Goal: Feedback & Contribution: Submit feedback/report problem

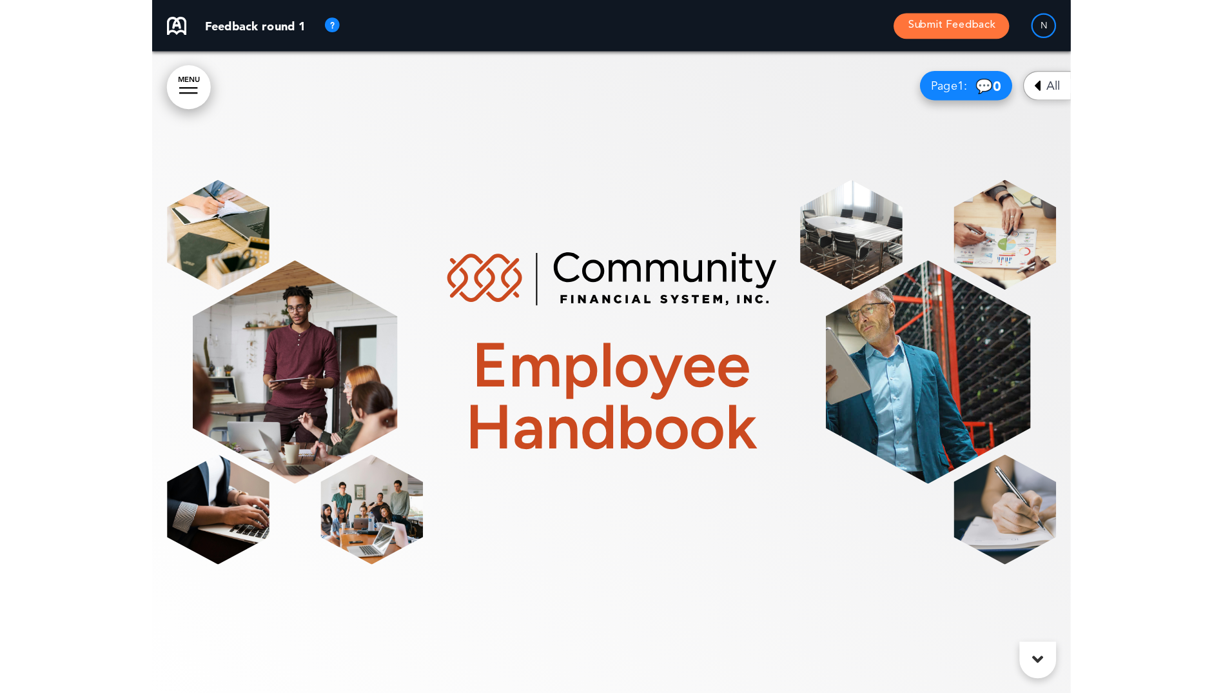
scroll to position [580, 0]
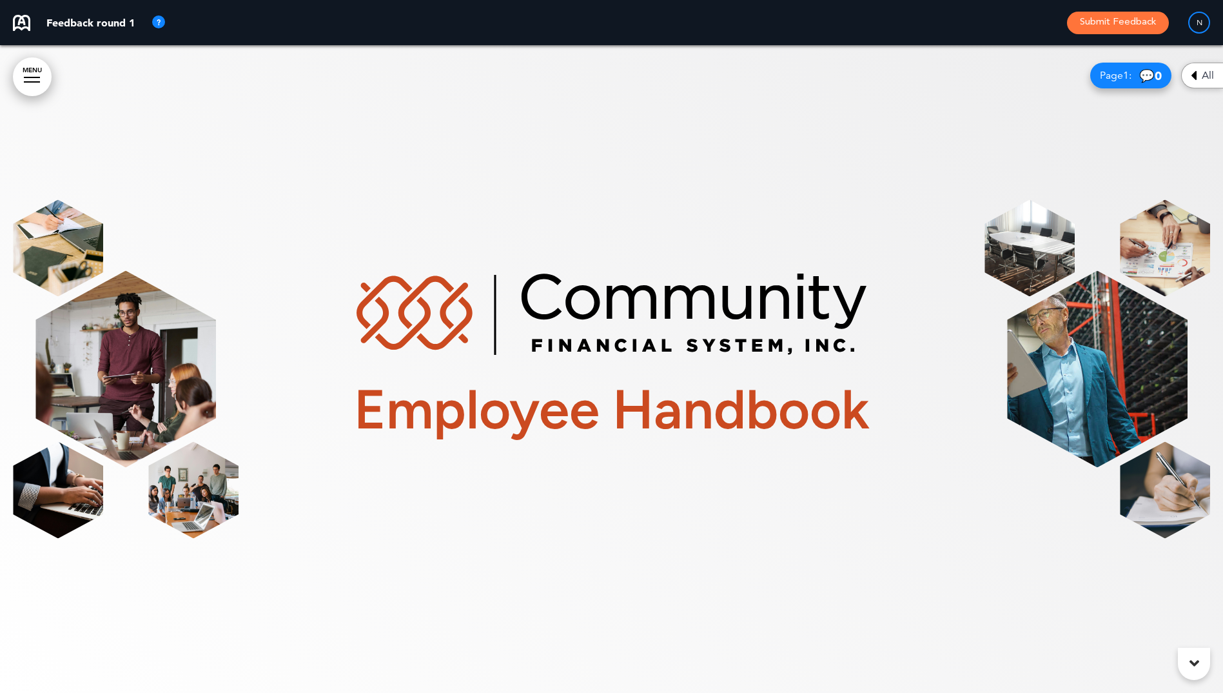
click at [876, 529] on div "Employee Handbook" at bounding box center [612, 369] width 1198 height 339
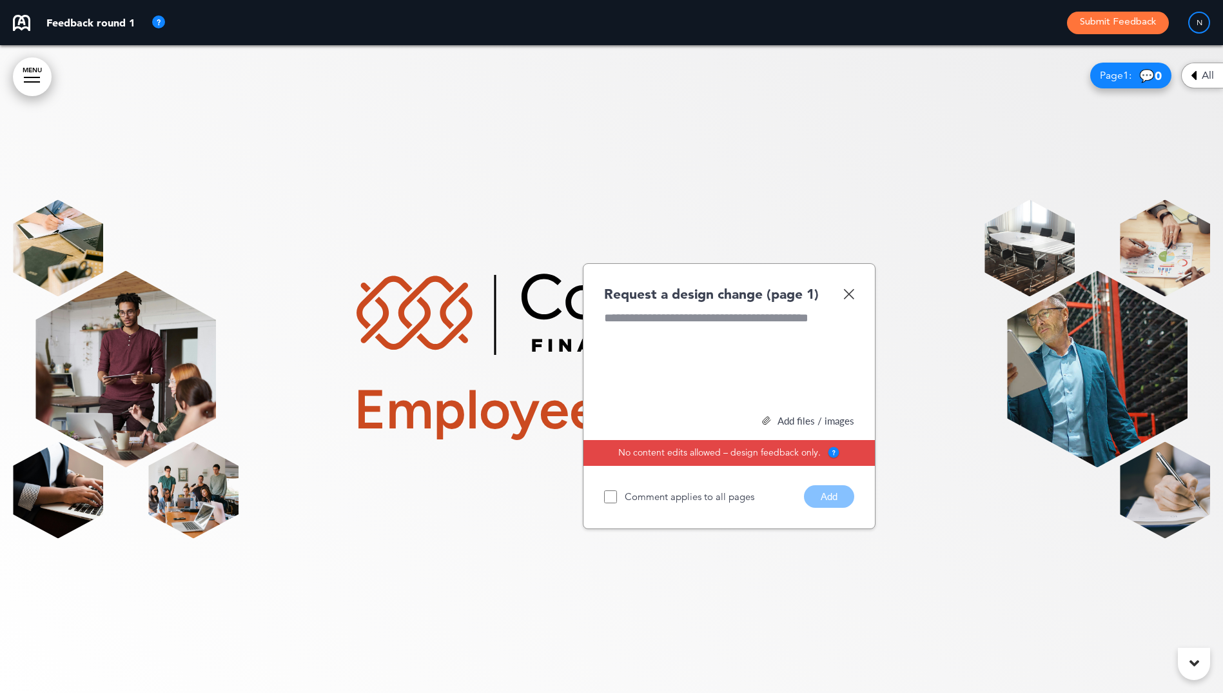
click at [859, 615] on div at bounding box center [611, 369] width 1223 height 648
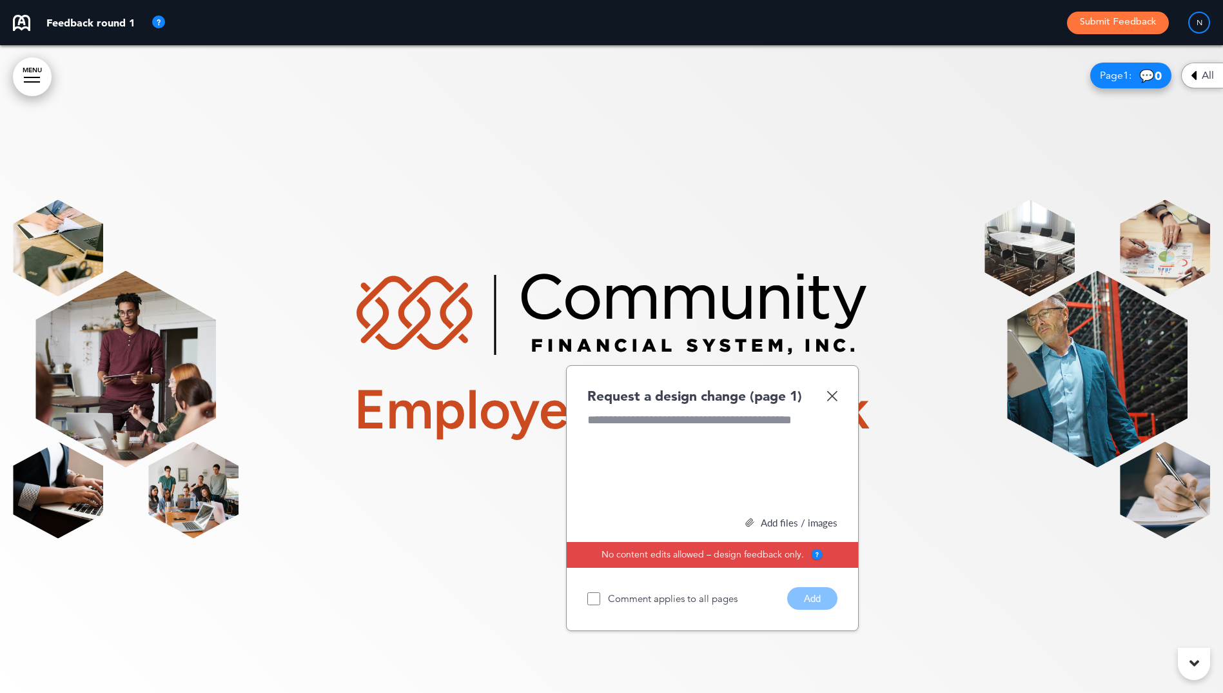
click at [839, 391] on div "Request a design change (page 1) Add files / images Select or drag & drop your …" at bounding box center [712, 498] width 293 height 266
click at [831, 397] on img at bounding box center [832, 395] width 11 height 11
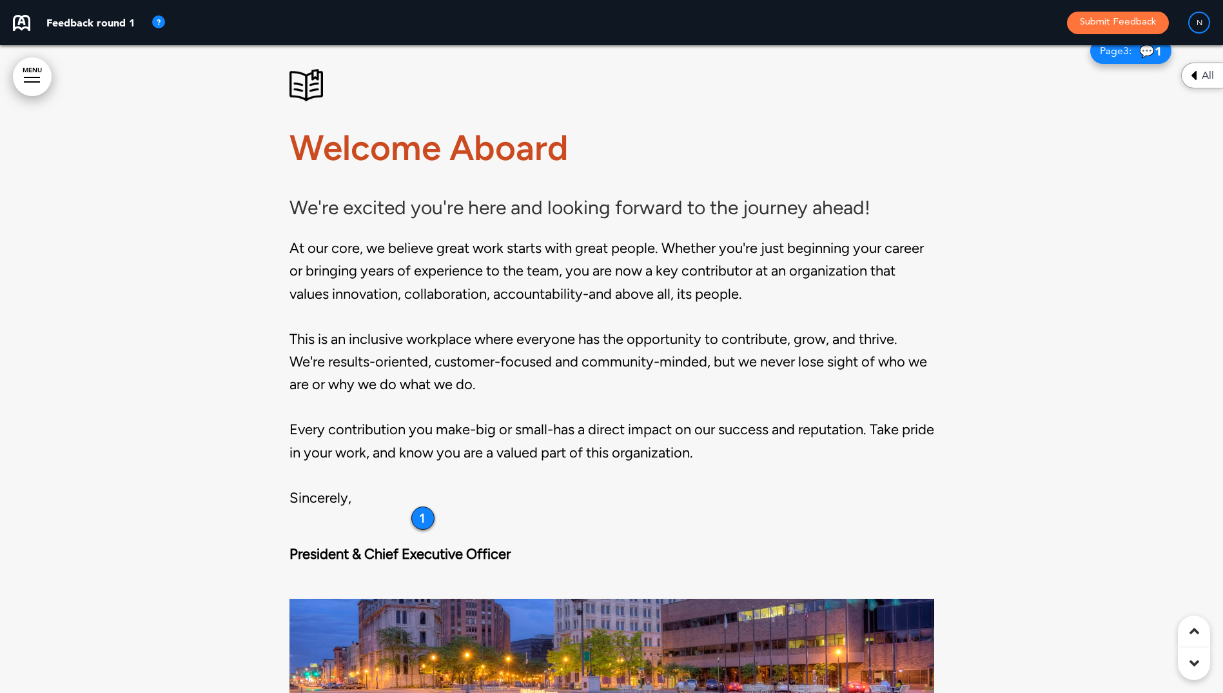
scroll to position [1445, 0]
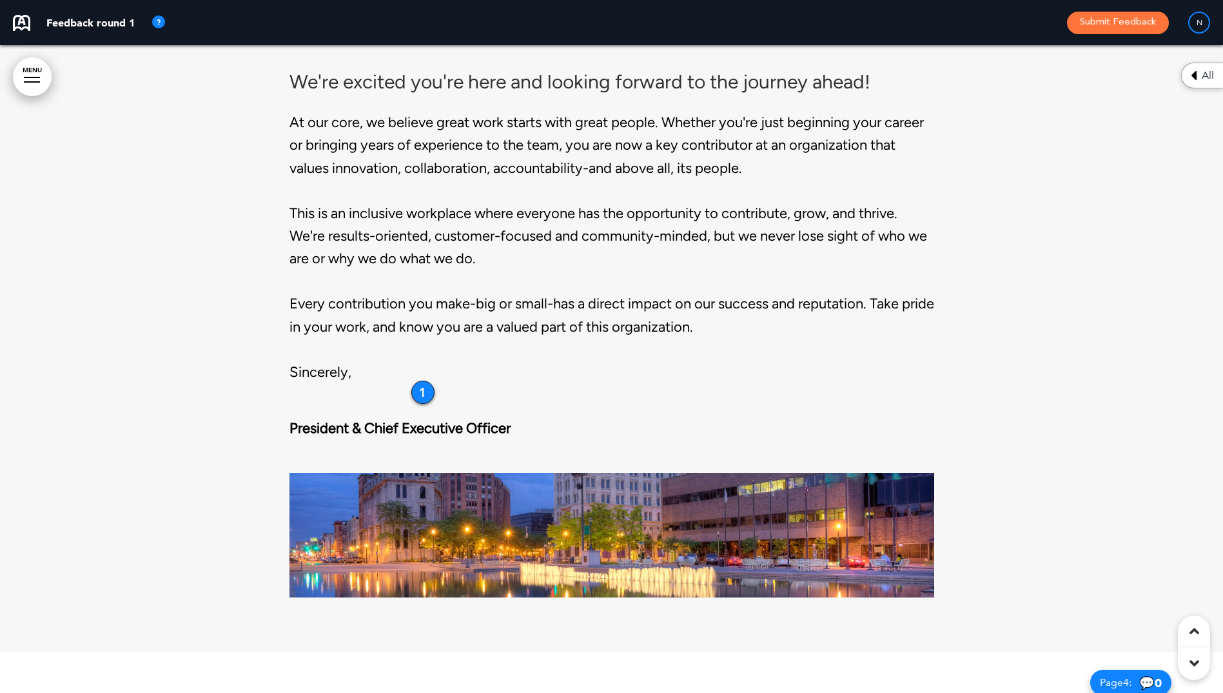
click at [419, 391] on div "1" at bounding box center [422, 392] width 23 height 23
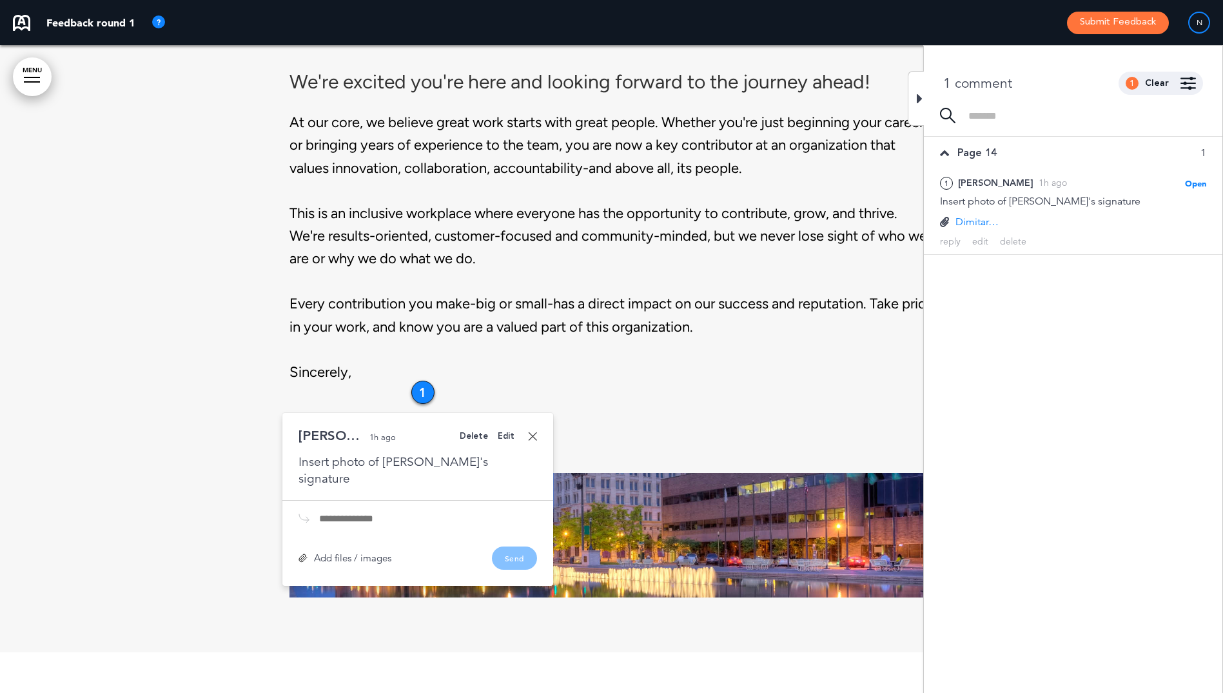
click at [739, 349] on div "Welcome Aboard We're excited you're here and looking forward to the journey ahe…" at bounding box center [612, 163] width 645 height 440
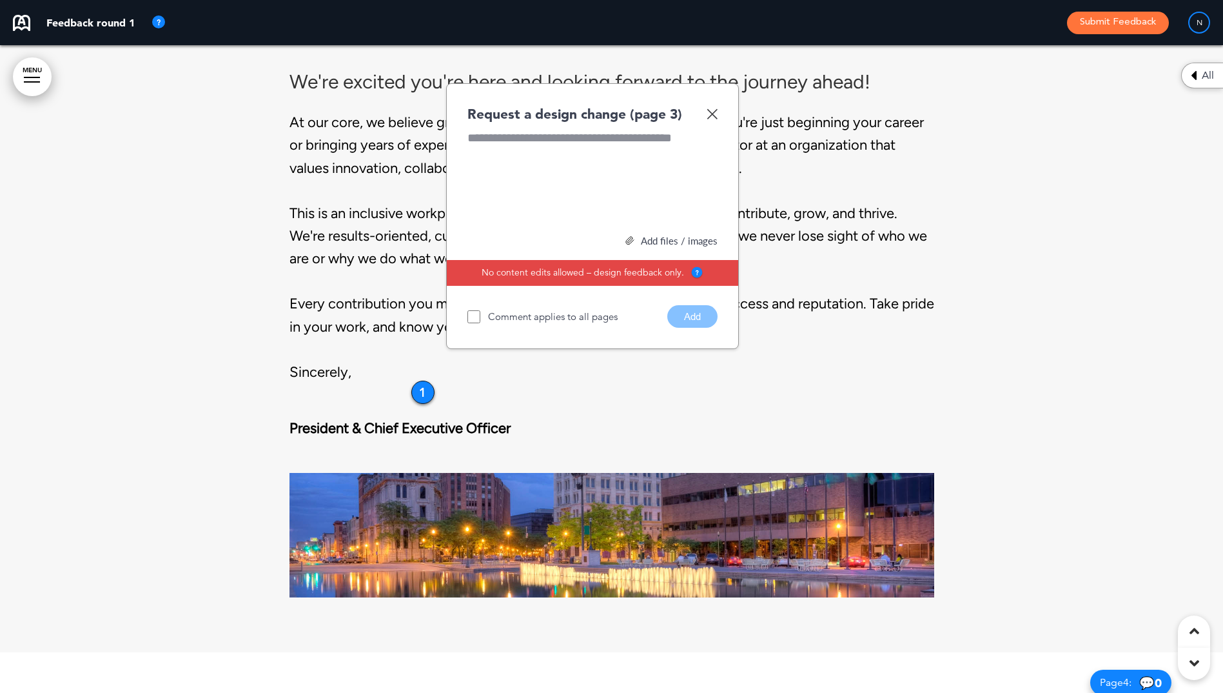
click at [713, 114] on img at bounding box center [712, 113] width 11 height 11
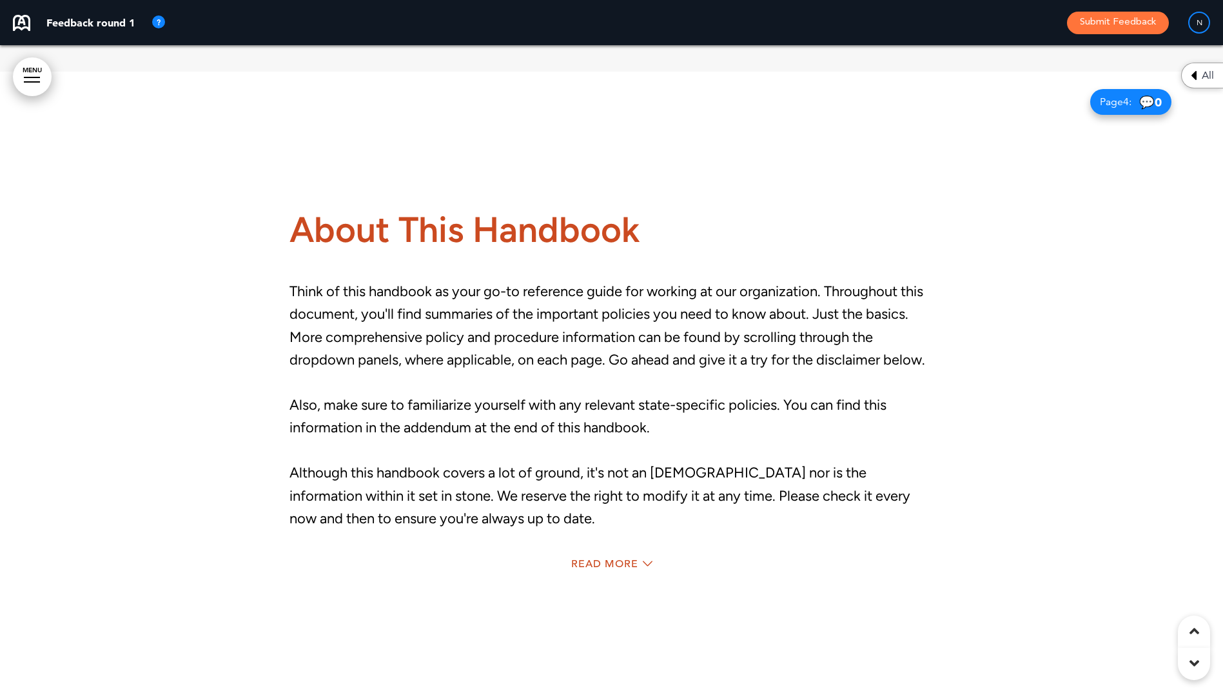
scroll to position [2155, 0]
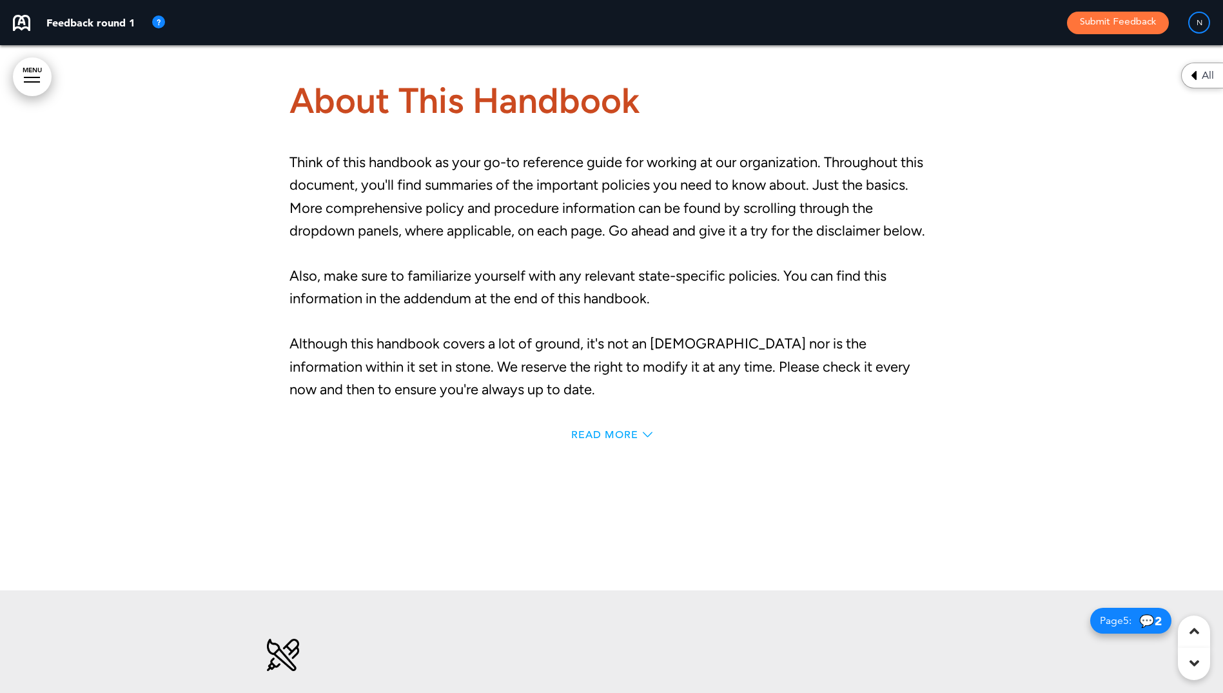
click at [591, 433] on span "Read More" at bounding box center [604, 435] width 67 height 10
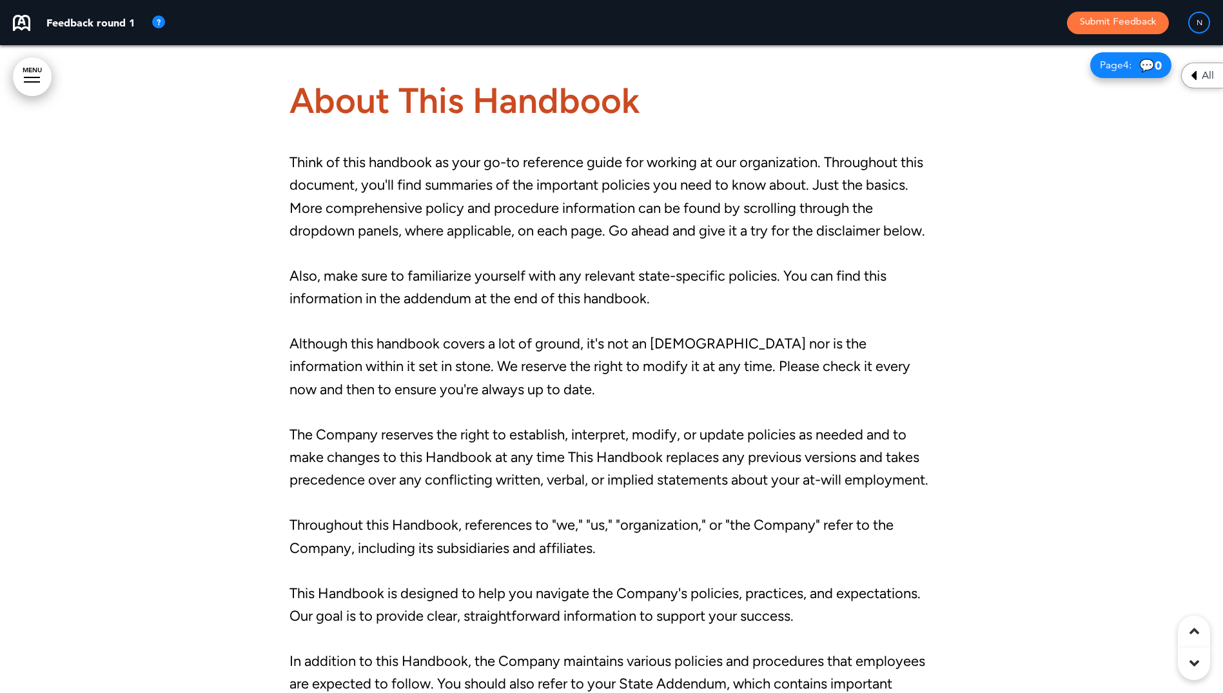
scroll to position [2578, 0]
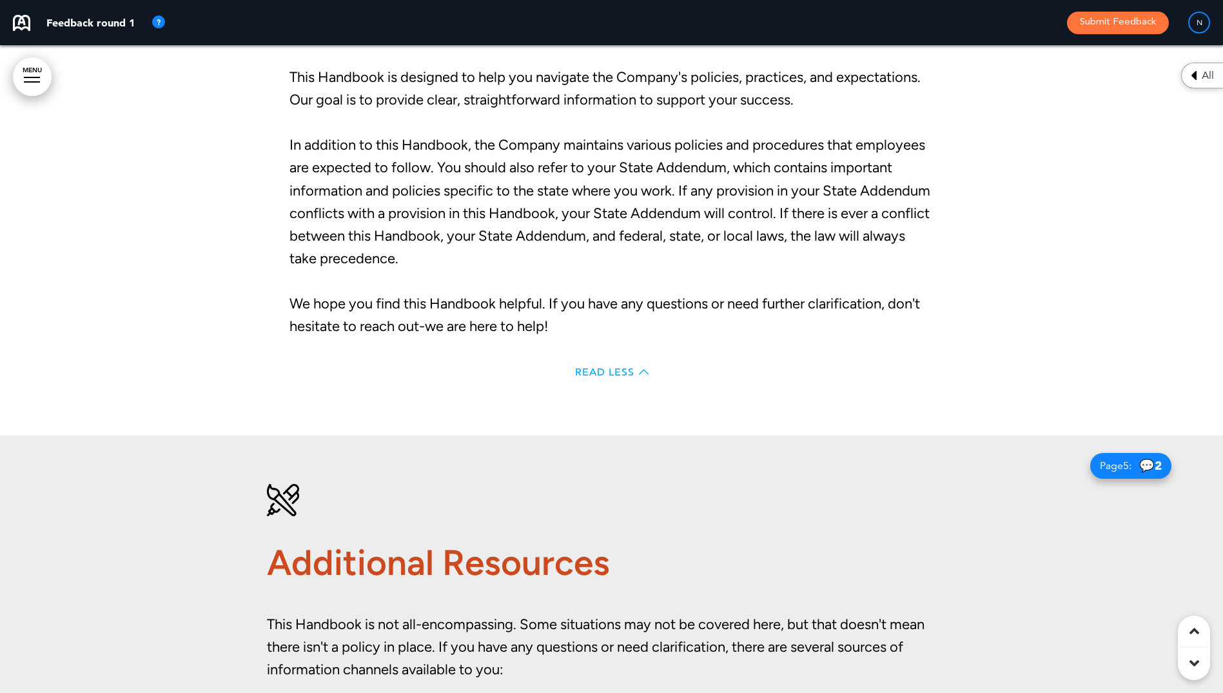
click at [613, 377] on span "Read Less" at bounding box center [604, 372] width 59 height 10
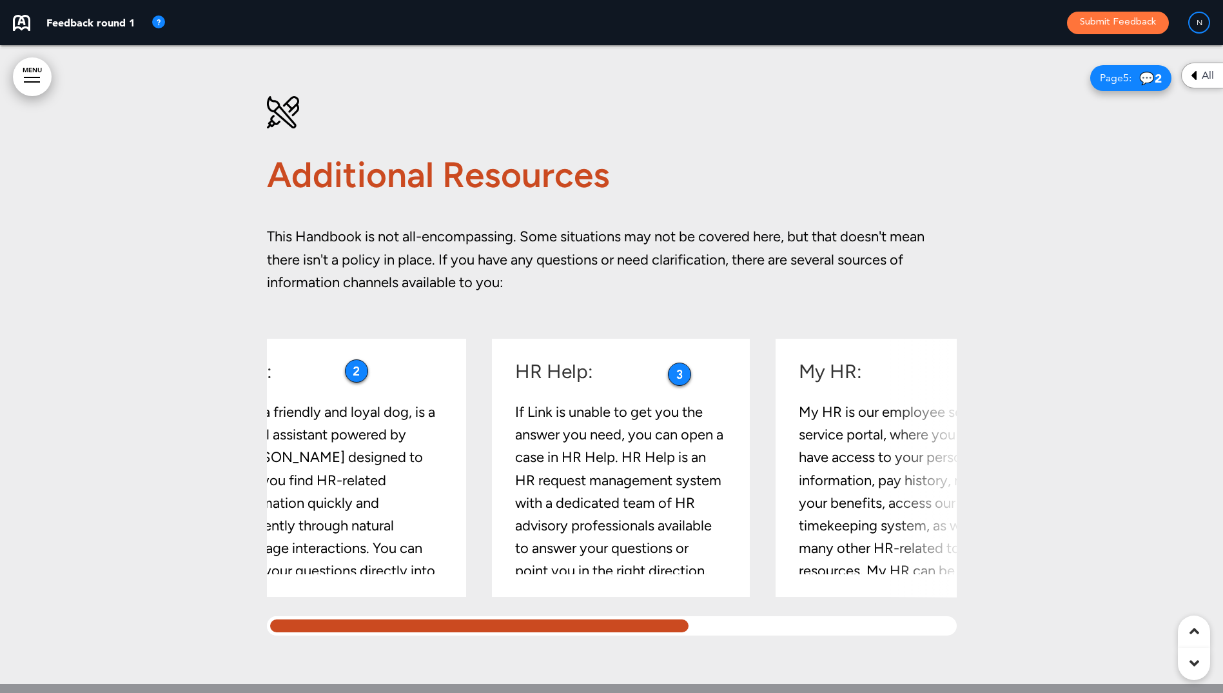
scroll to position [0, 0]
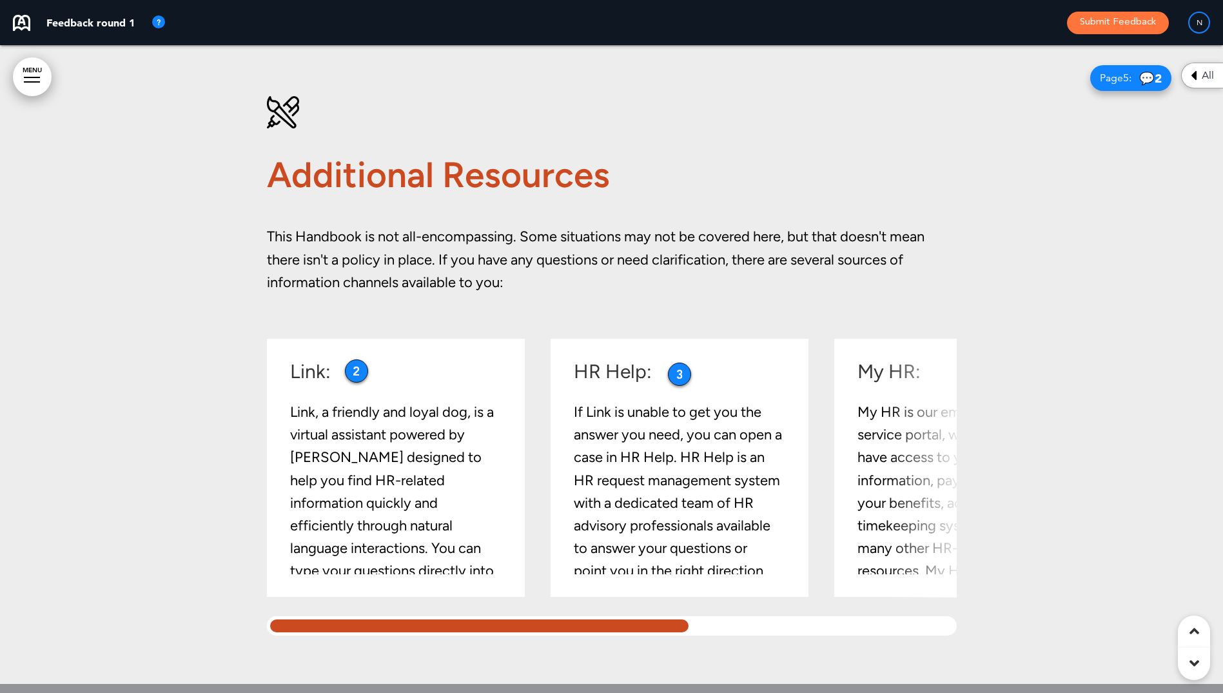
click at [561, 615] on div at bounding box center [480, 625] width 426 height 19
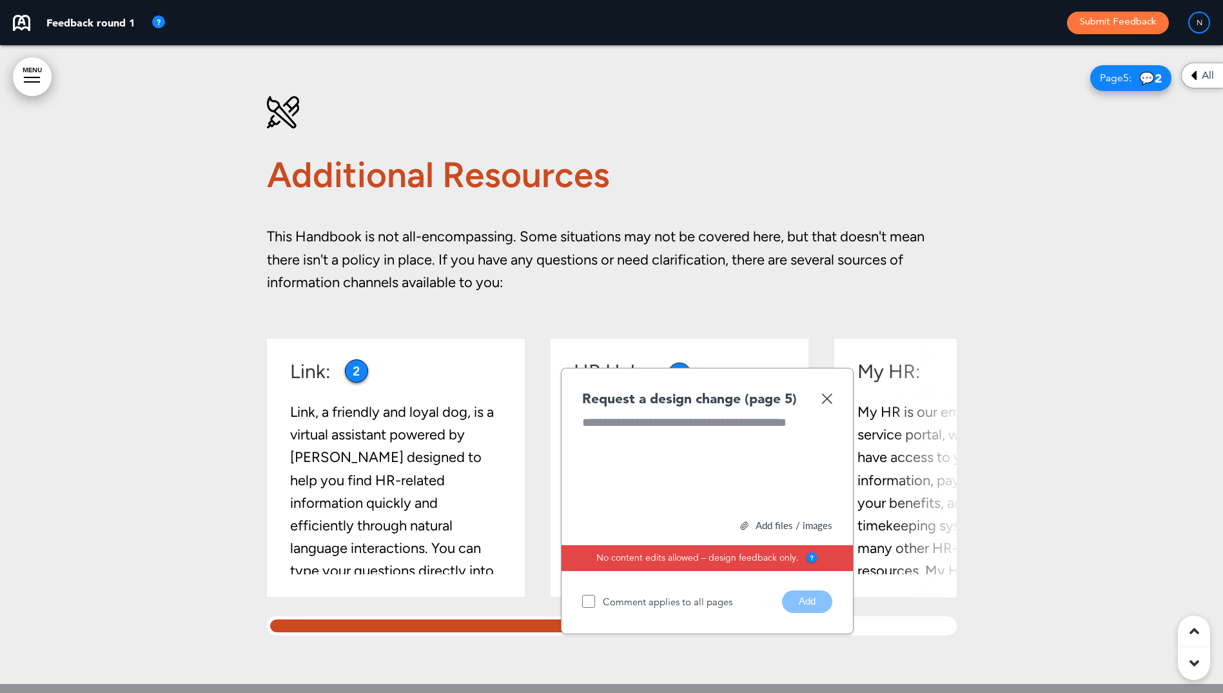
click at [829, 398] on img at bounding box center [827, 398] width 11 height 11
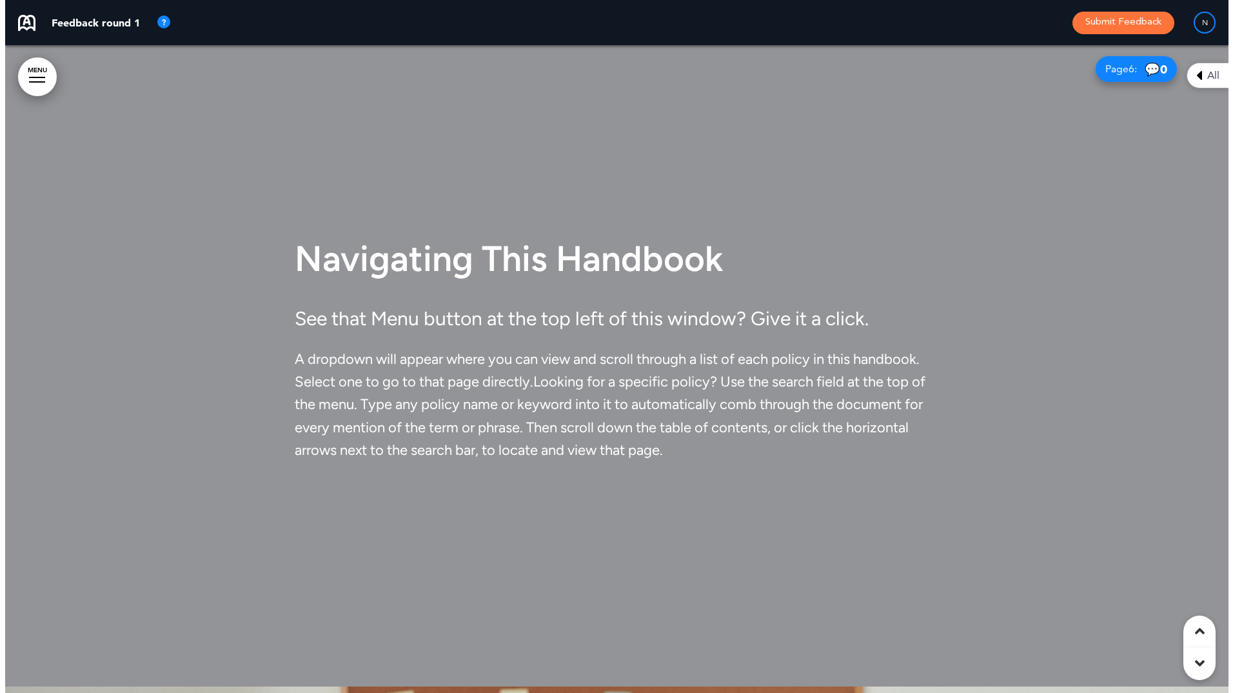
scroll to position [3407, 0]
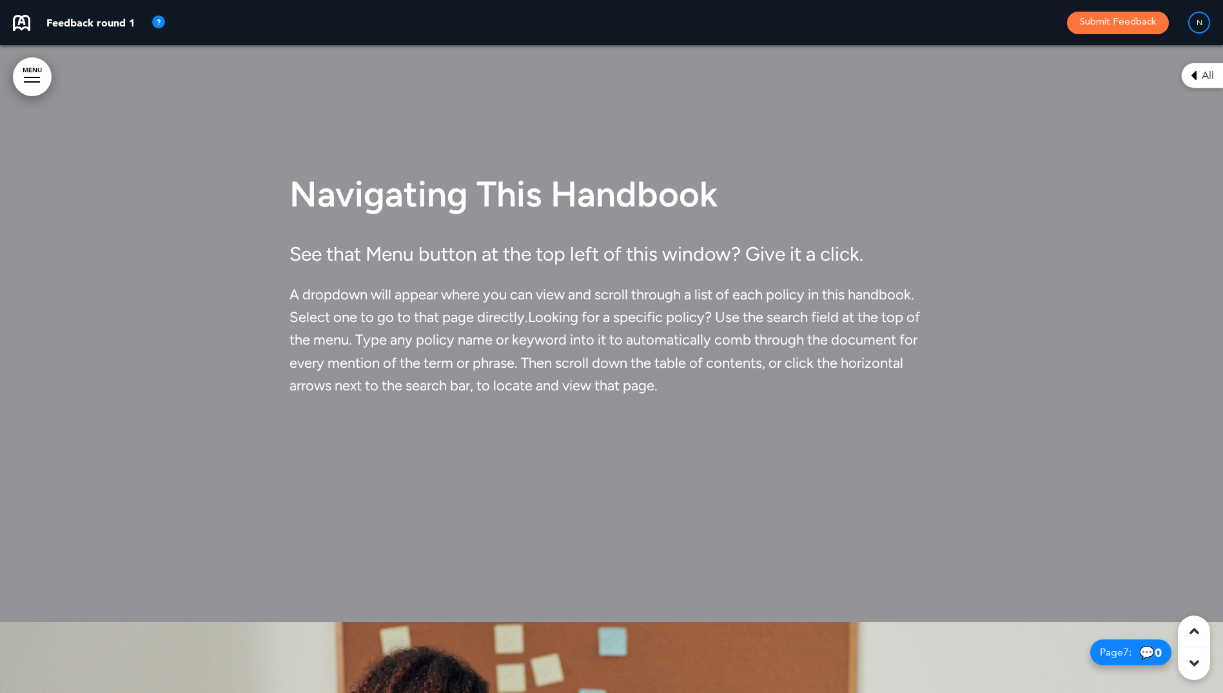
click at [21, 77] on link "MENU" at bounding box center [32, 76] width 39 height 39
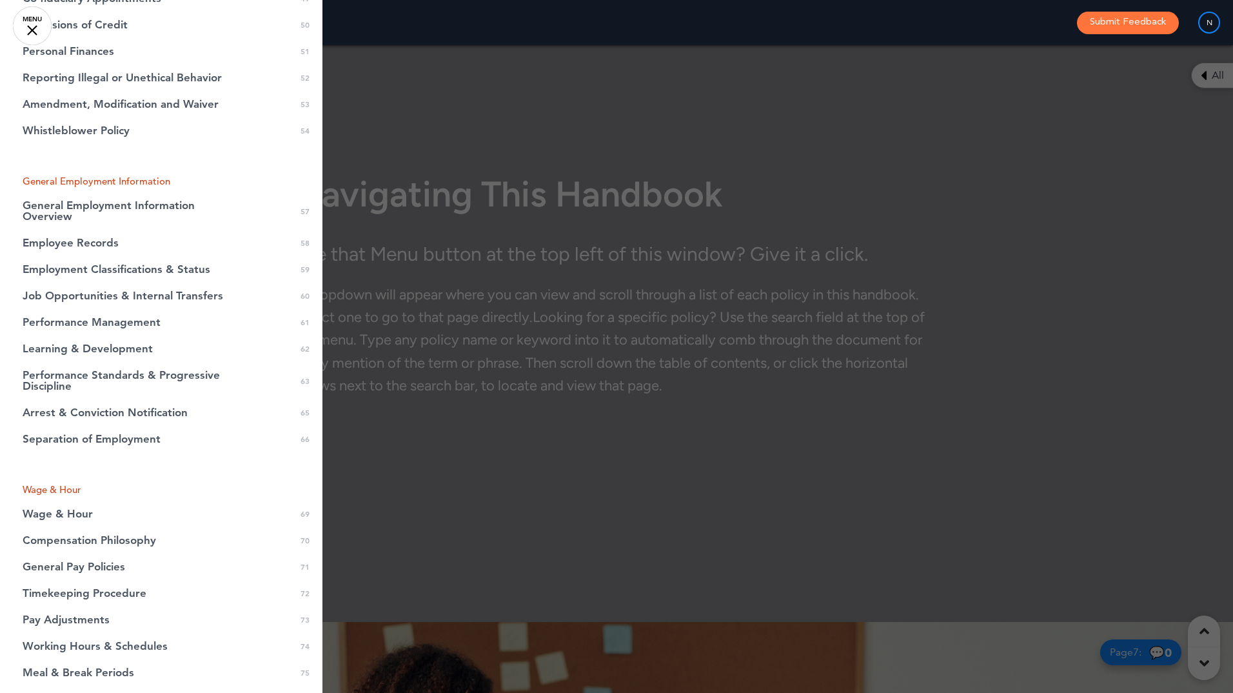
scroll to position [1392, 0]
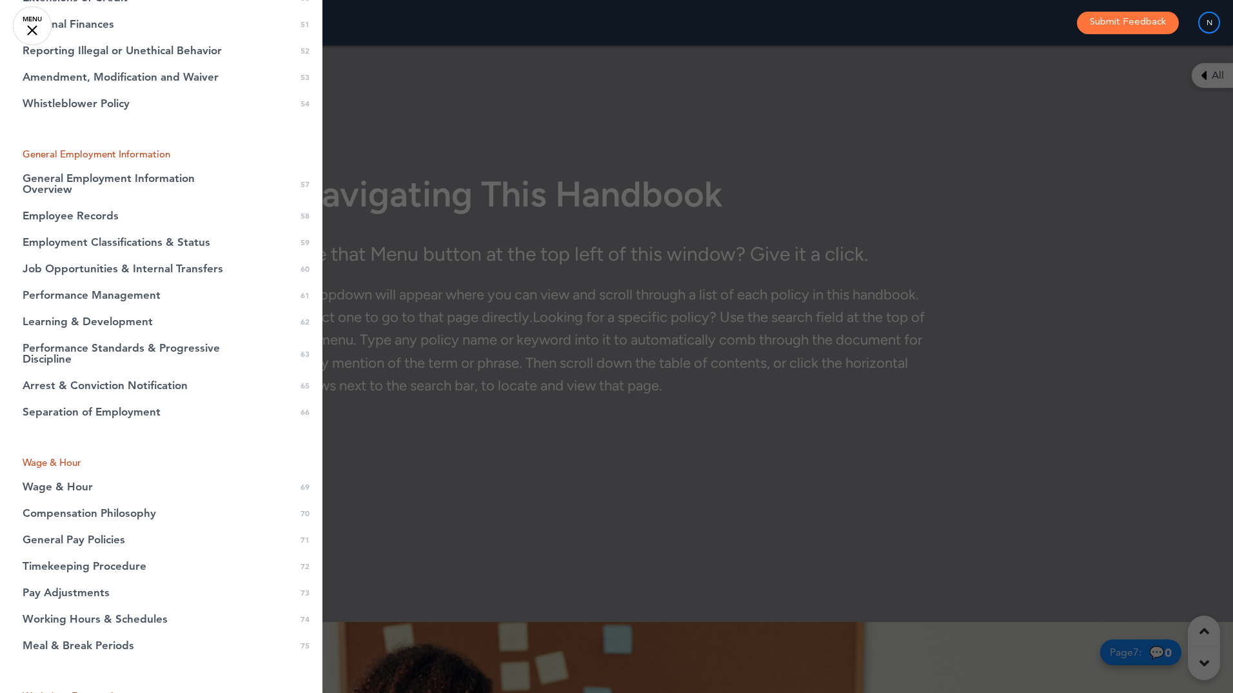
click at [41, 29] on link "MENU" at bounding box center [32, 25] width 39 height 39
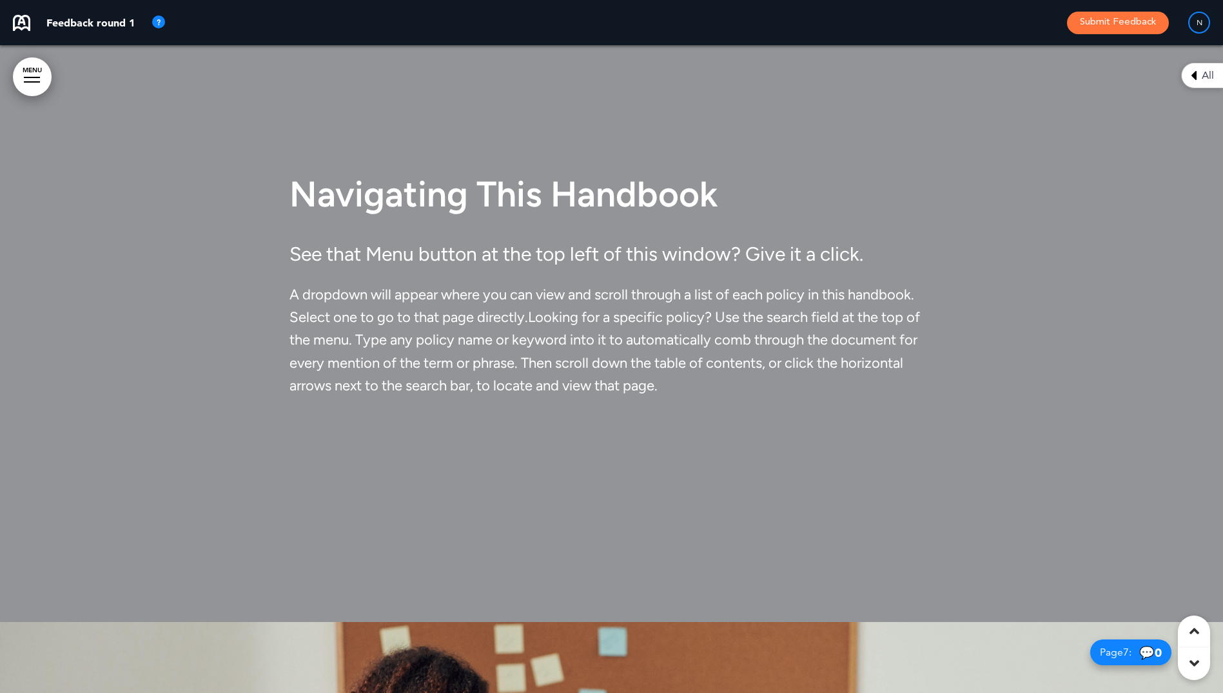
click at [36, 70] on link "MENU" at bounding box center [32, 76] width 39 height 39
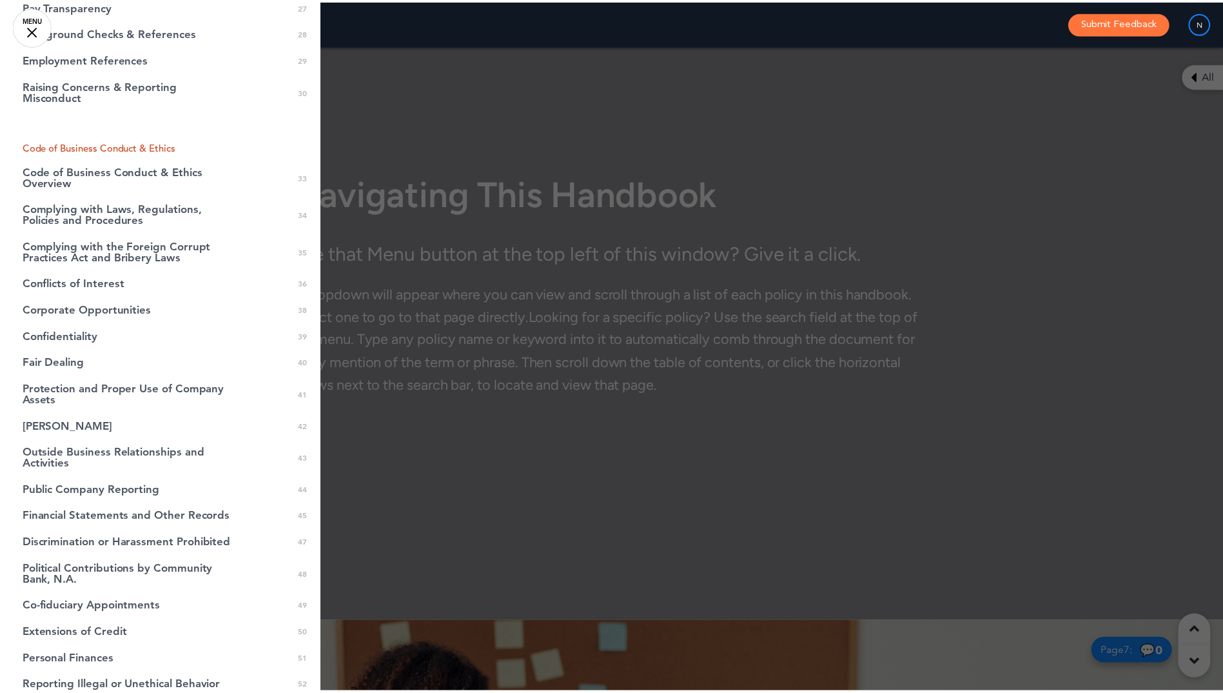
scroll to position [0, 0]
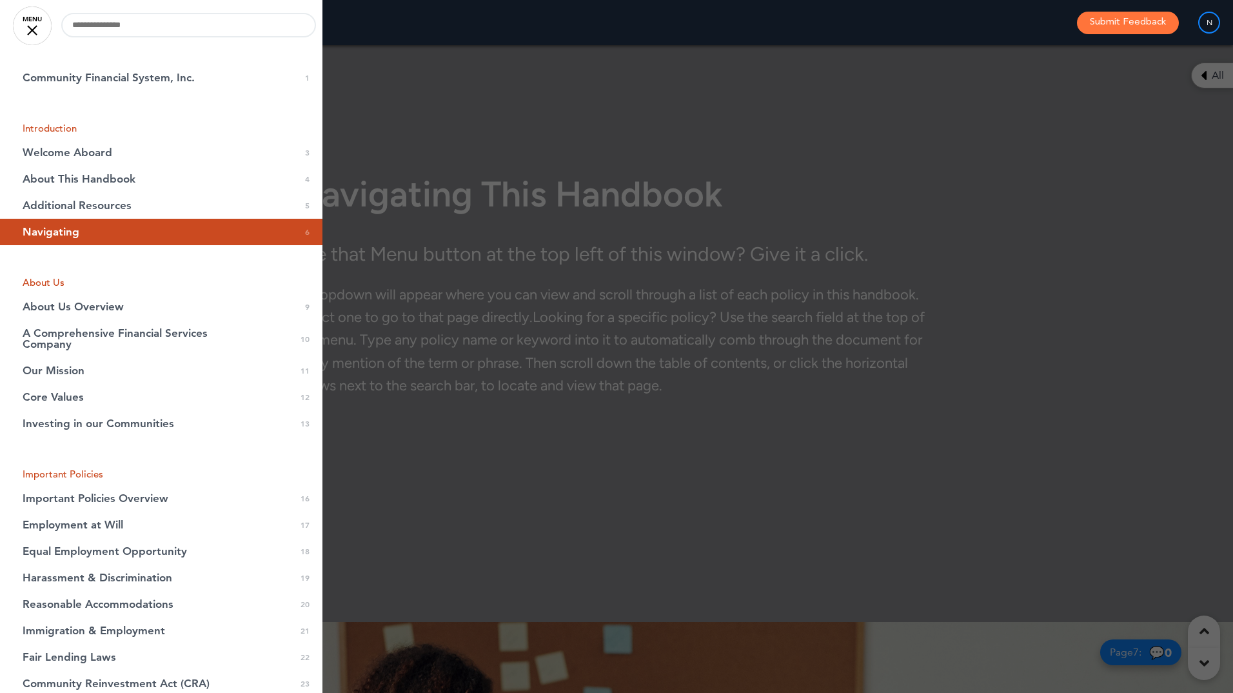
click at [32, 31] on div at bounding box center [32, 30] width 10 height 10
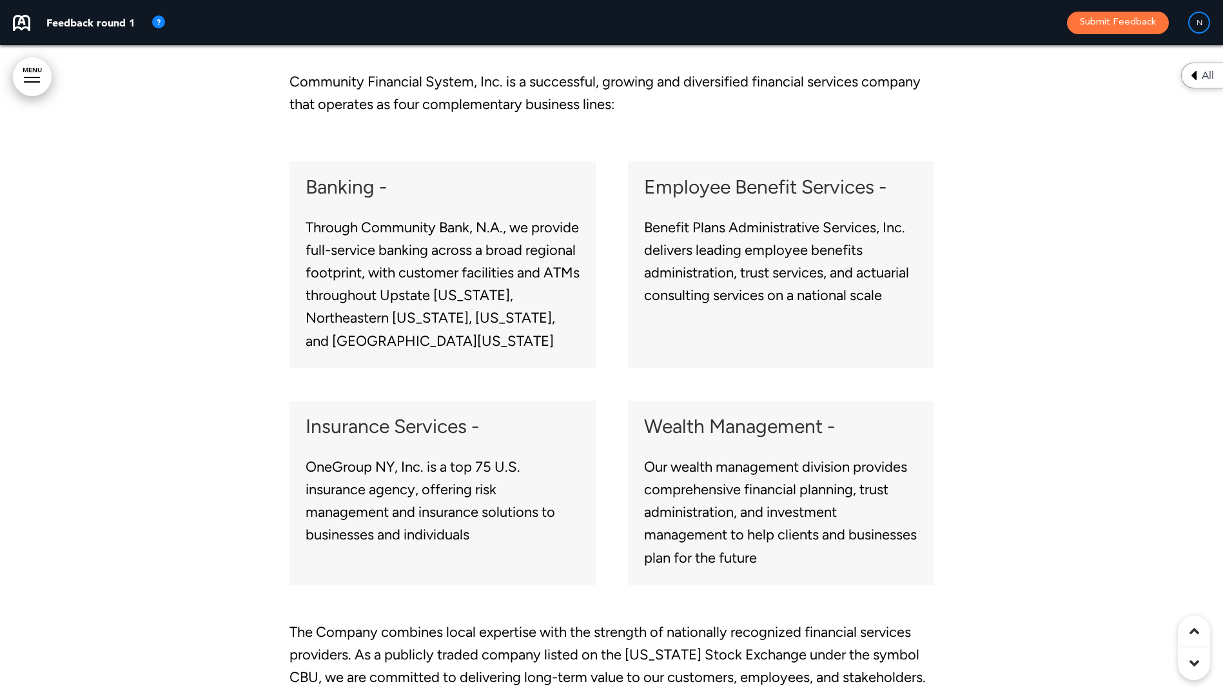
scroll to position [6244, 0]
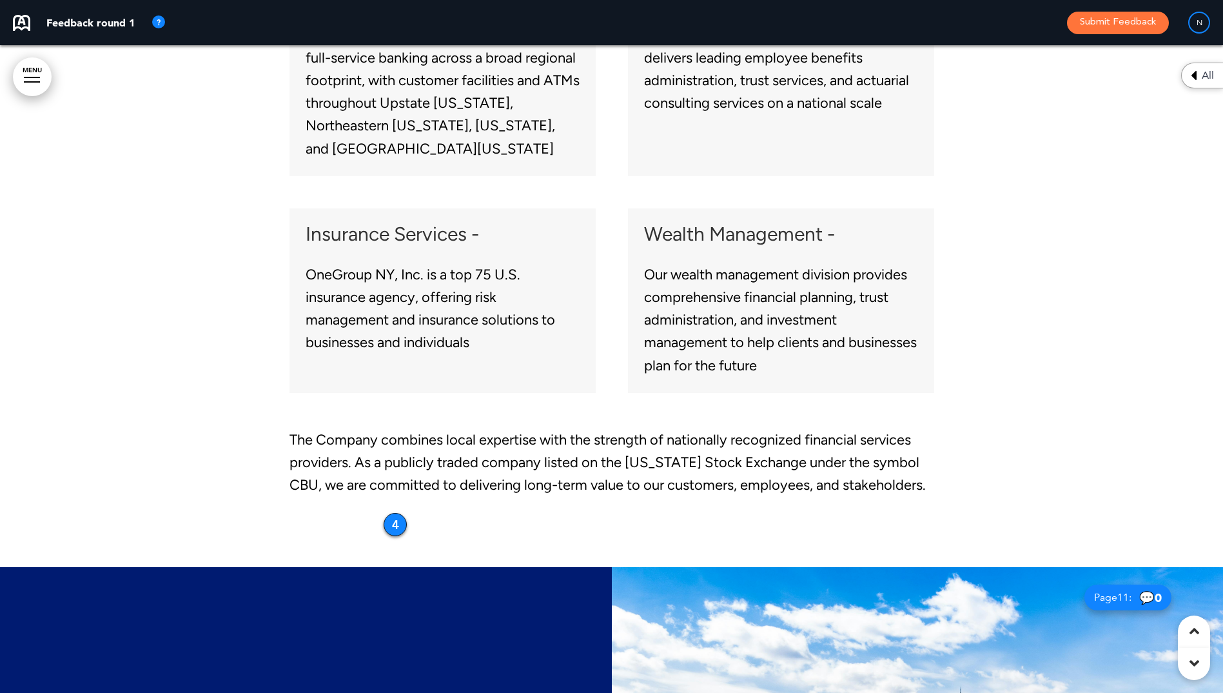
click at [391, 522] on div "4" at bounding box center [395, 524] width 23 height 23
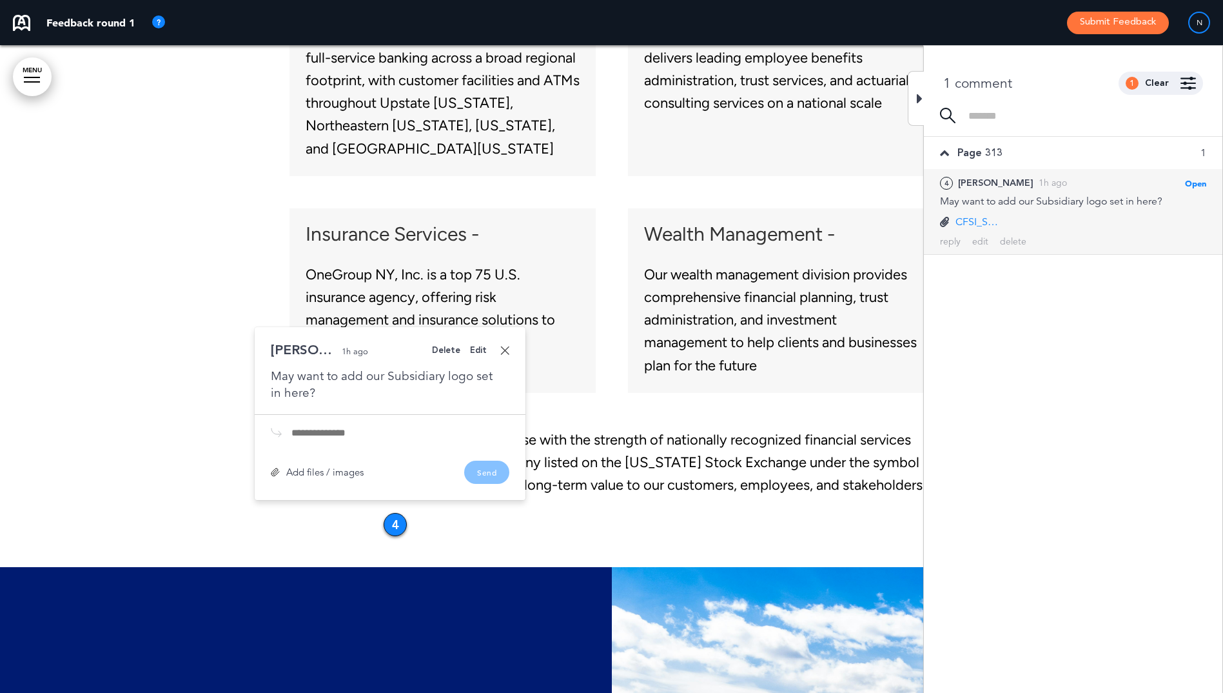
click at [965, 221] on p "CFSI_SubsidiaryLogoSet_4c.png" at bounding box center [978, 222] width 45 height 14
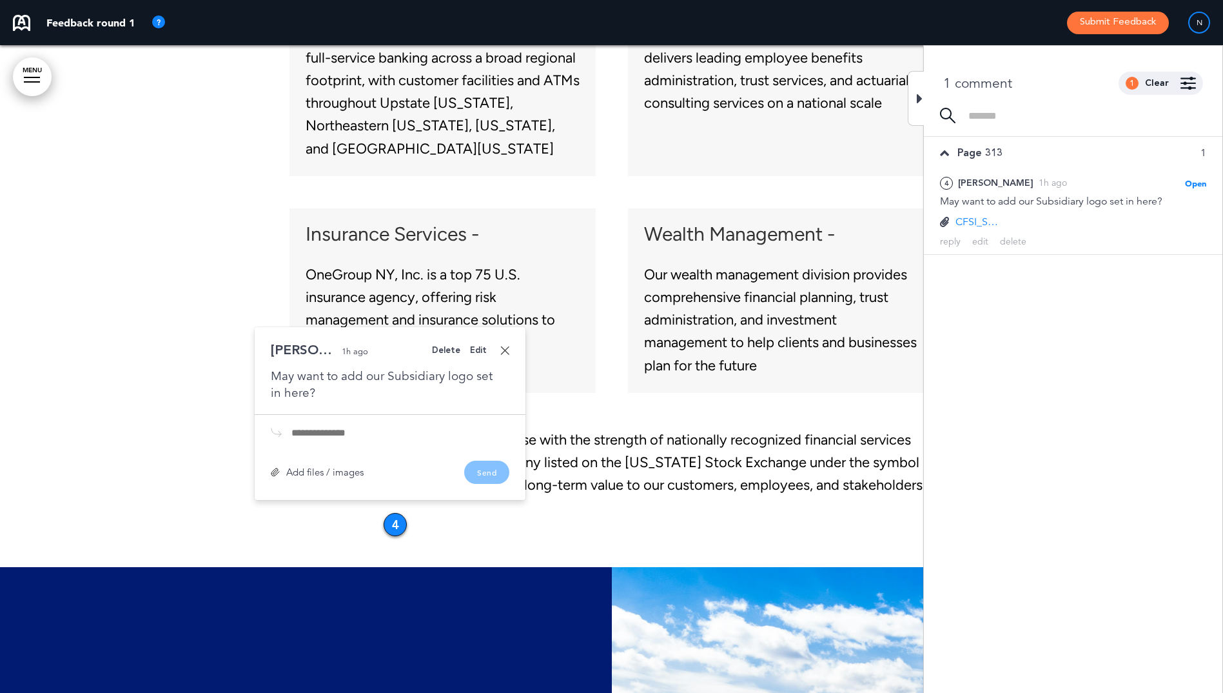
click at [508, 348] on link at bounding box center [504, 350] width 9 height 9
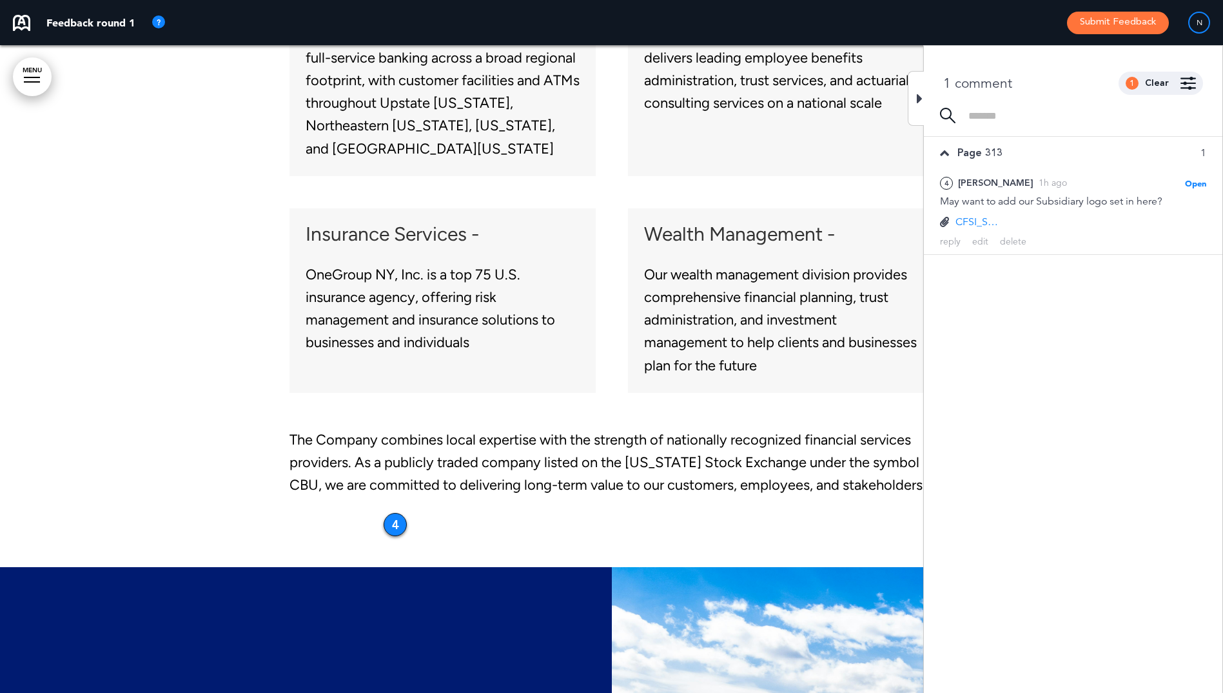
click at [910, 93] on div at bounding box center [916, 98] width 16 height 55
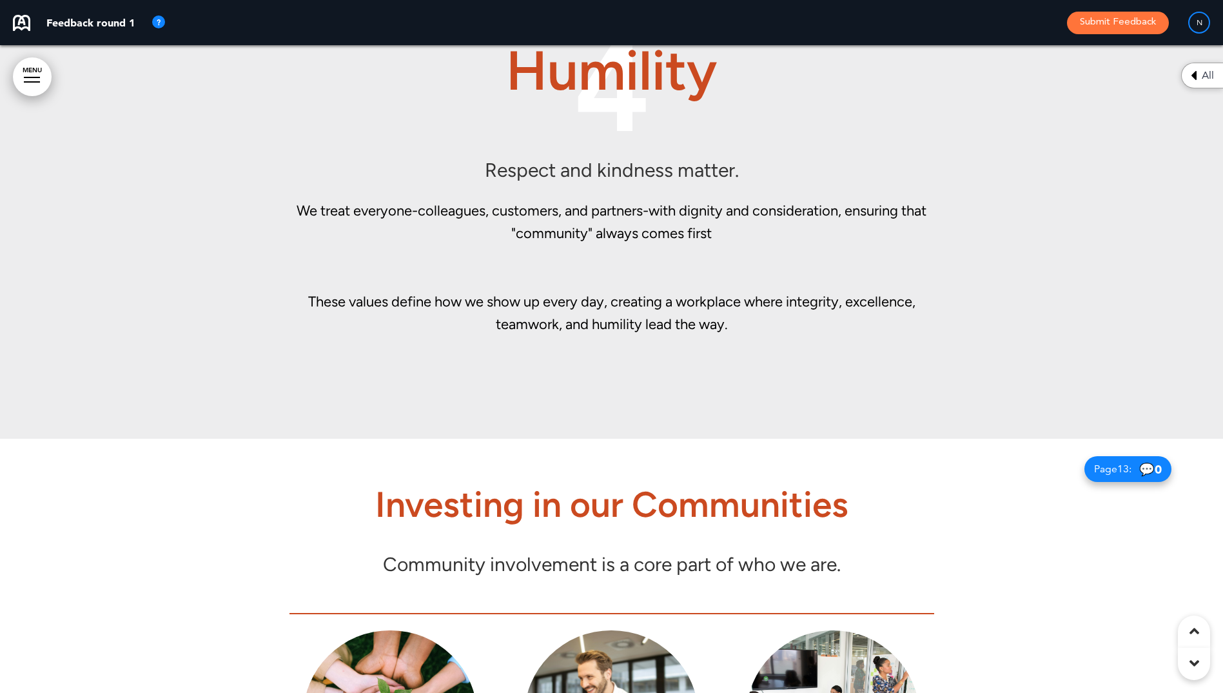
scroll to position [8631, 0]
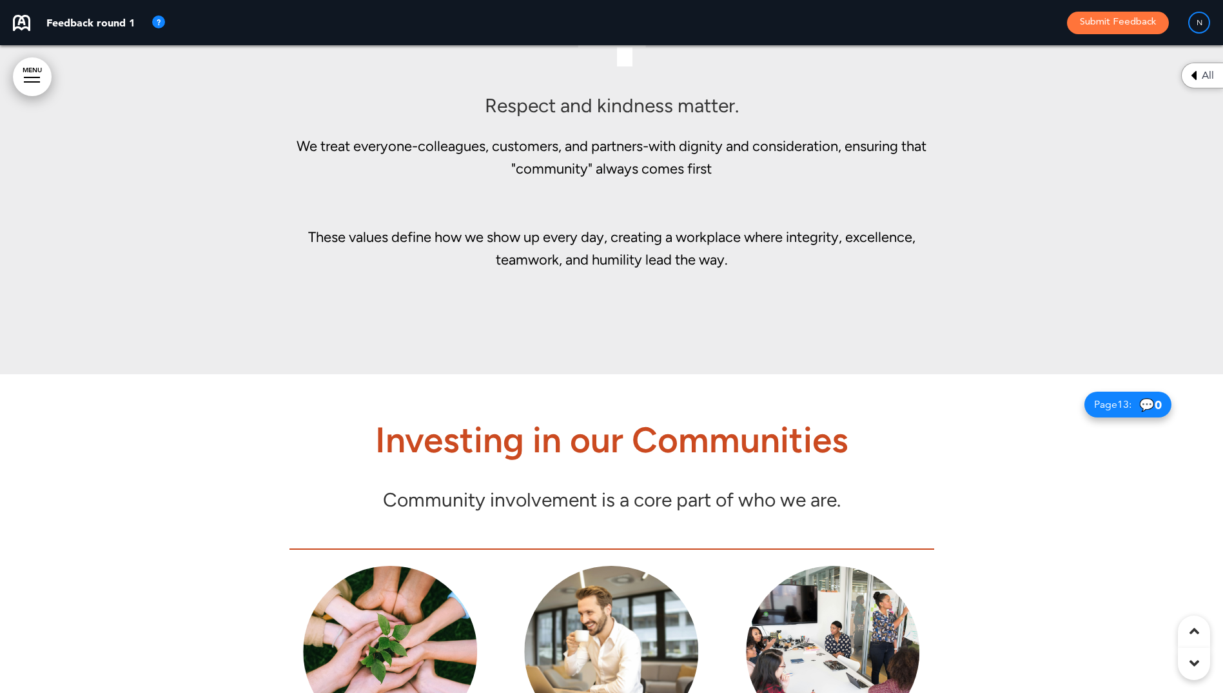
click at [579, 316] on div "4 Humility Respect and kindness matter. We treat everyone-colleagues, customers…" at bounding box center [612, 135] width 645 height 381
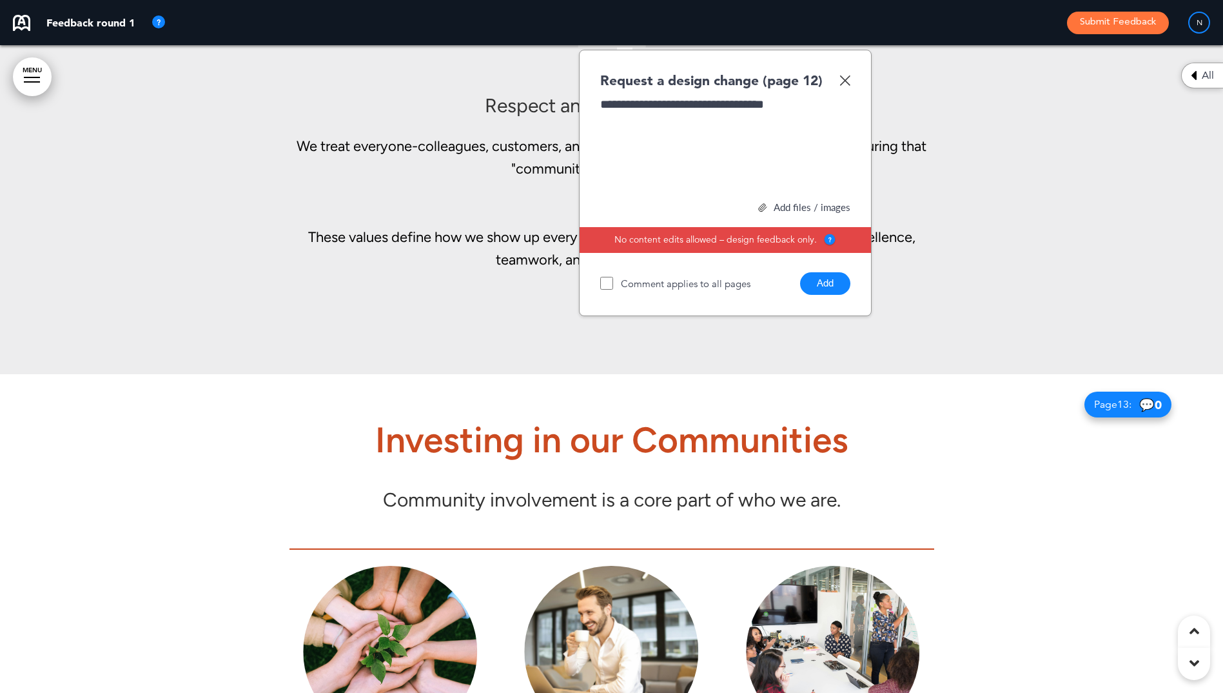
click at [828, 290] on button "Add" at bounding box center [825, 283] width 50 height 23
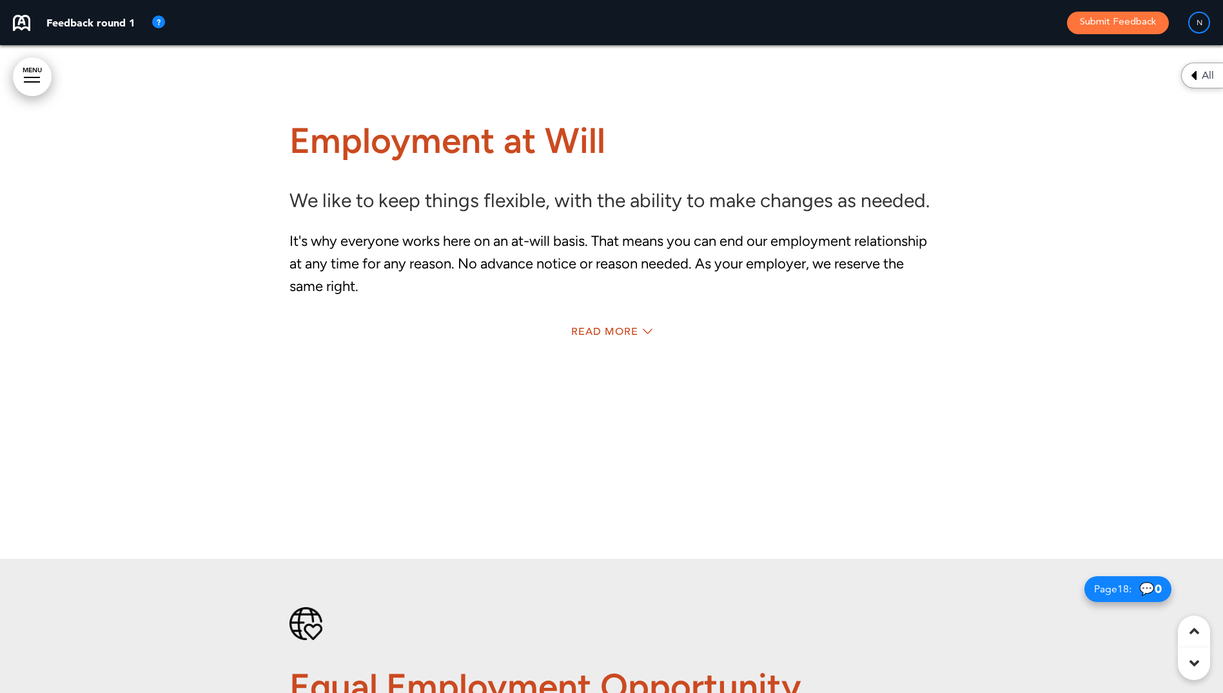
scroll to position [12823, 0]
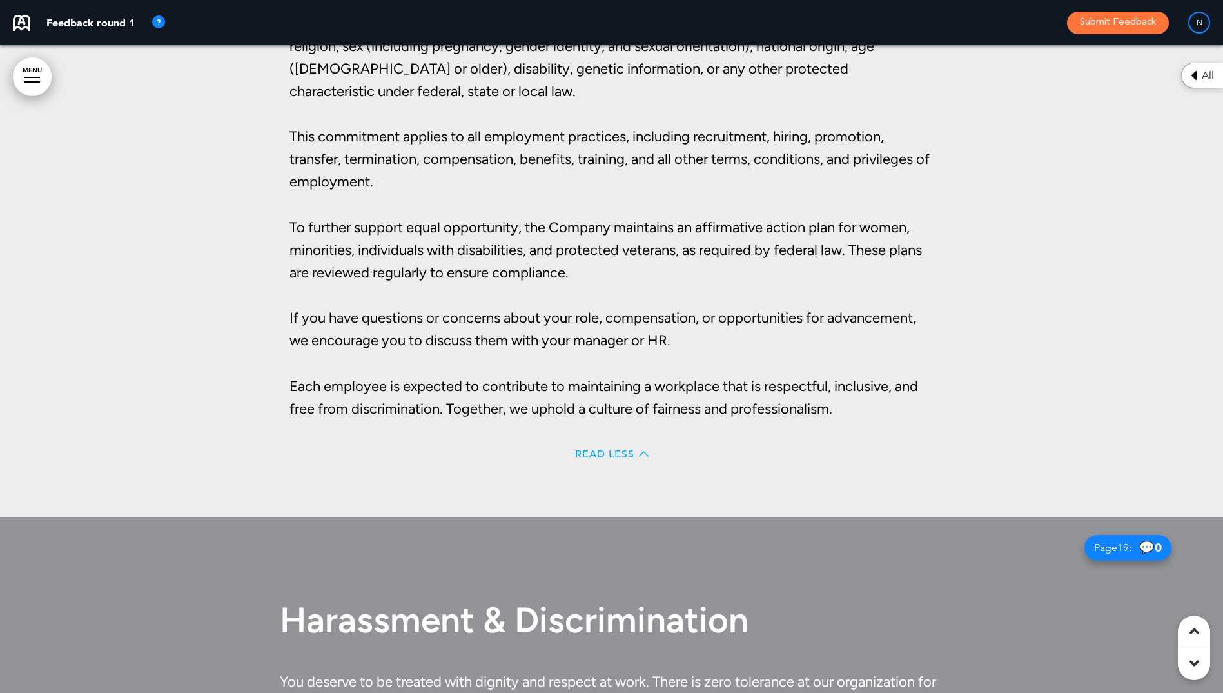
click at [590, 449] on span "Read Less" at bounding box center [604, 454] width 59 height 10
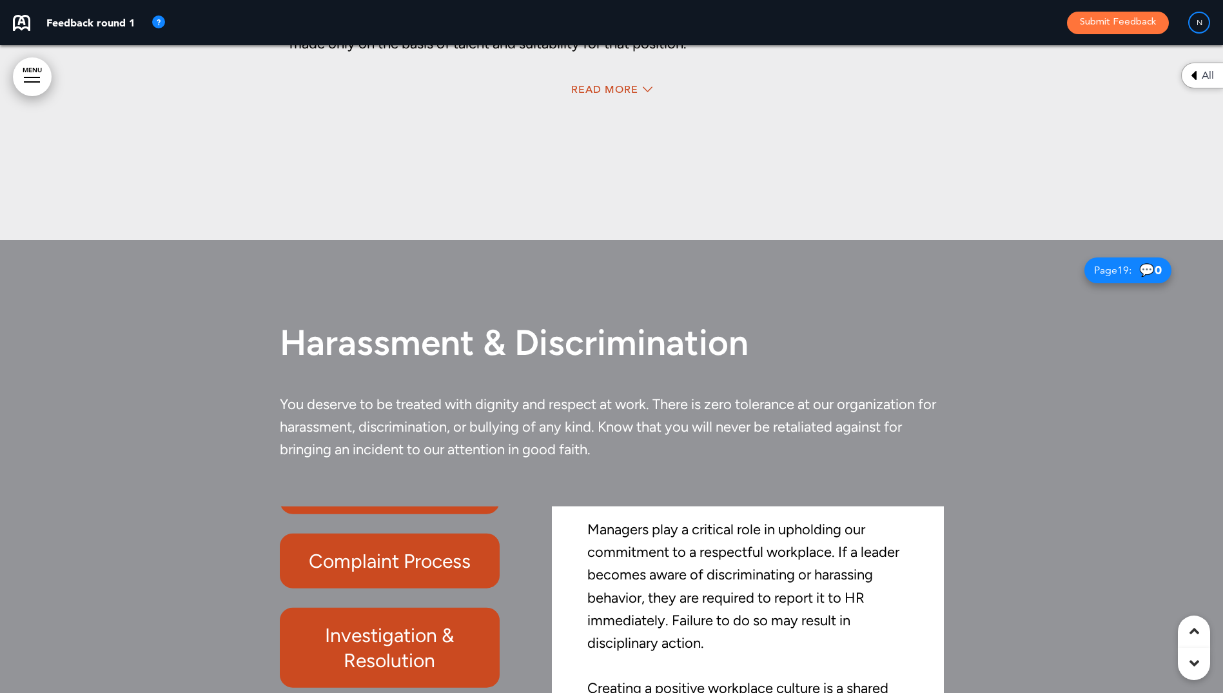
scroll to position [13014, 0]
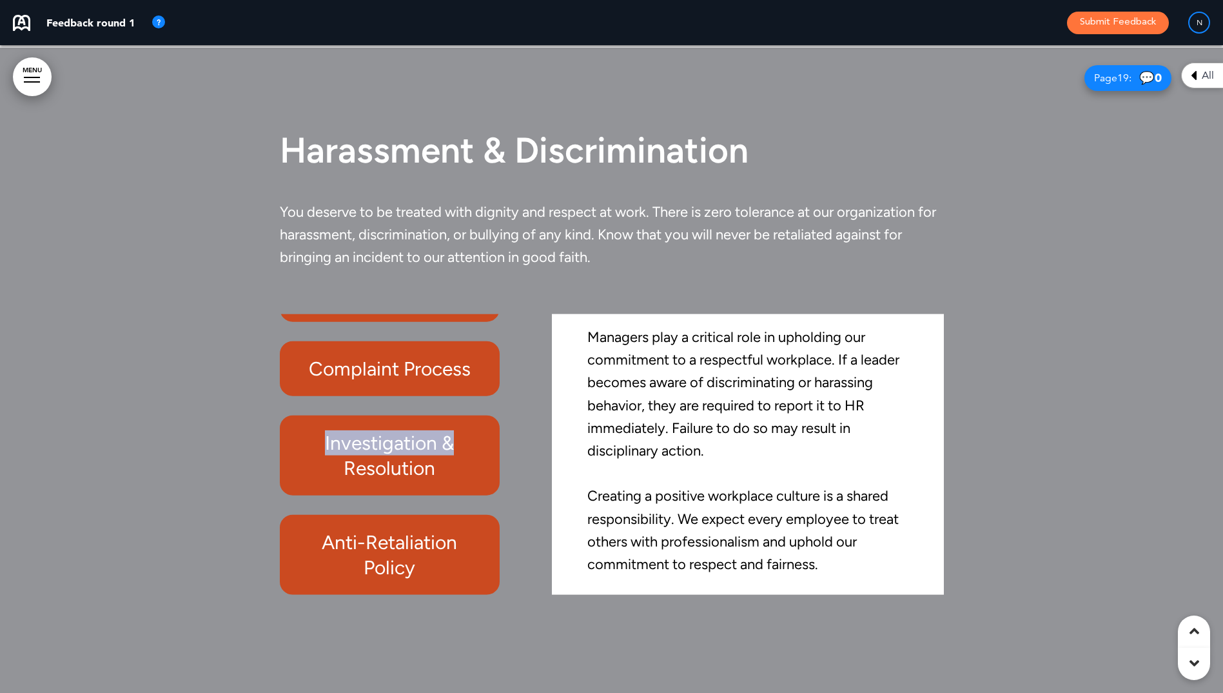
drag, startPoint x: 512, startPoint y: 432, endPoint x: 511, endPoint y: 332, distance: 100.0
click at [511, 332] on div "Anti-Discrimination & Anti-Harassment Policy Sexual Harassment Complaint Proces…" at bounding box center [403, 453] width 246 height 281
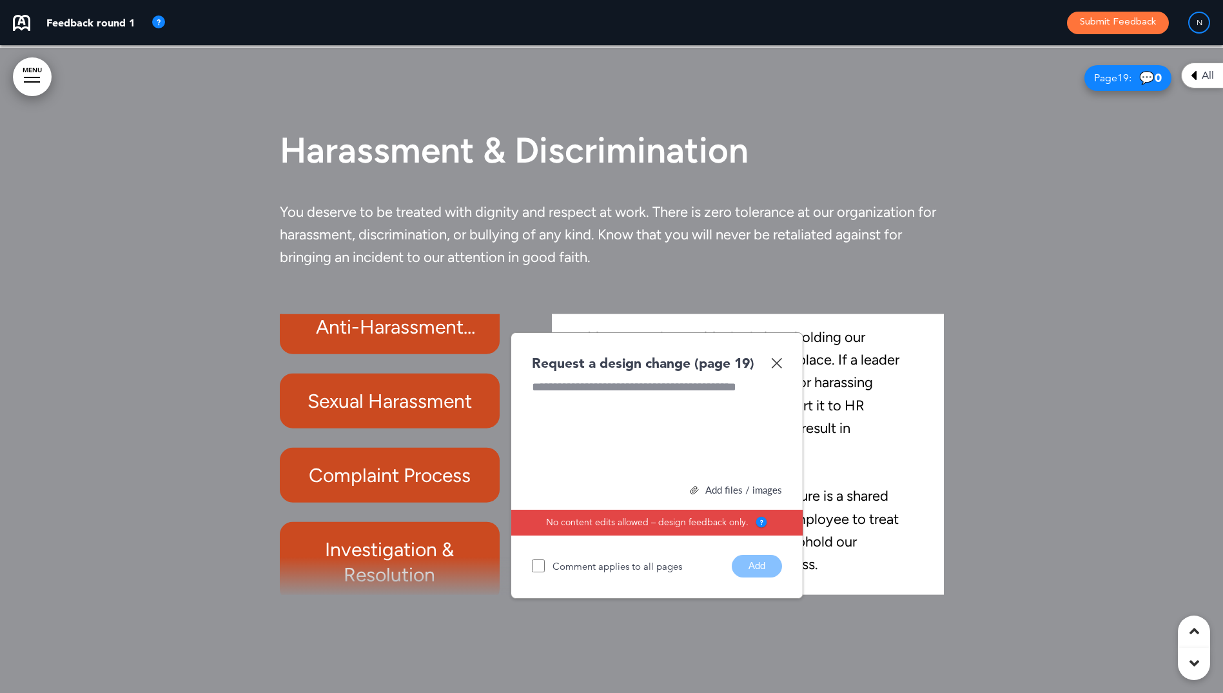
scroll to position [0, 0]
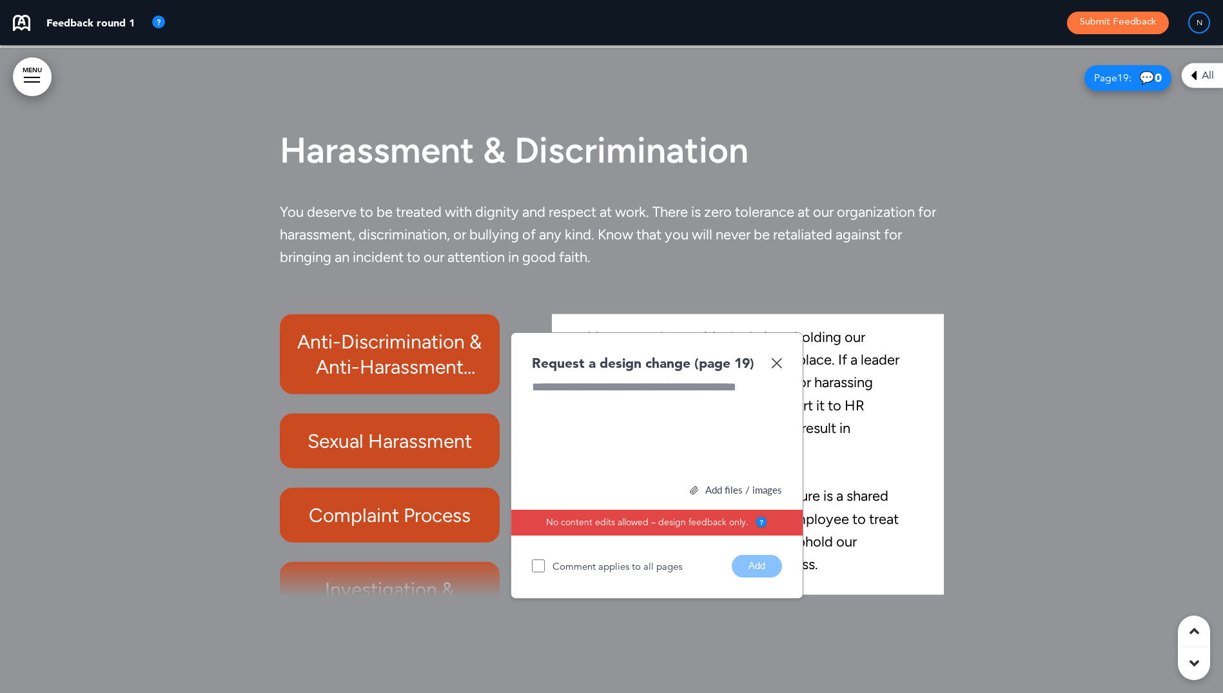
click at [775, 364] on img at bounding box center [776, 362] width 11 height 11
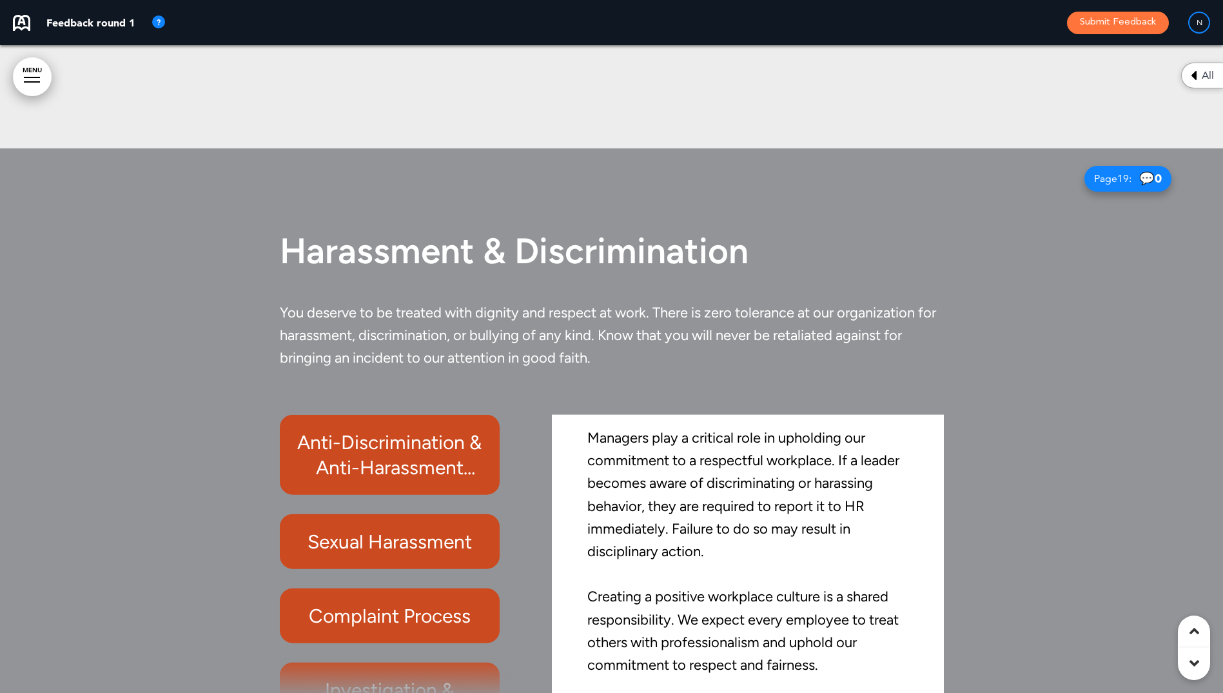
click at [371, 429] on h6 "Anti-Discrimination & Anti-Harassment Policy" at bounding box center [390, 454] width 190 height 50
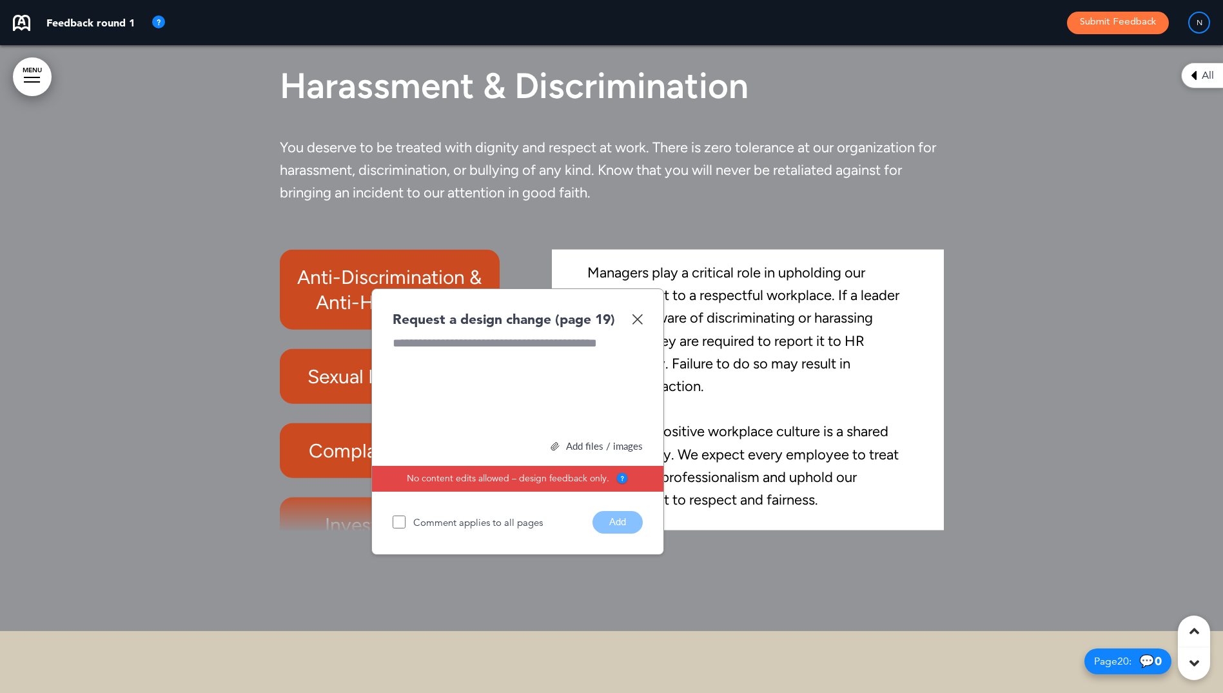
click at [639, 326] on div "Request a design change (page 19)" at bounding box center [518, 319] width 250 height 19
click at [639, 321] on img at bounding box center [637, 318] width 11 height 11
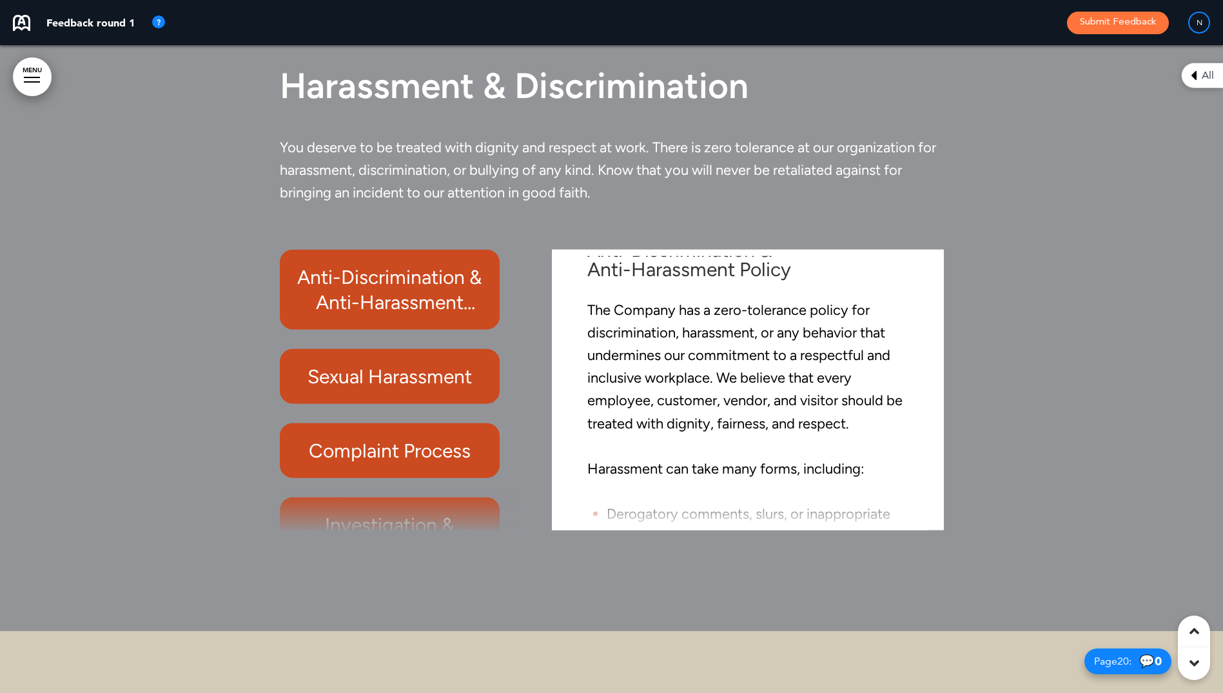
scroll to position [0, 0]
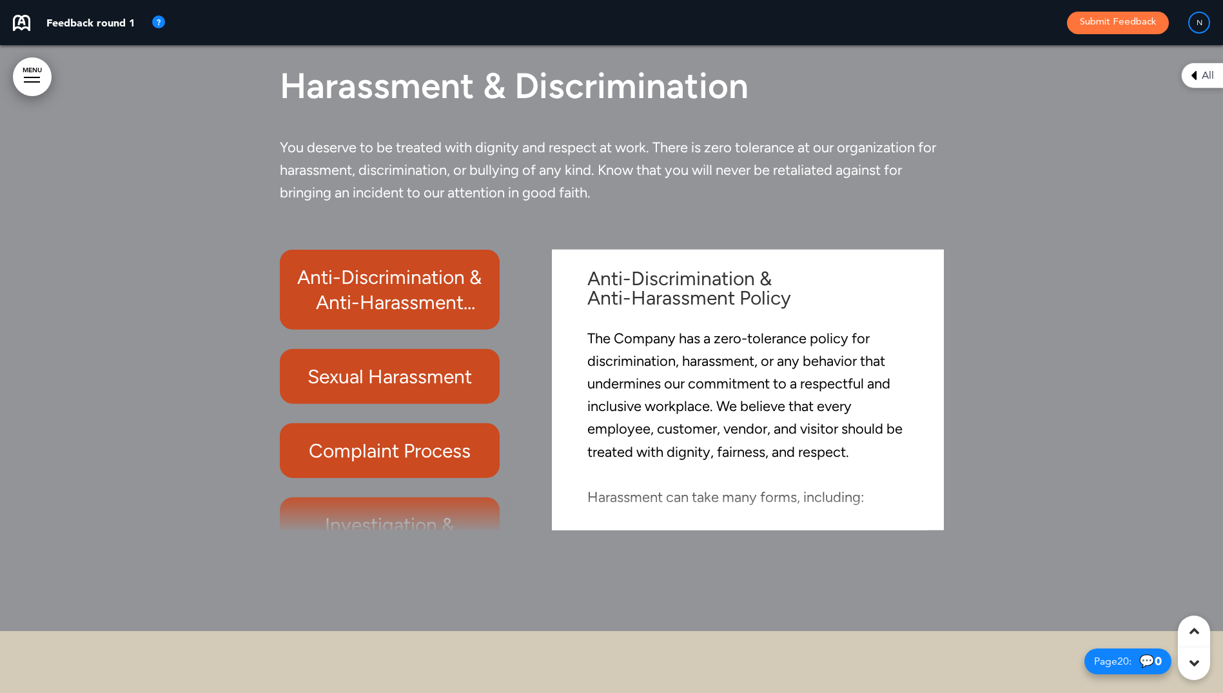
click at [370, 372] on h6 "Sexual Harassment" at bounding box center [390, 375] width 190 height 25
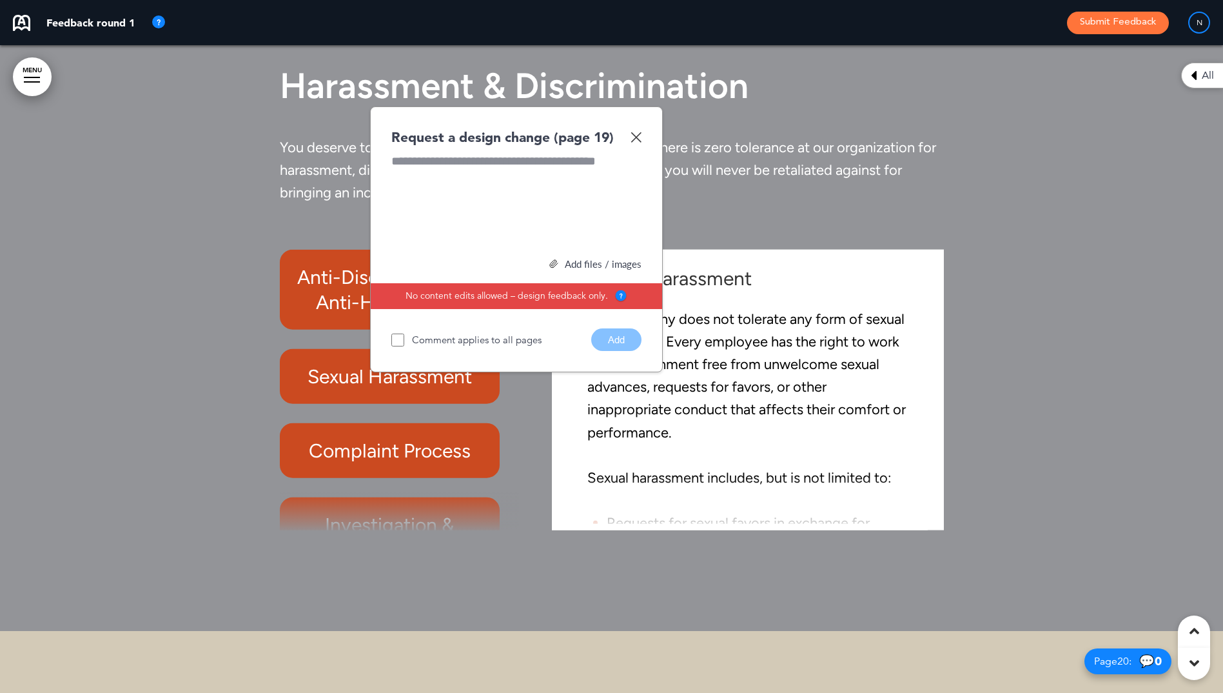
click at [634, 139] on img at bounding box center [636, 137] width 11 height 11
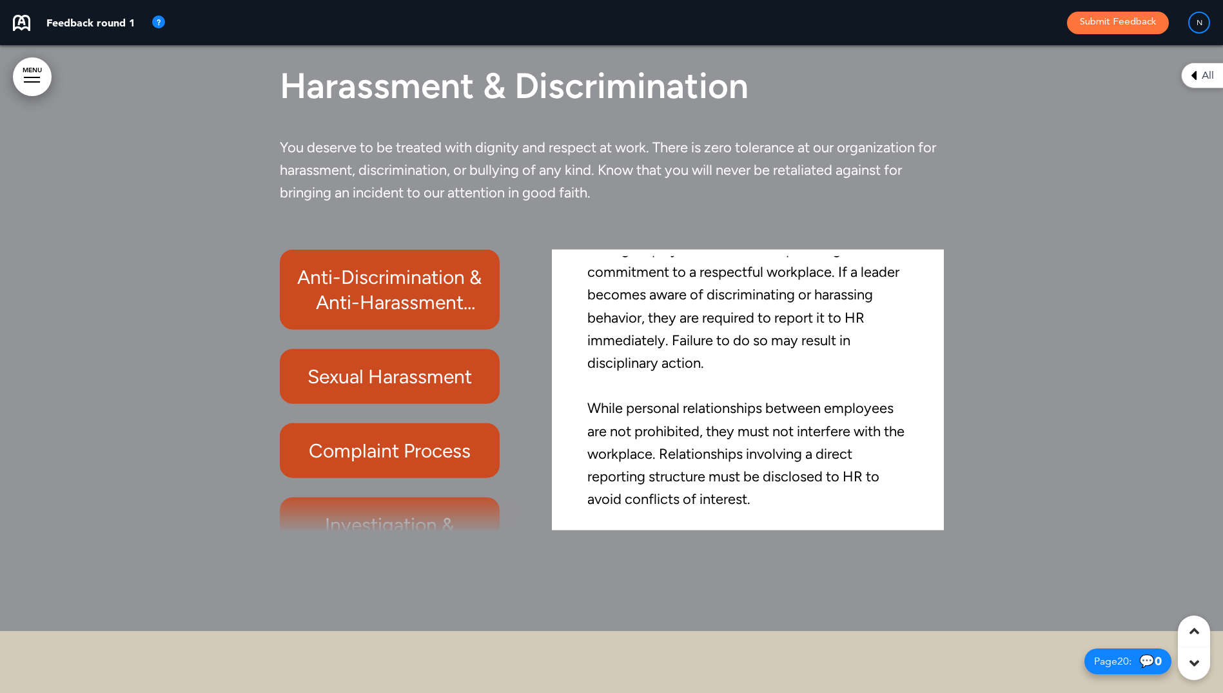
scroll to position [13207, 0]
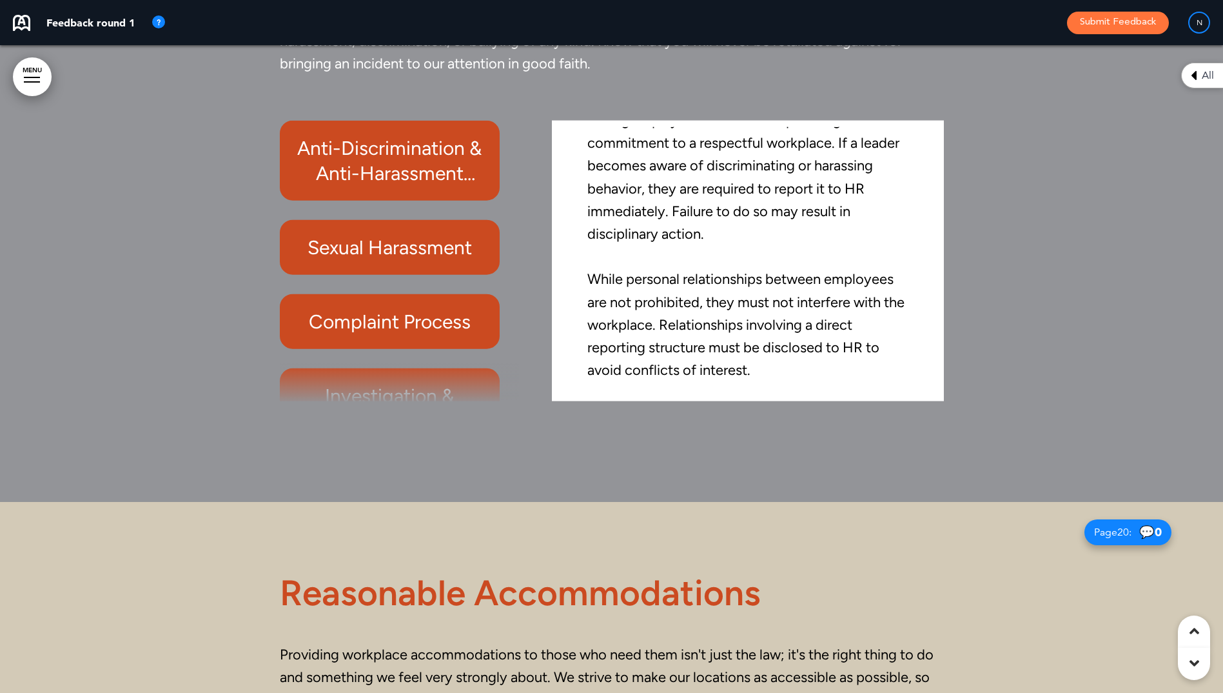
drag, startPoint x: 514, startPoint y: 281, endPoint x: 509, endPoint y: 308, distance: 26.9
click at [509, 308] on div "Anti-Discrimination & Anti-Harassment Policy Sexual Harassment Complaint Proces…" at bounding box center [403, 260] width 246 height 281
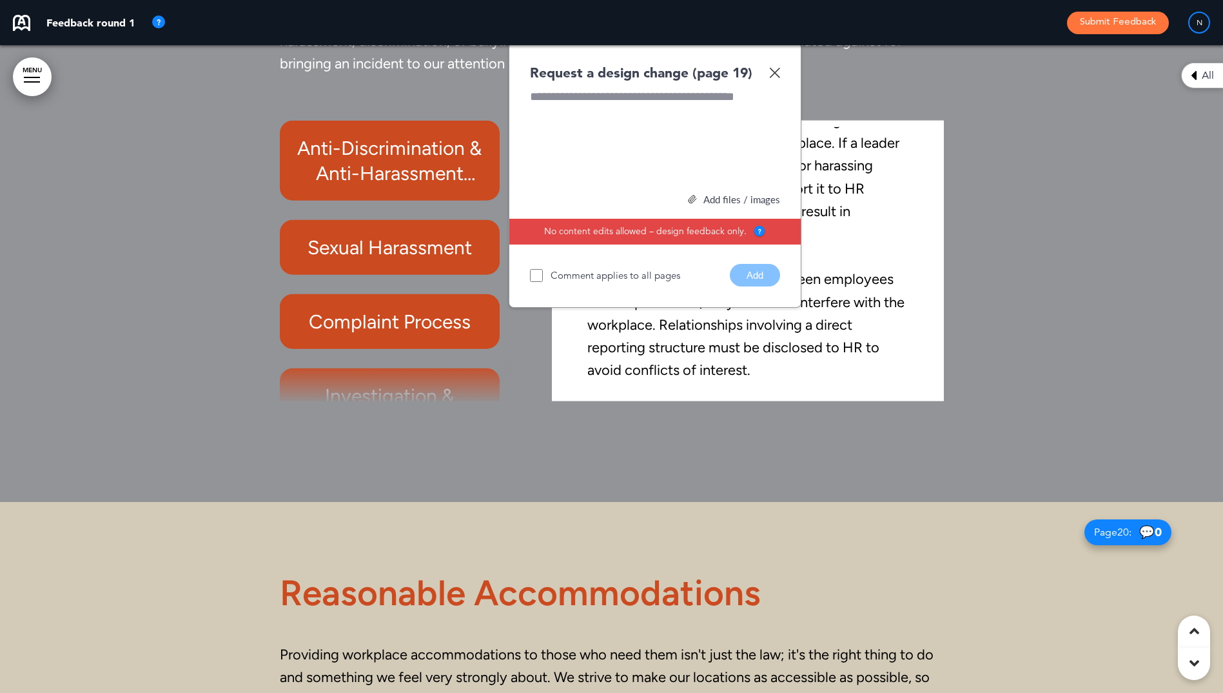
click at [775, 76] on img at bounding box center [774, 72] width 11 height 11
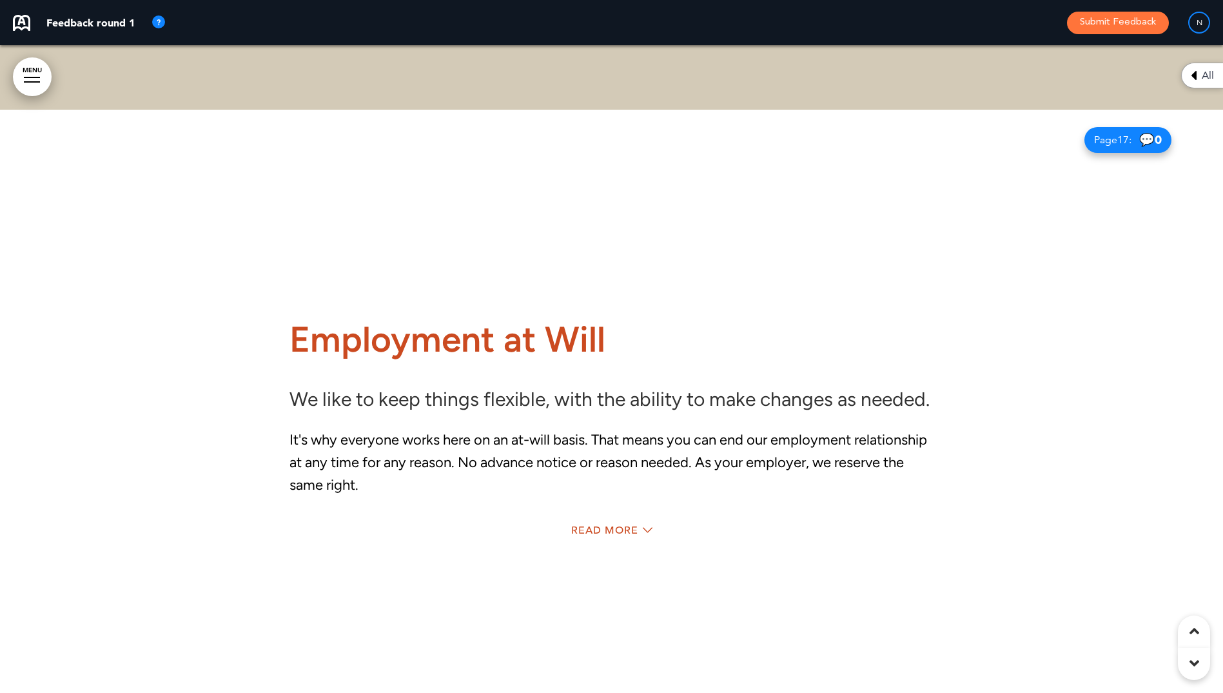
scroll to position [13072, 0]
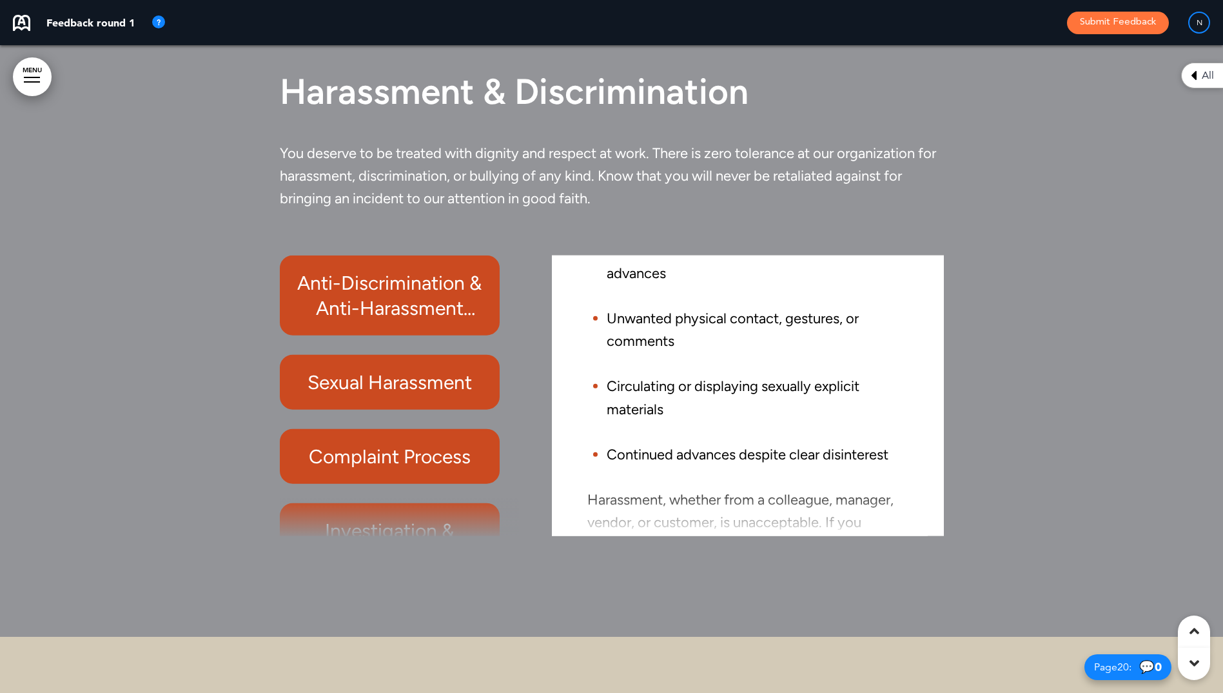
click at [530, 285] on div "Anti-Discrimination & Anti-Harassment Policy Sexual Harassment Complaint Proces…" at bounding box center [612, 395] width 664 height 281
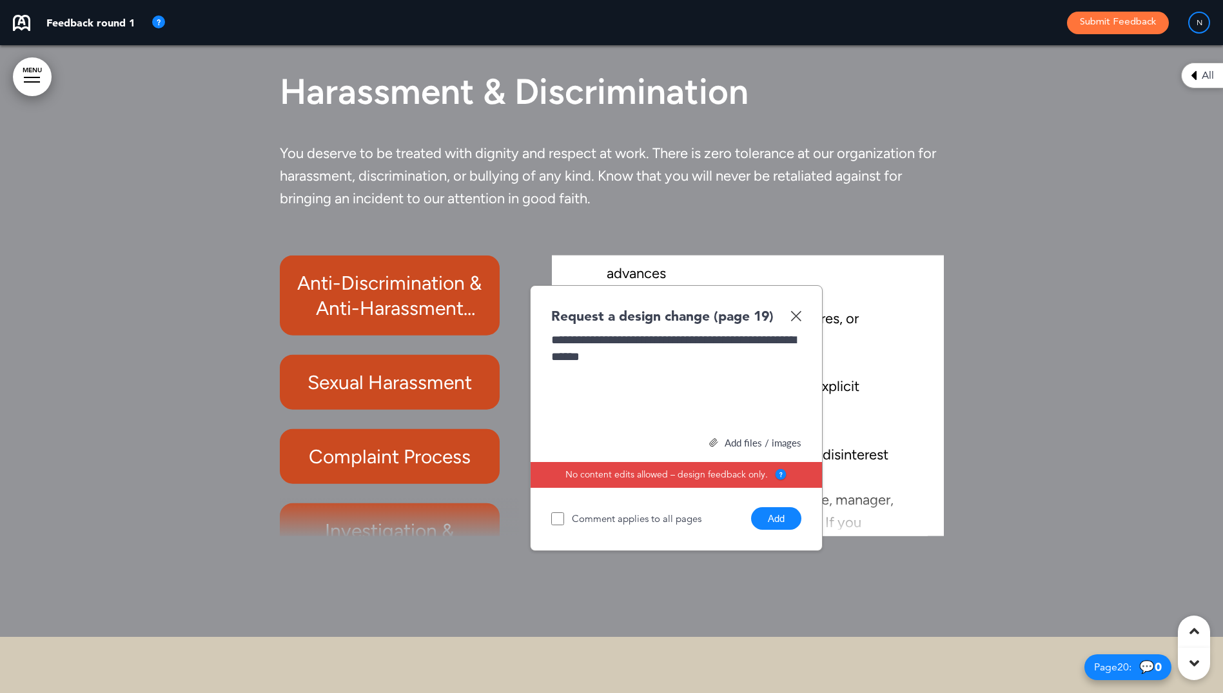
click at [796, 522] on button "Add" at bounding box center [776, 518] width 50 height 23
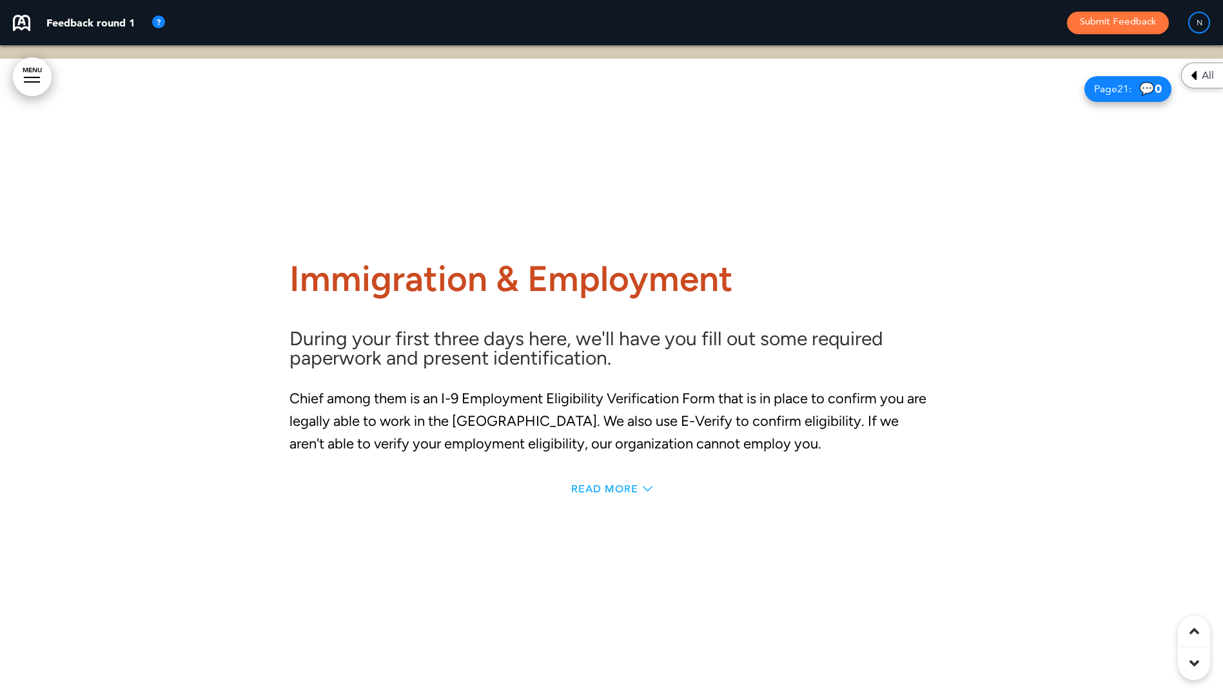
scroll to position [14362, 0]
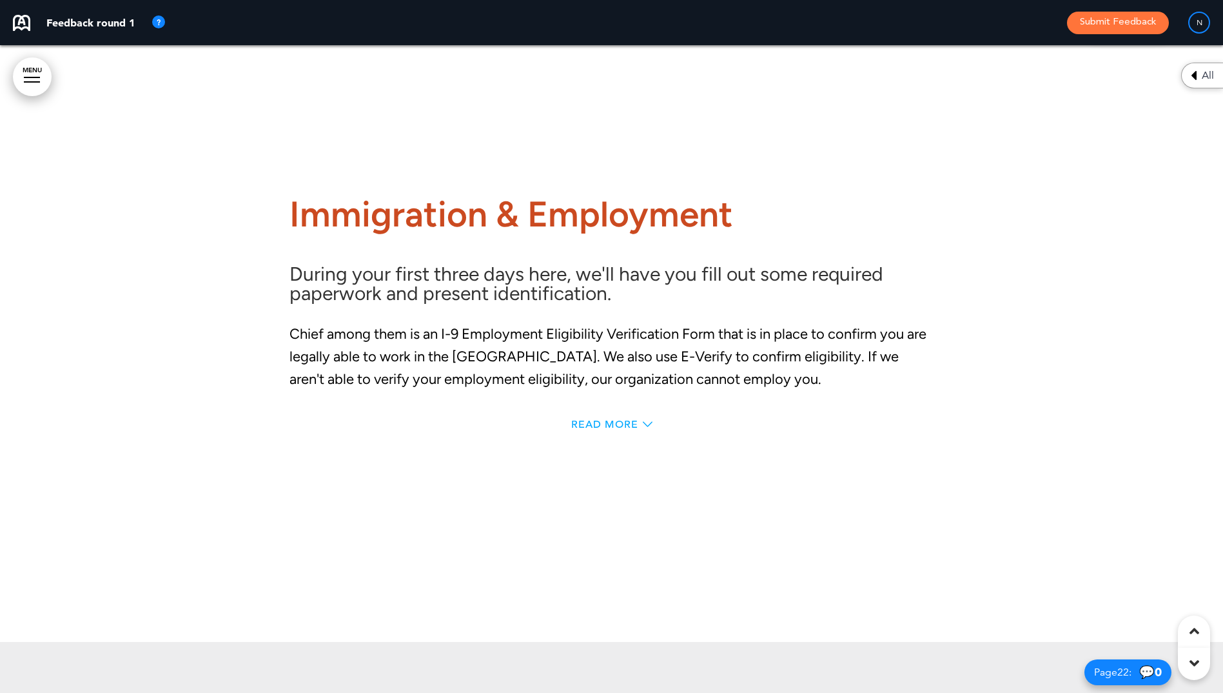
click at [626, 424] on span "Read More" at bounding box center [604, 424] width 67 height 10
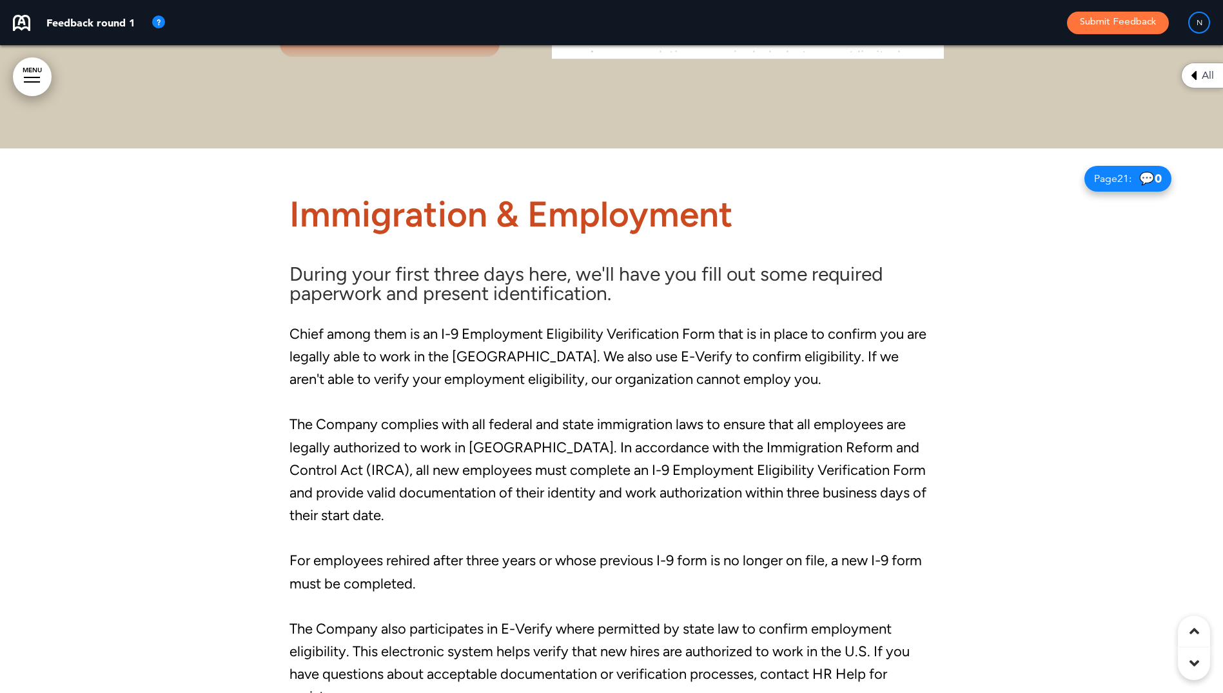
scroll to position [14789, 0]
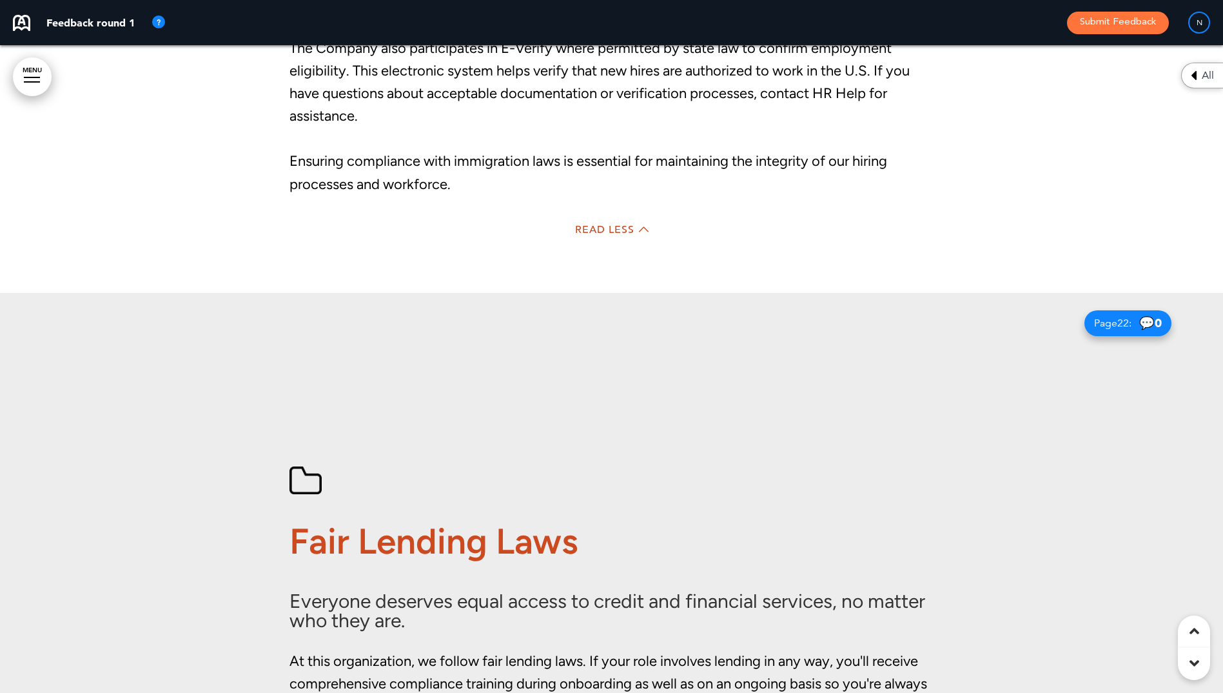
click at [611, 221] on div "Read Less" at bounding box center [612, 231] width 645 height 26
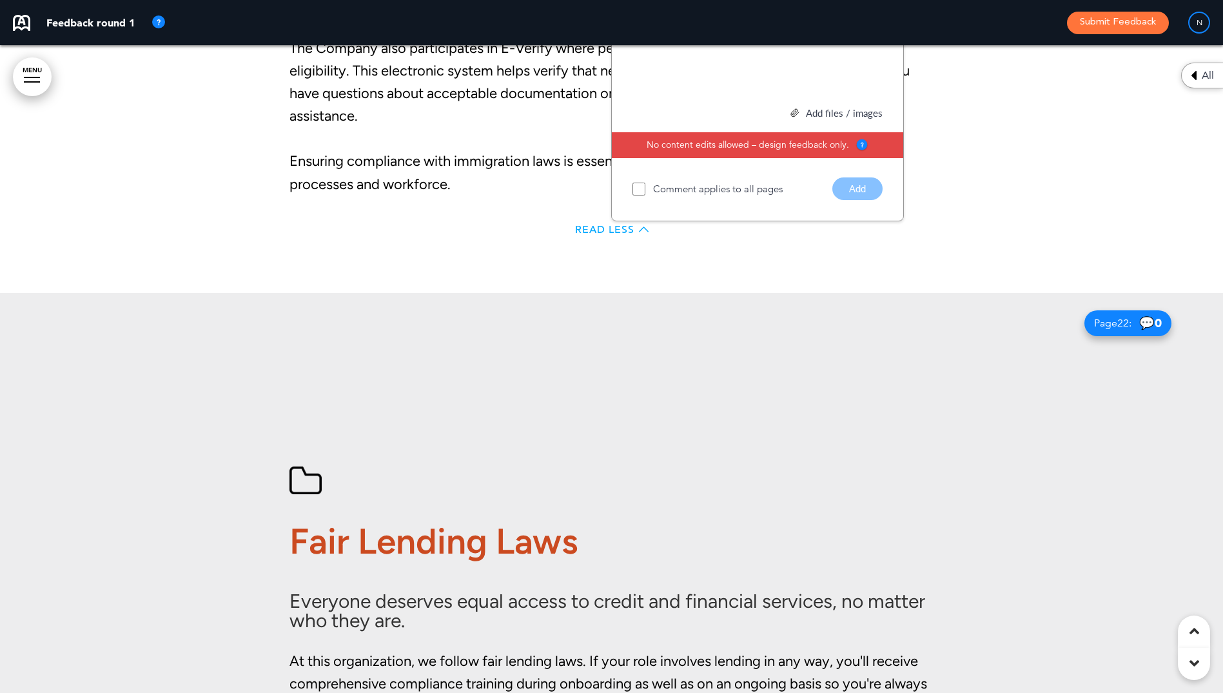
click at [611, 227] on span "Read Less" at bounding box center [604, 229] width 59 height 10
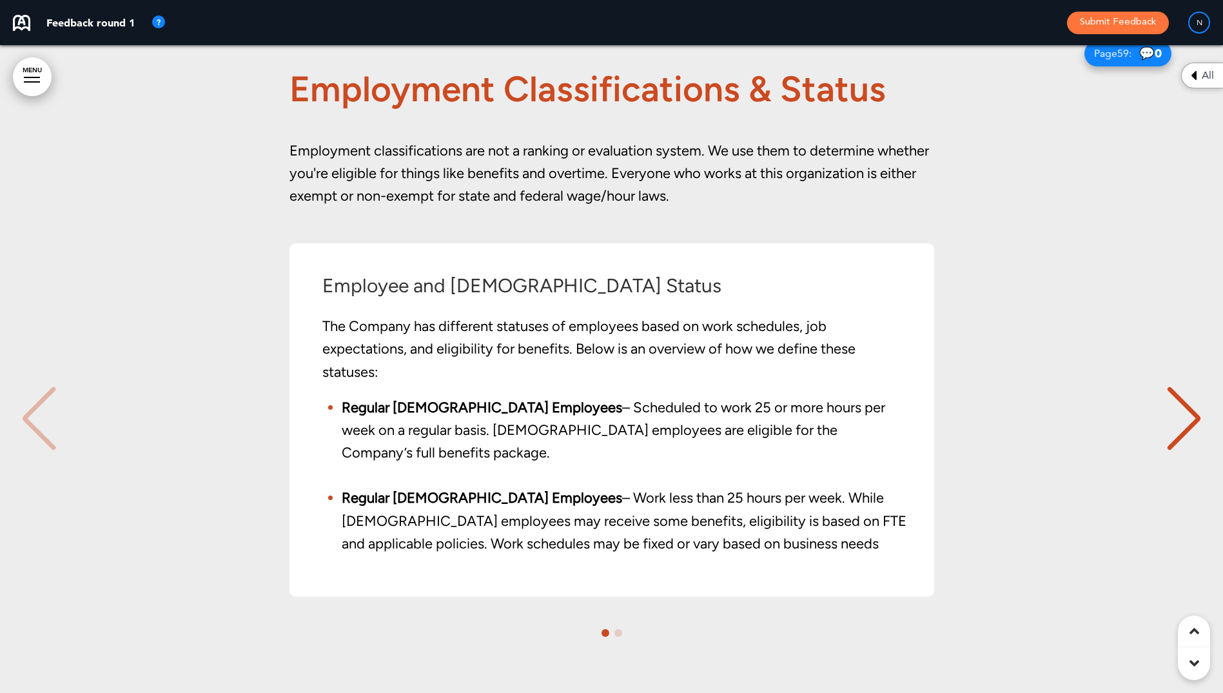
scroll to position [41821, 0]
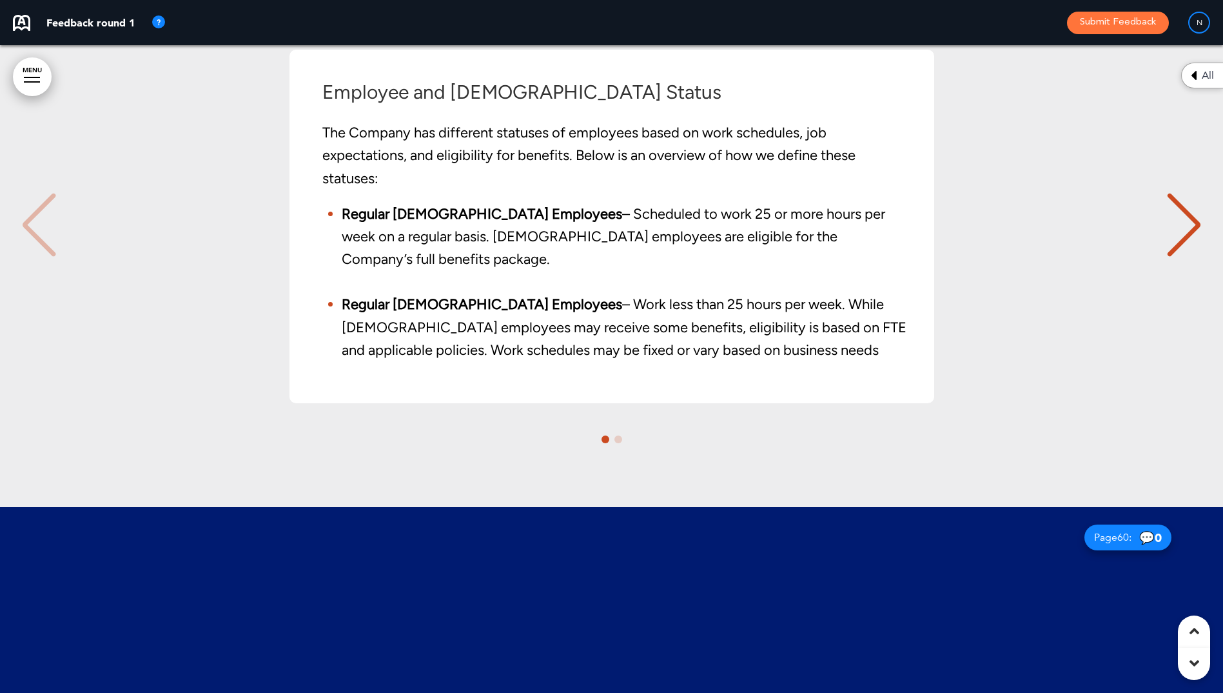
click at [1183, 236] on div "Next slide" at bounding box center [1184, 225] width 39 height 64
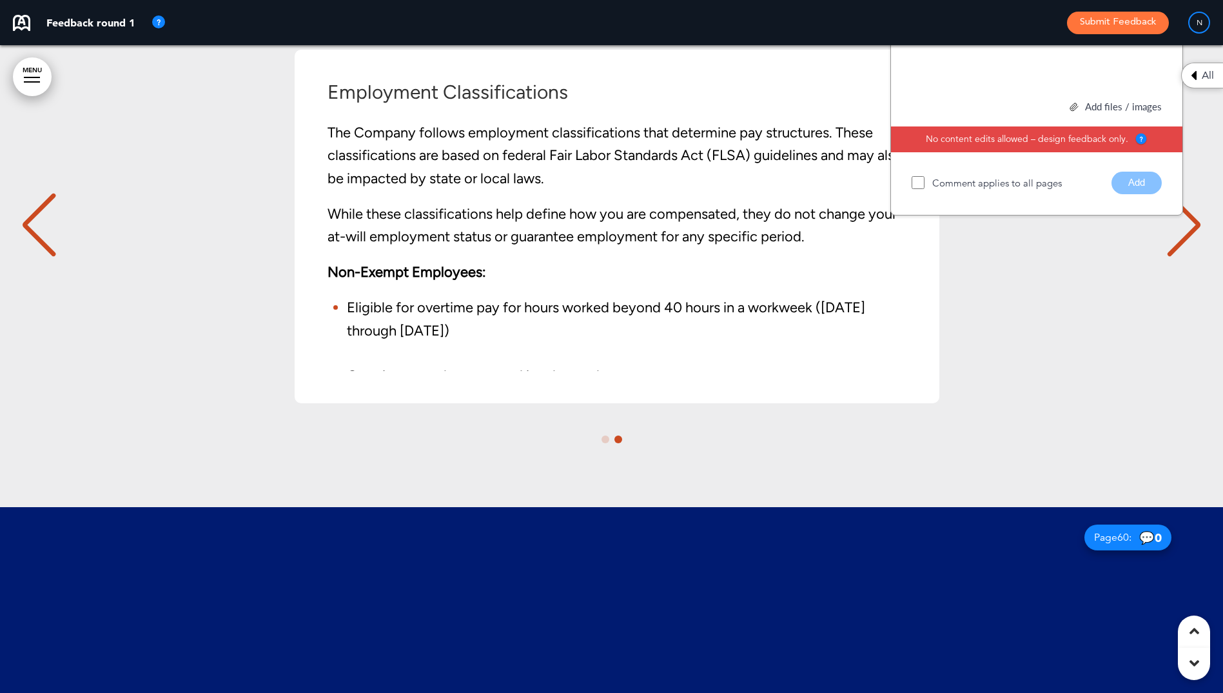
scroll to position [0, 1204]
click at [862, 403] on div "Employment Classifications The Company follows employment classifications that …" at bounding box center [612, 226] width 645 height 353
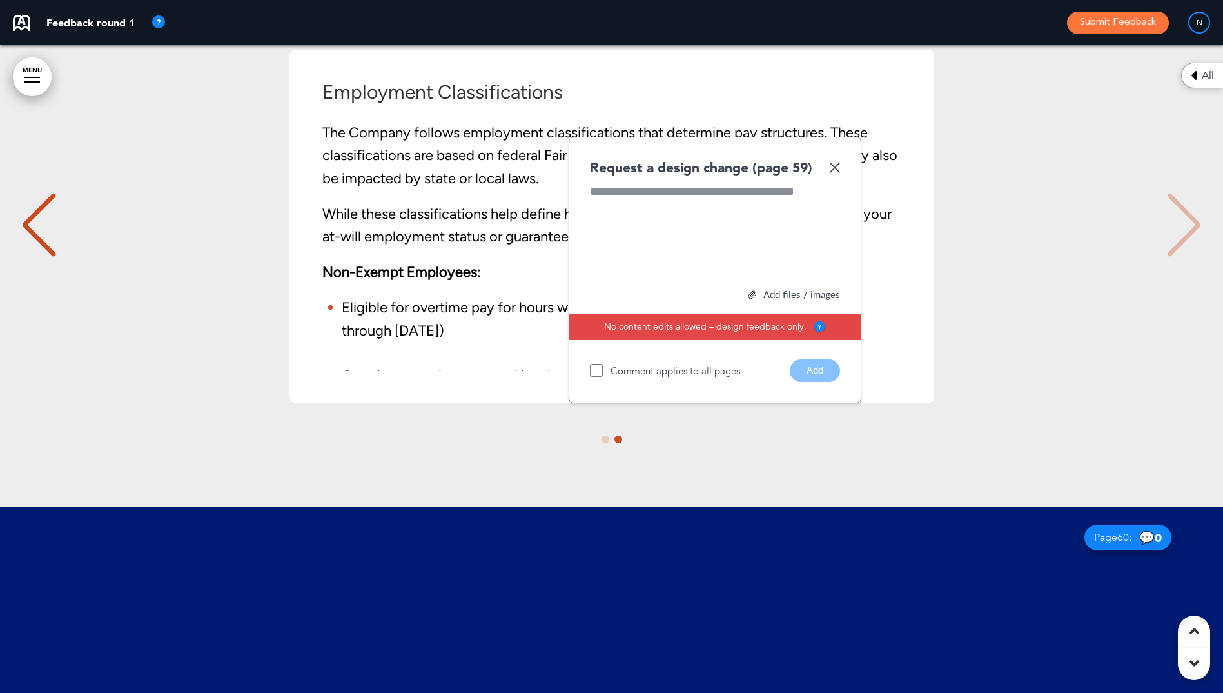
click at [836, 173] on img at bounding box center [834, 167] width 11 height 11
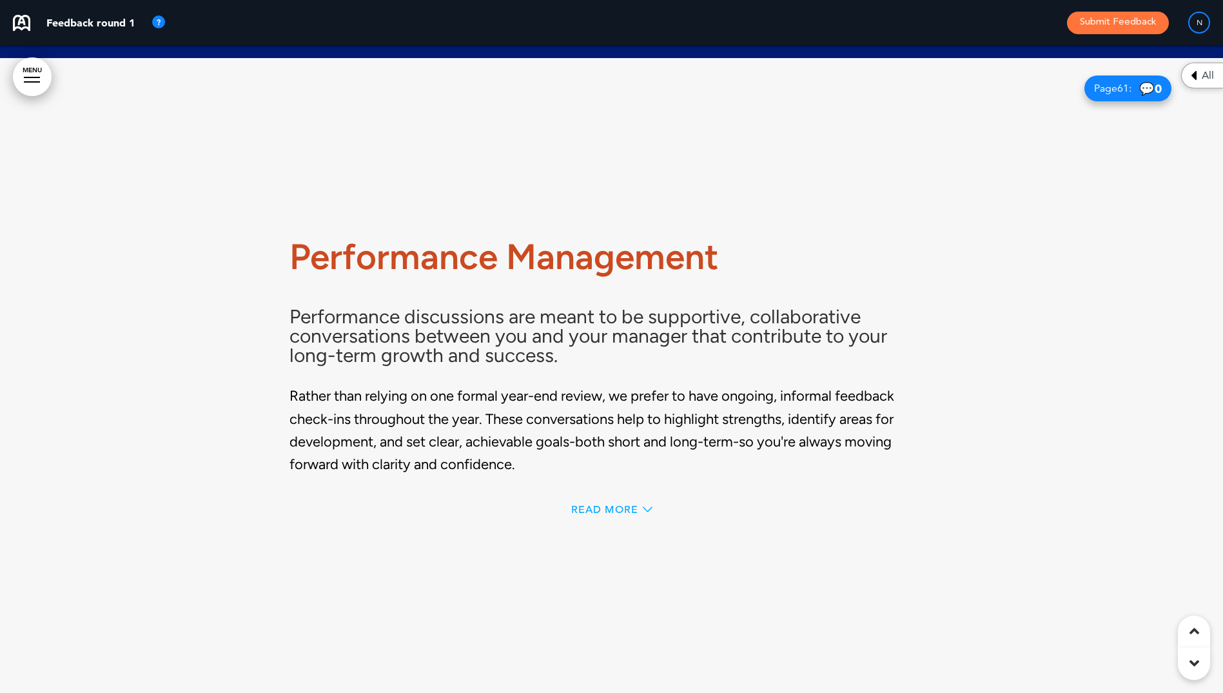
scroll to position [43111, 0]
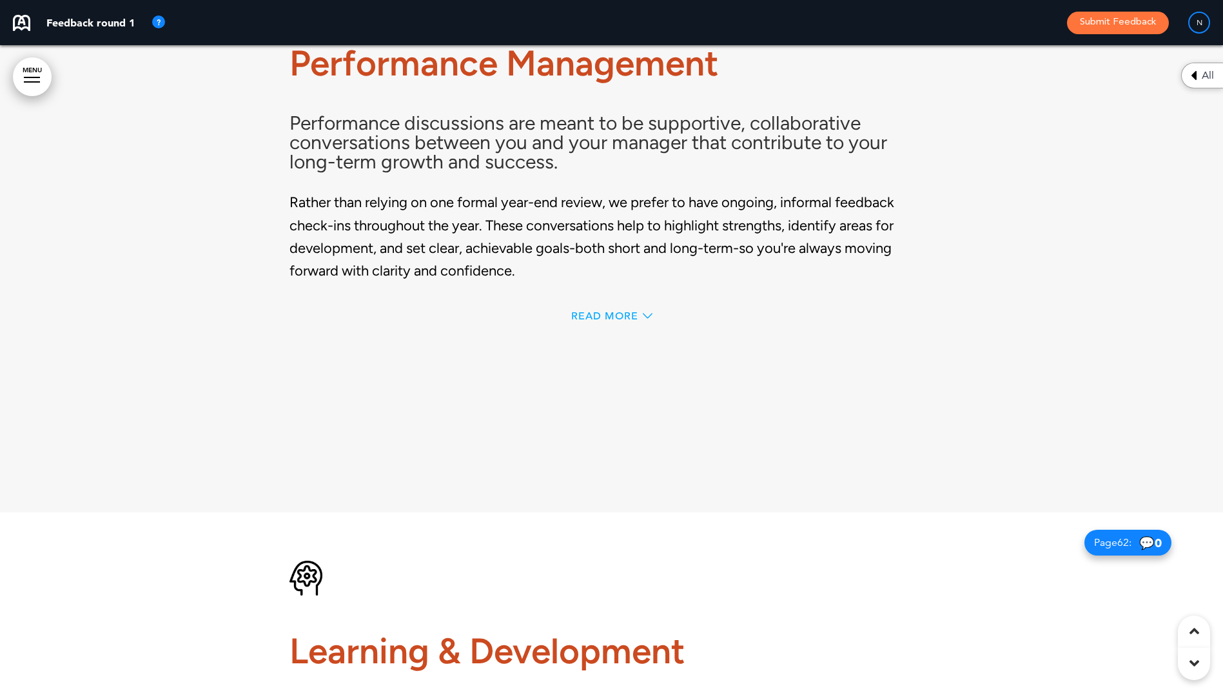
click at [608, 321] on span "Read More" at bounding box center [604, 316] width 67 height 10
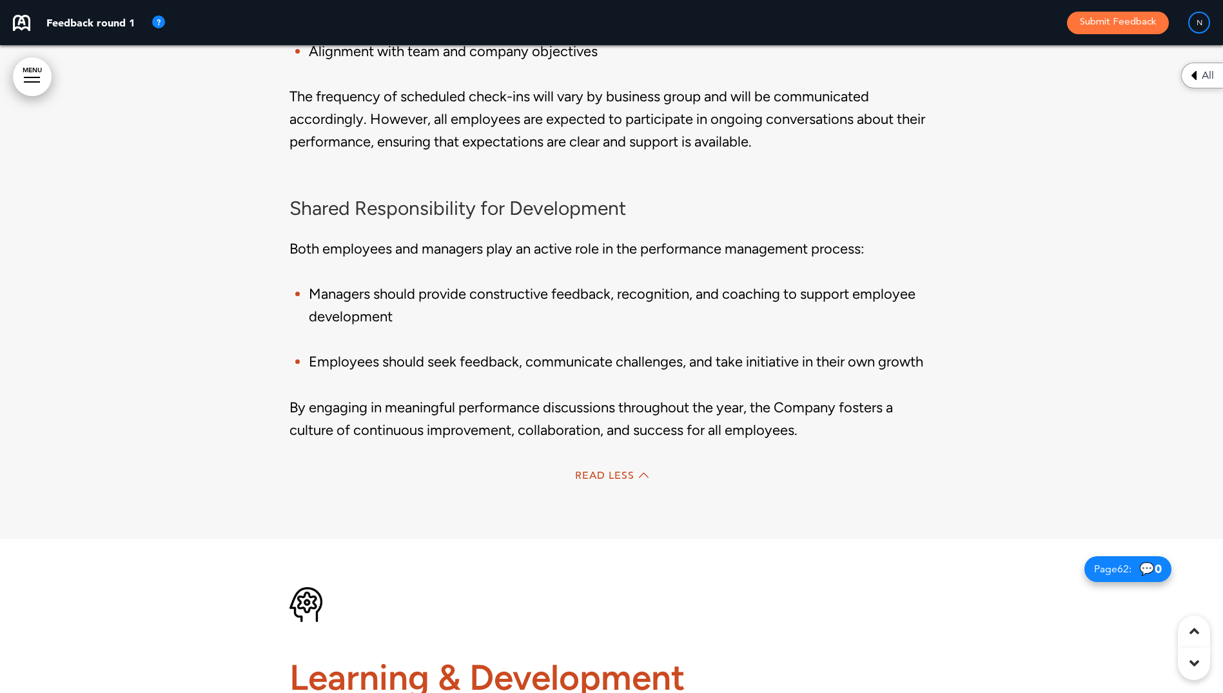
scroll to position [43493, 0]
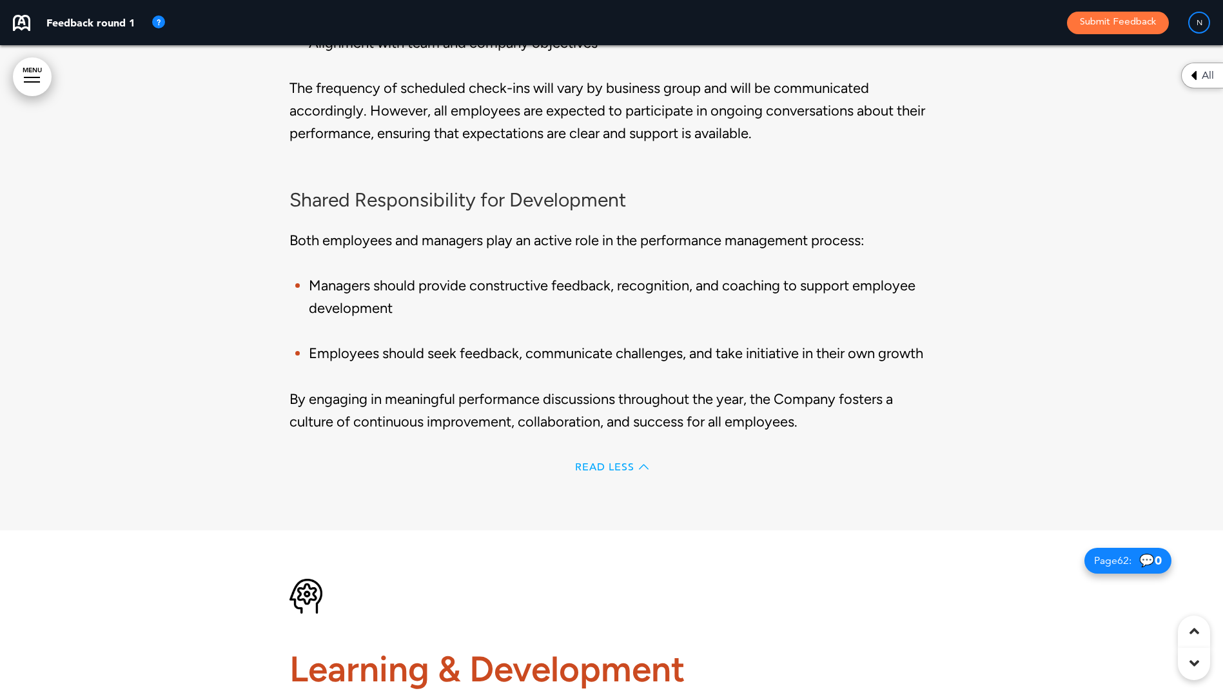
click at [577, 472] on span "Read Less" at bounding box center [604, 467] width 59 height 10
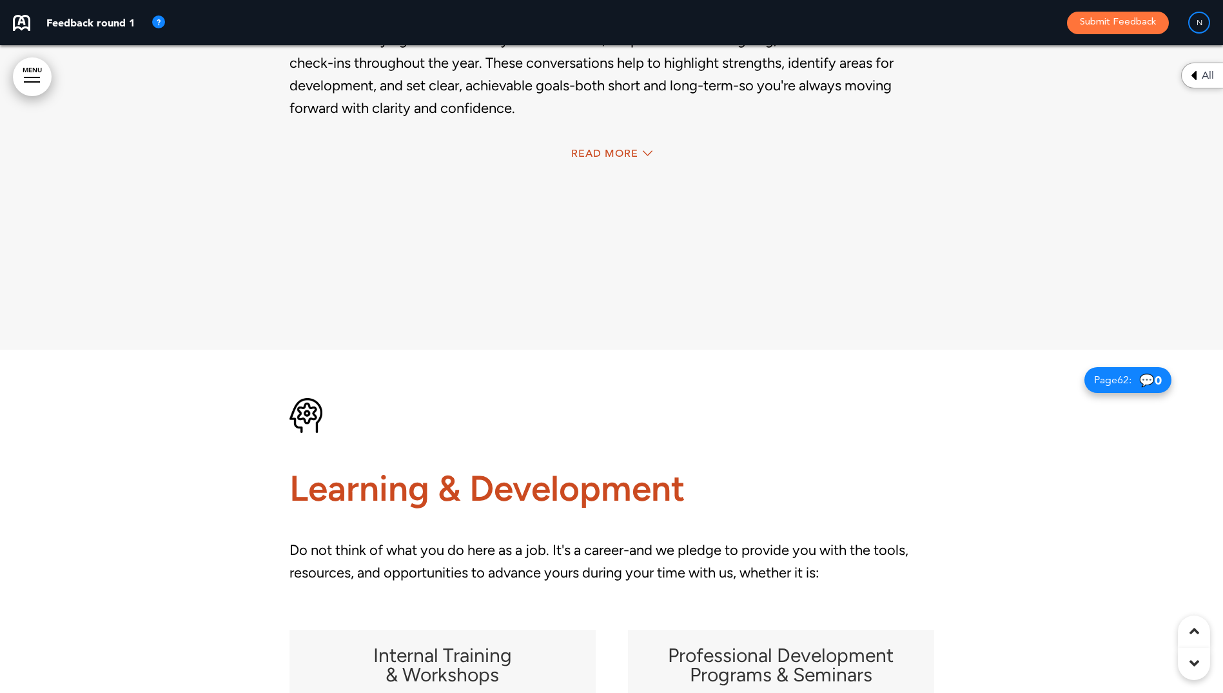
scroll to position [43660, 0]
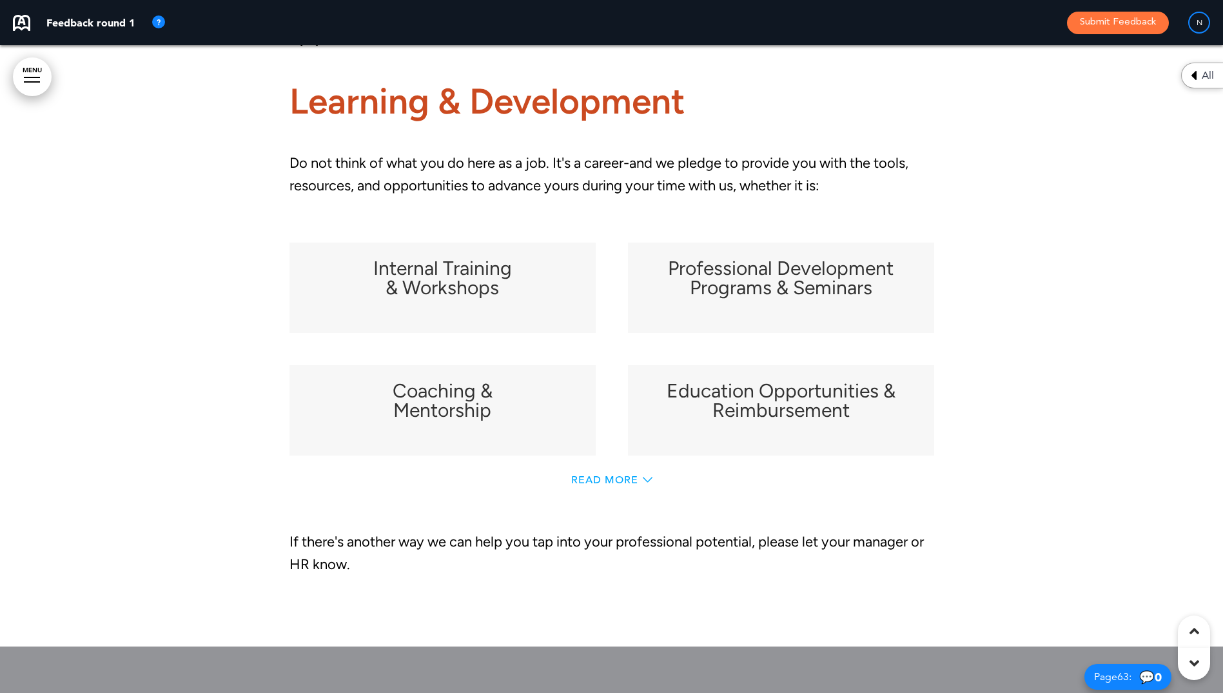
click at [607, 485] on span "Read More" at bounding box center [604, 480] width 67 height 10
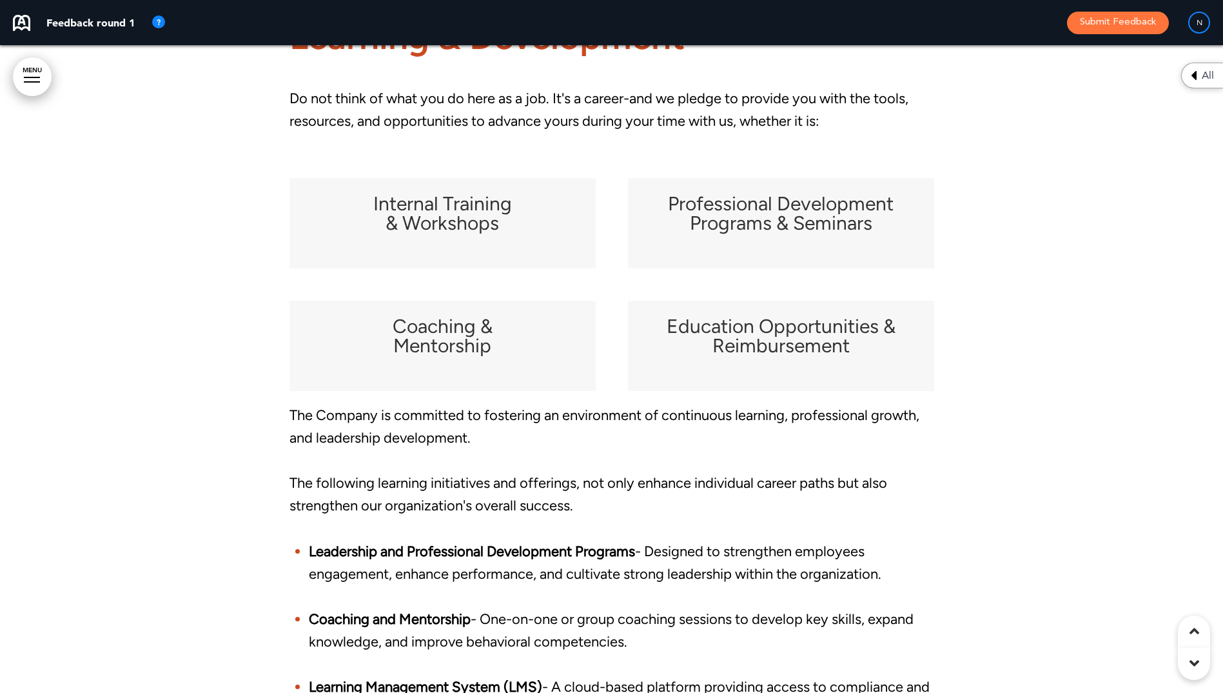
scroll to position [44176, 0]
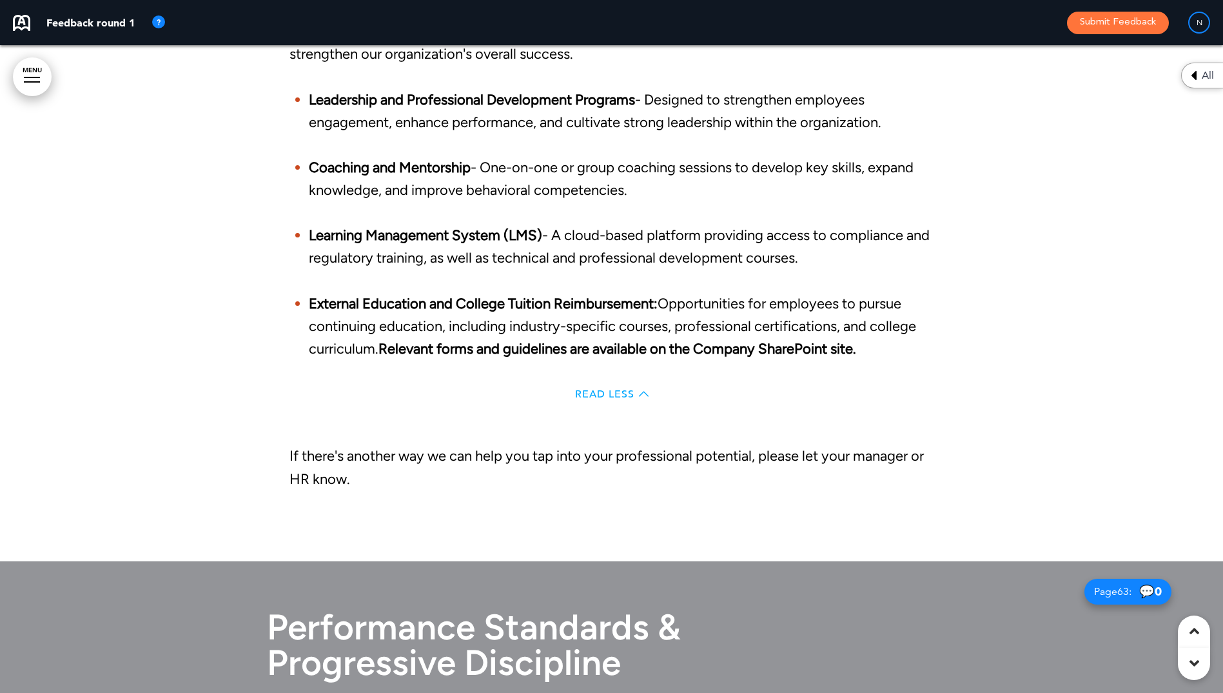
click at [597, 399] on span "Read Less" at bounding box center [604, 394] width 59 height 10
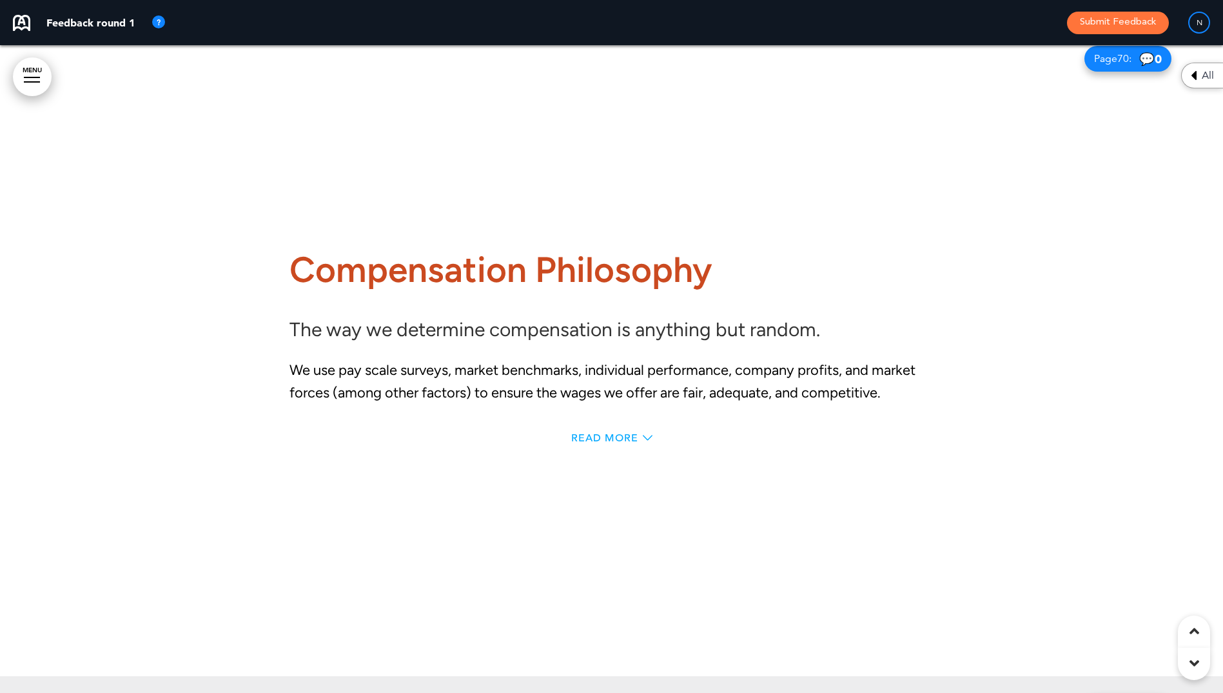
scroll to position [49117, 0]
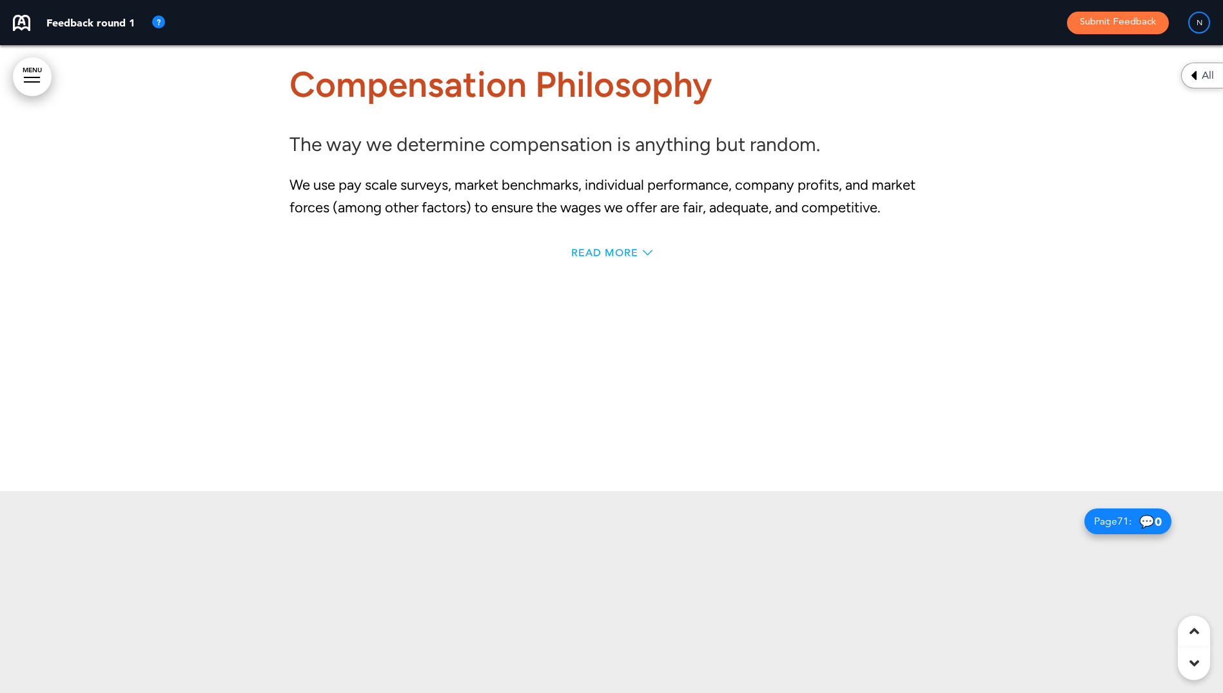
click at [588, 258] on span "Read More" at bounding box center [604, 253] width 67 height 10
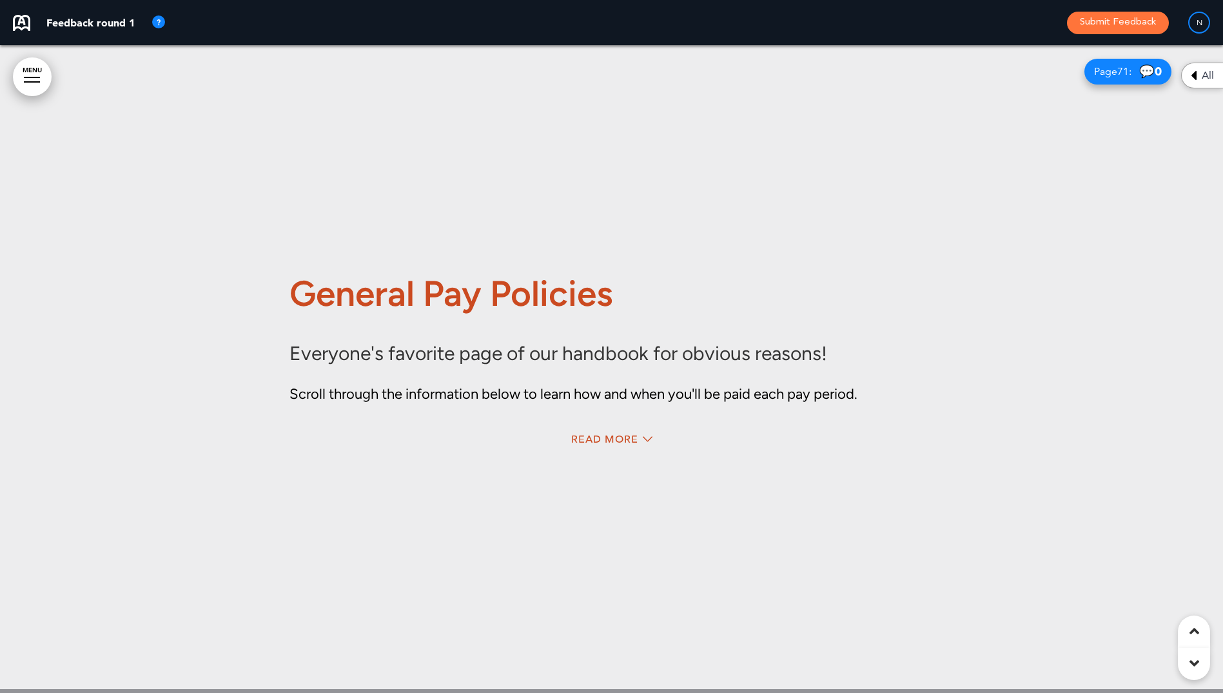
scroll to position [49844, 0]
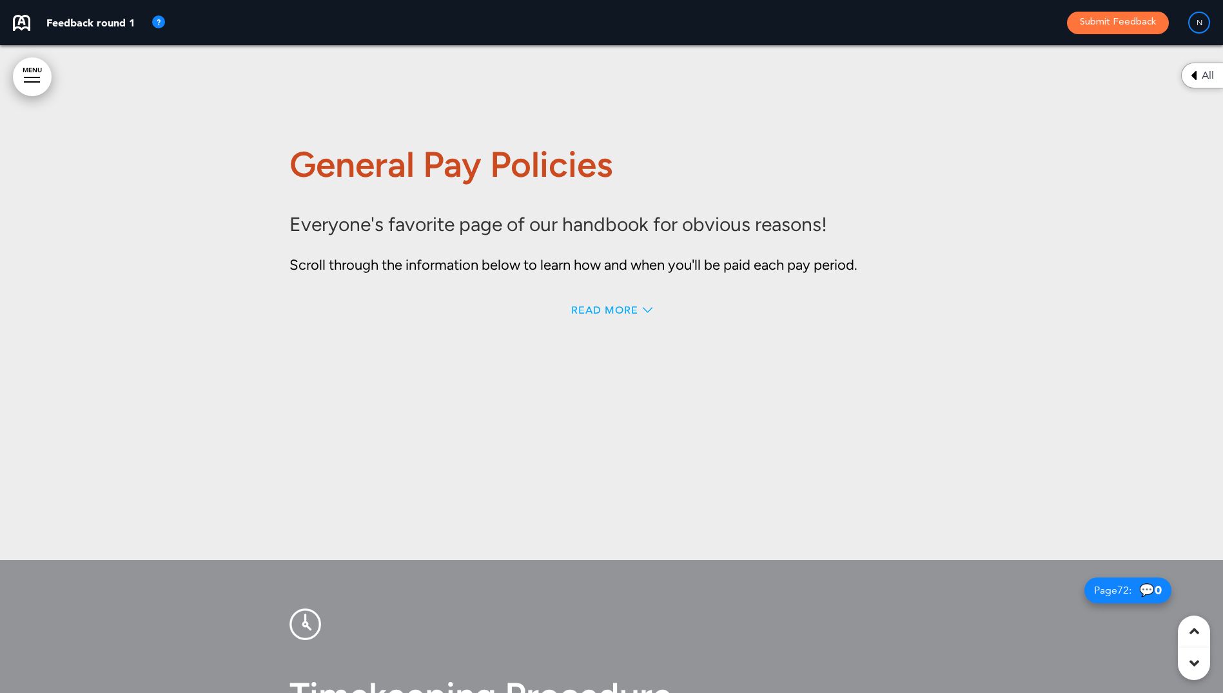
click at [577, 315] on span "Read More" at bounding box center [604, 310] width 67 height 10
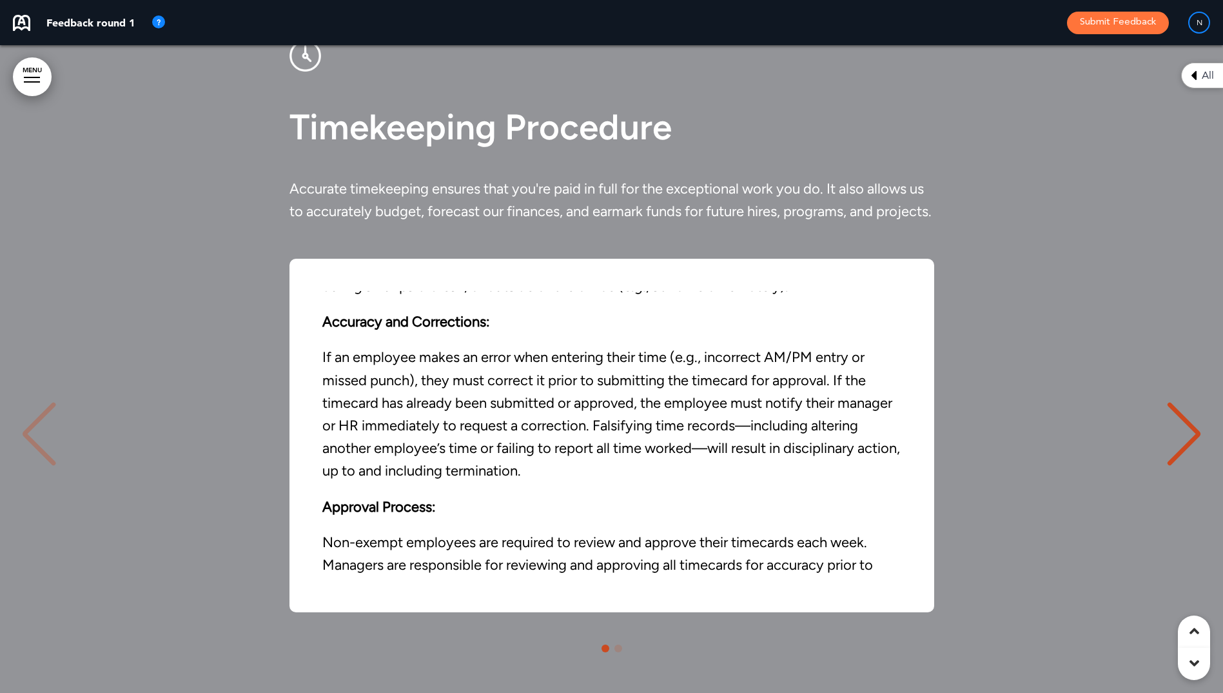
scroll to position [50819, 0]
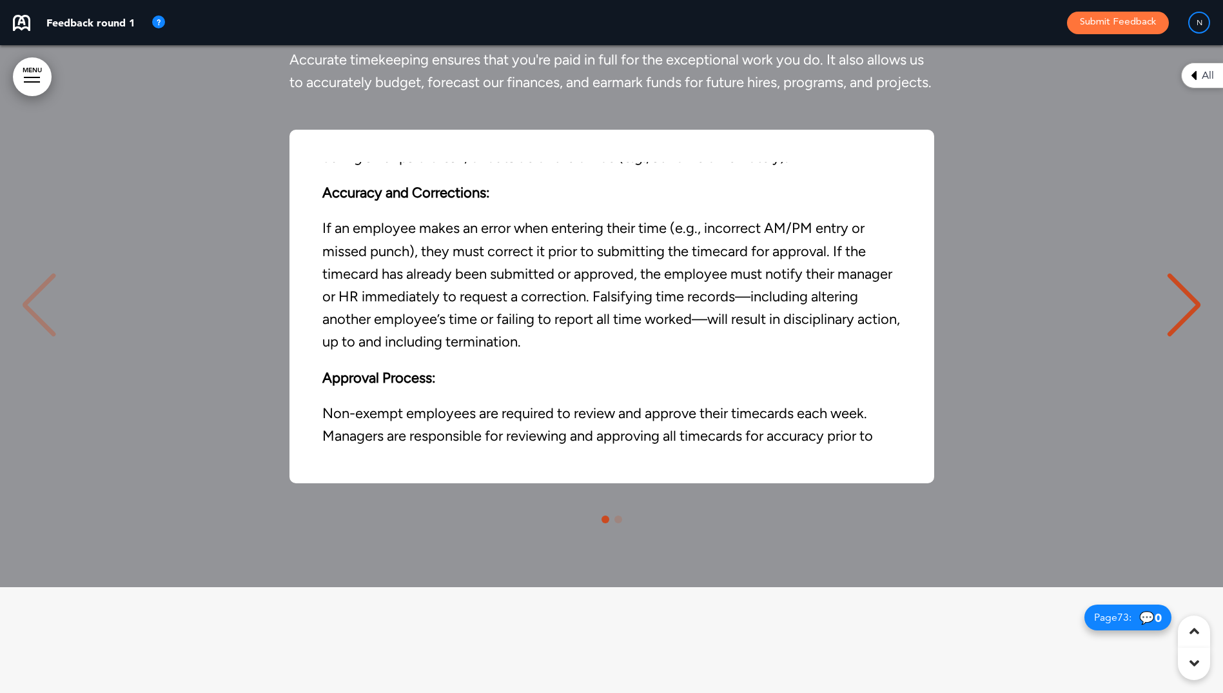
click at [1182, 337] on div "Next slide" at bounding box center [1184, 305] width 39 height 64
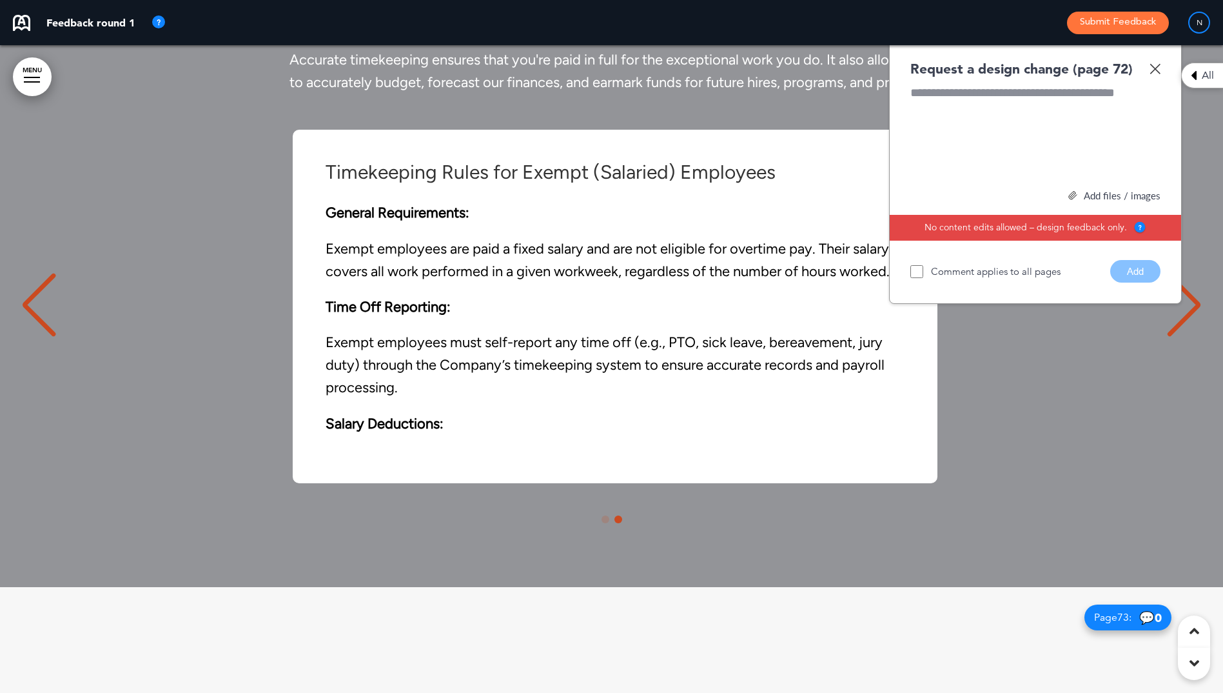
scroll to position [0, 1204]
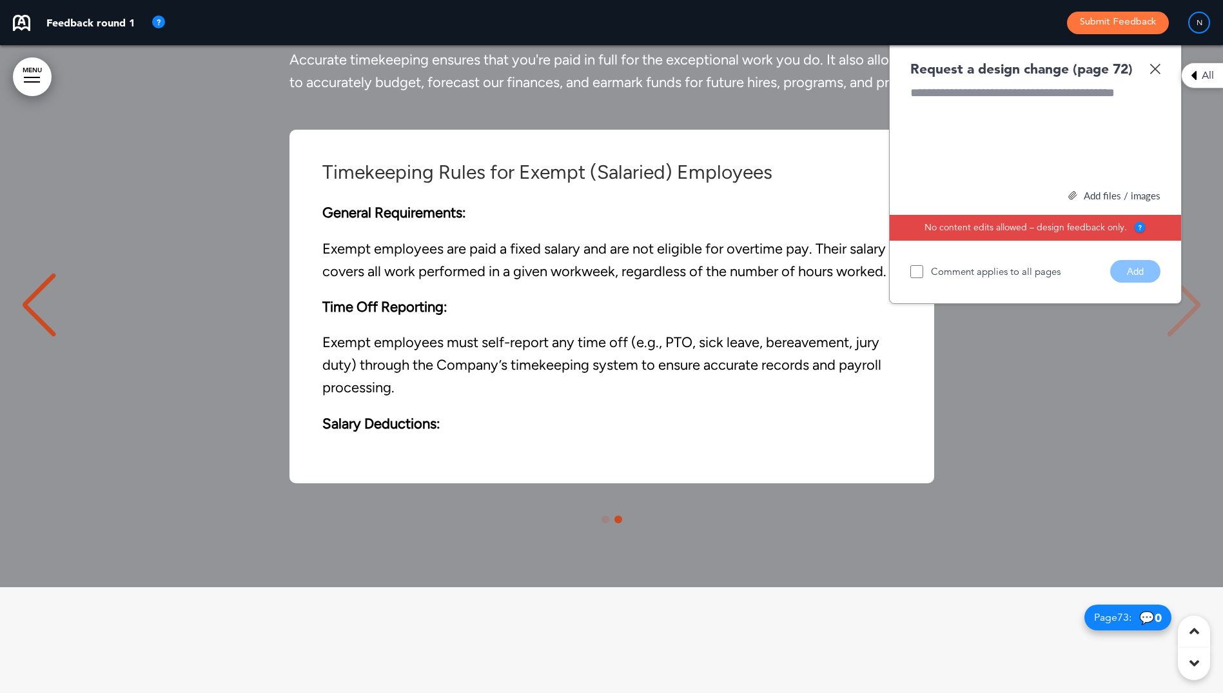
click at [1155, 74] on img at bounding box center [1155, 68] width 11 height 11
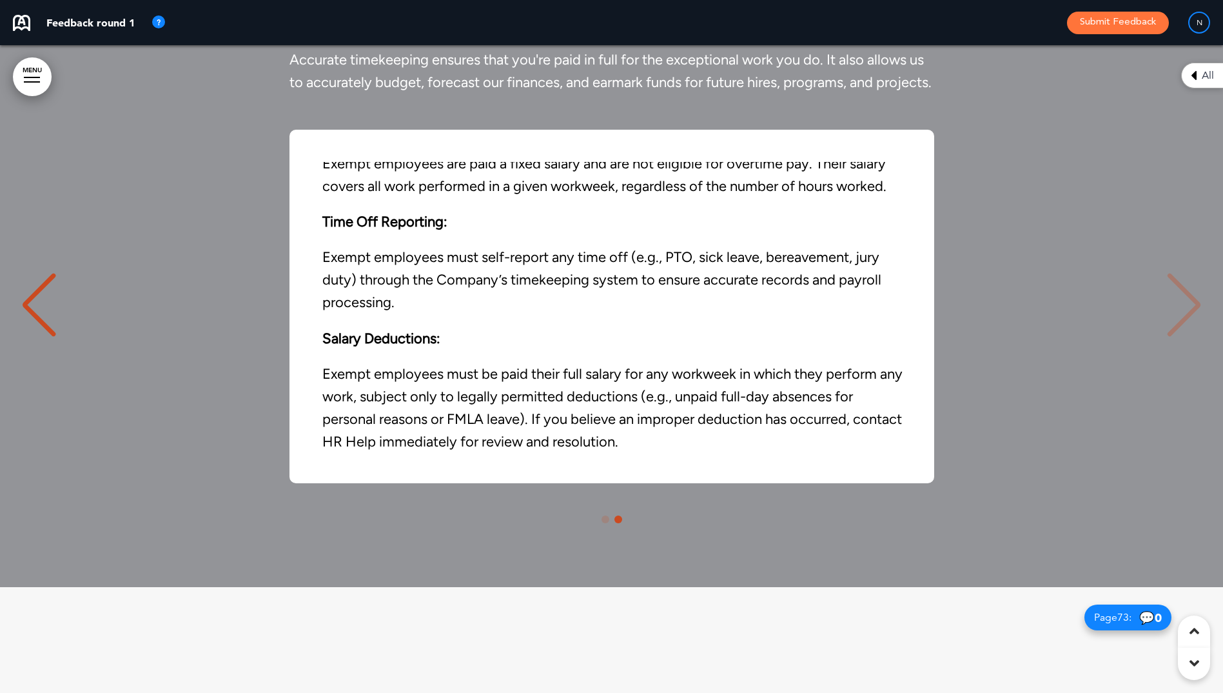
scroll to position [88, 0]
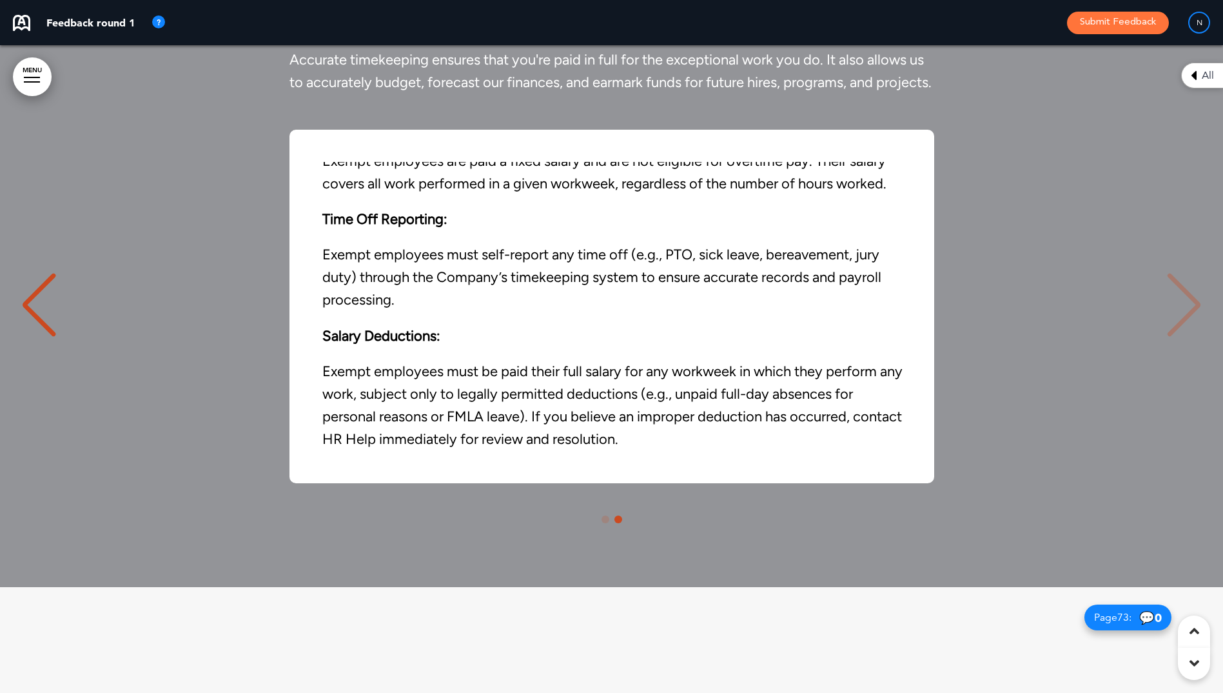
click at [26, 337] on div "Previous slide" at bounding box center [38, 305] width 39 height 64
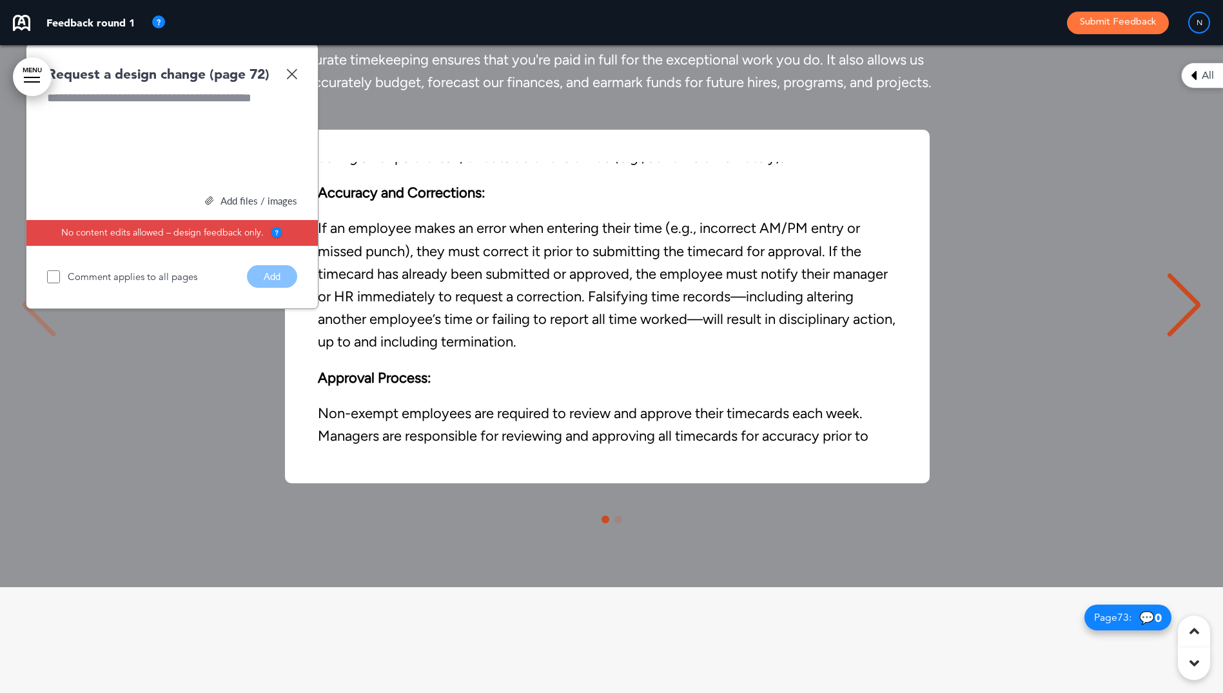
scroll to position [0, 0]
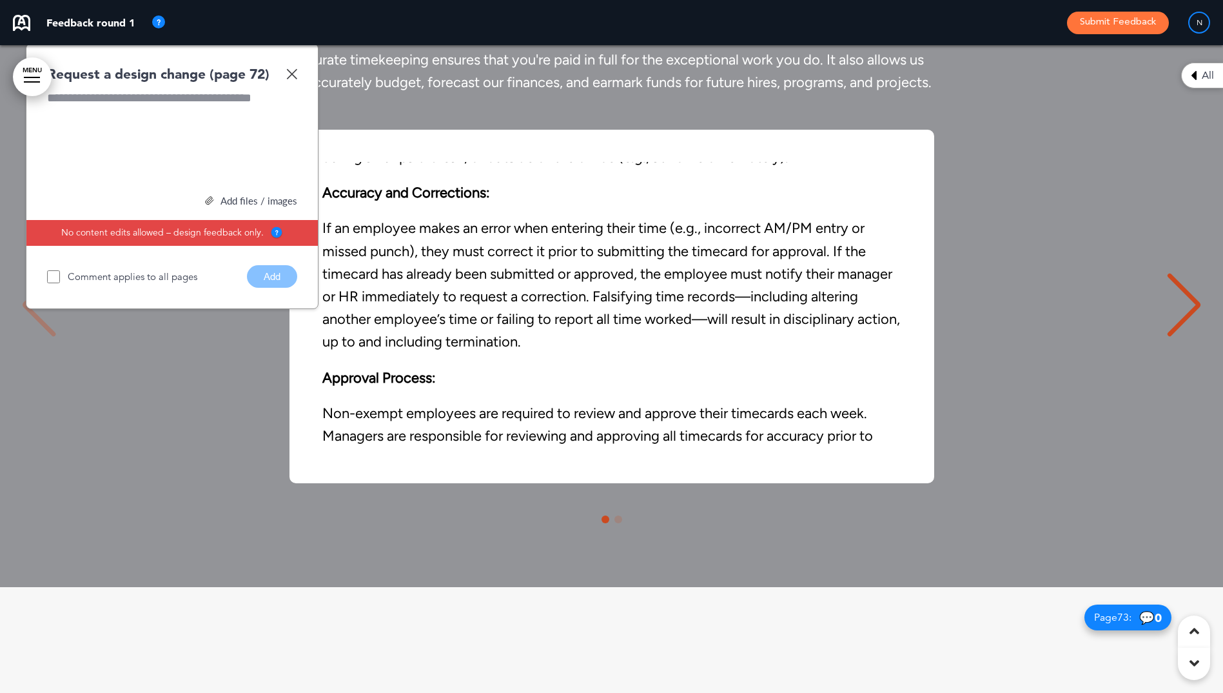
click at [288, 79] on img at bounding box center [291, 73] width 11 height 11
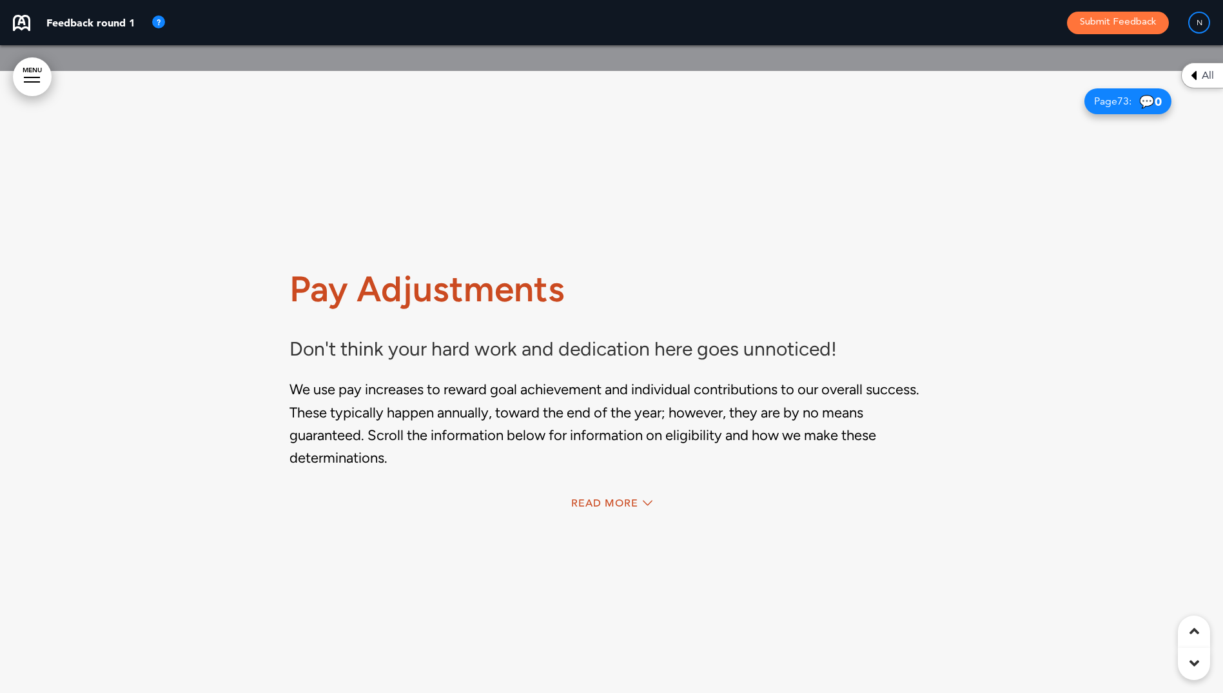
scroll to position [51657, 0]
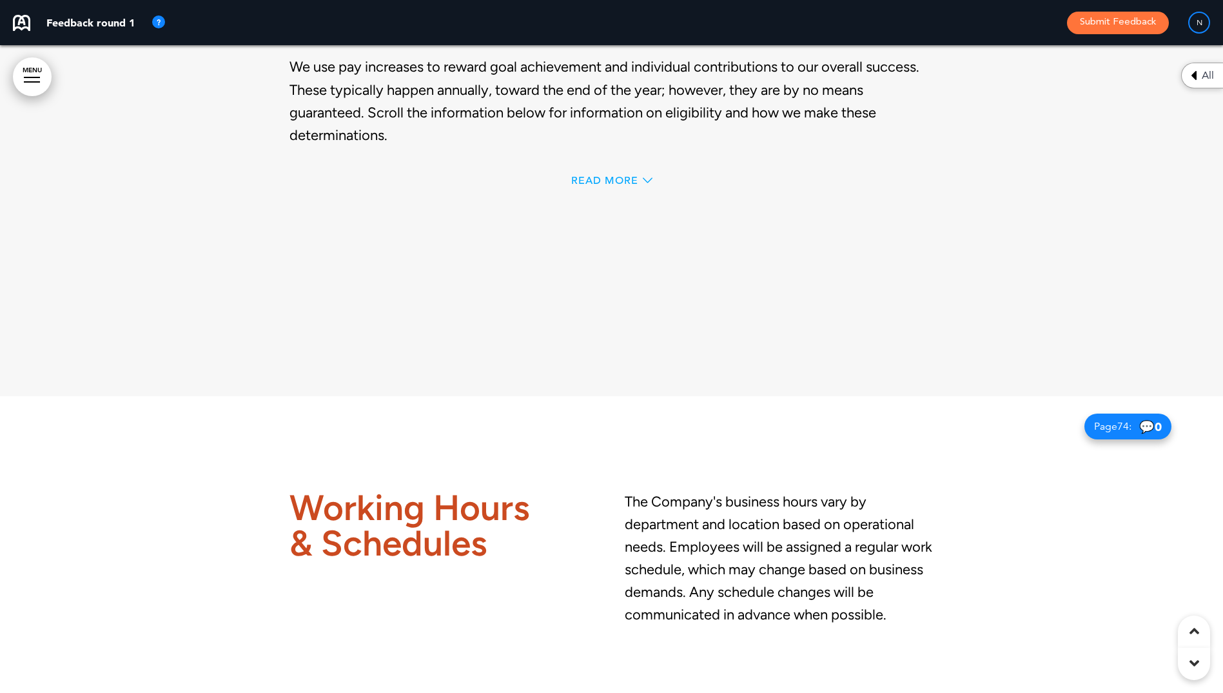
click at [603, 186] on span "Read More" at bounding box center [604, 180] width 67 height 10
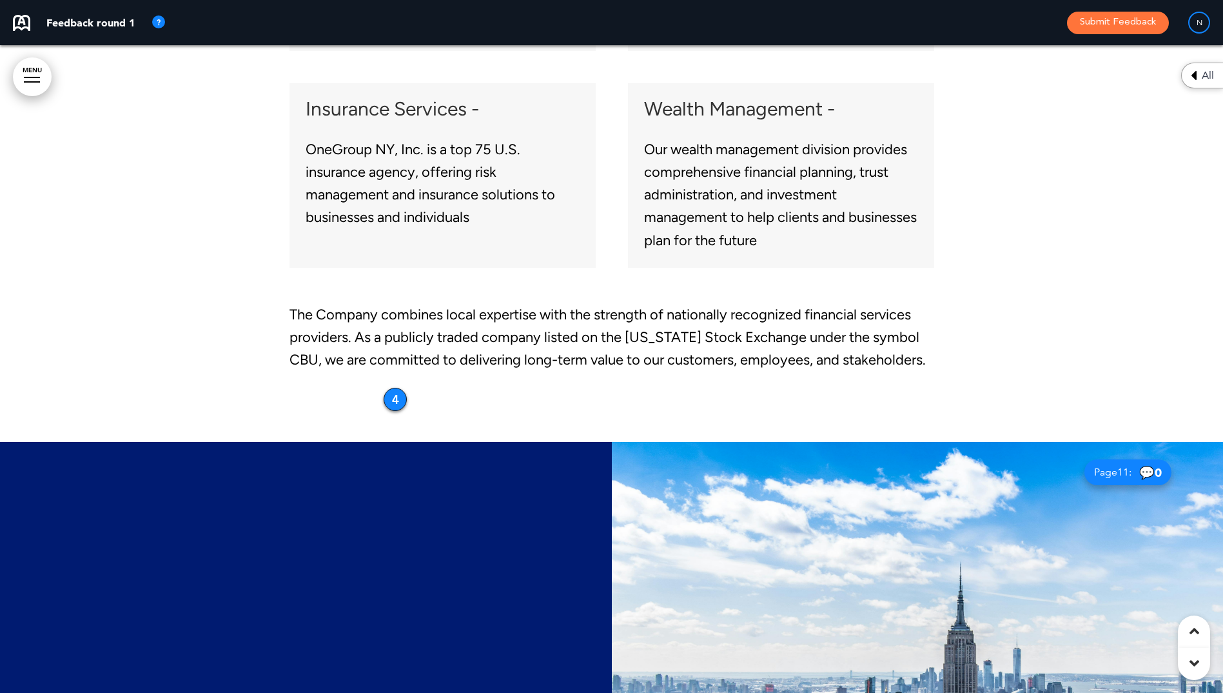
scroll to position [6707, 0]
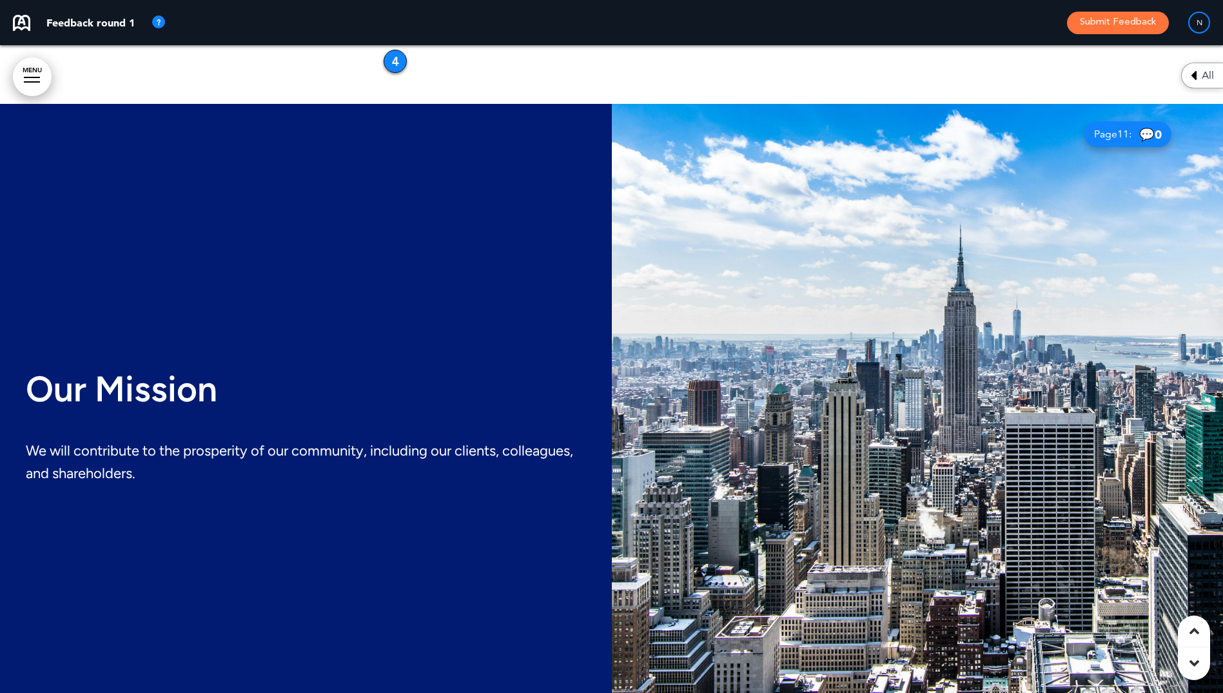
click at [619, 279] on img at bounding box center [918, 428] width 612 height 648
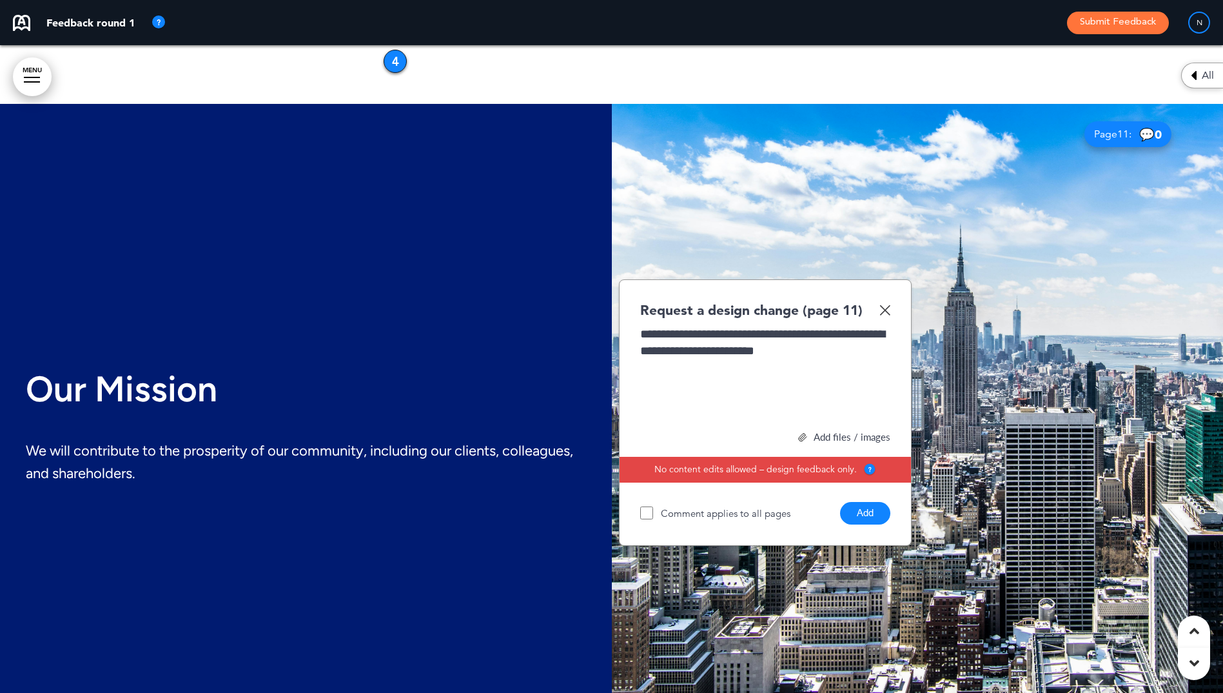
click at [865, 519] on button "Add" at bounding box center [865, 513] width 50 height 23
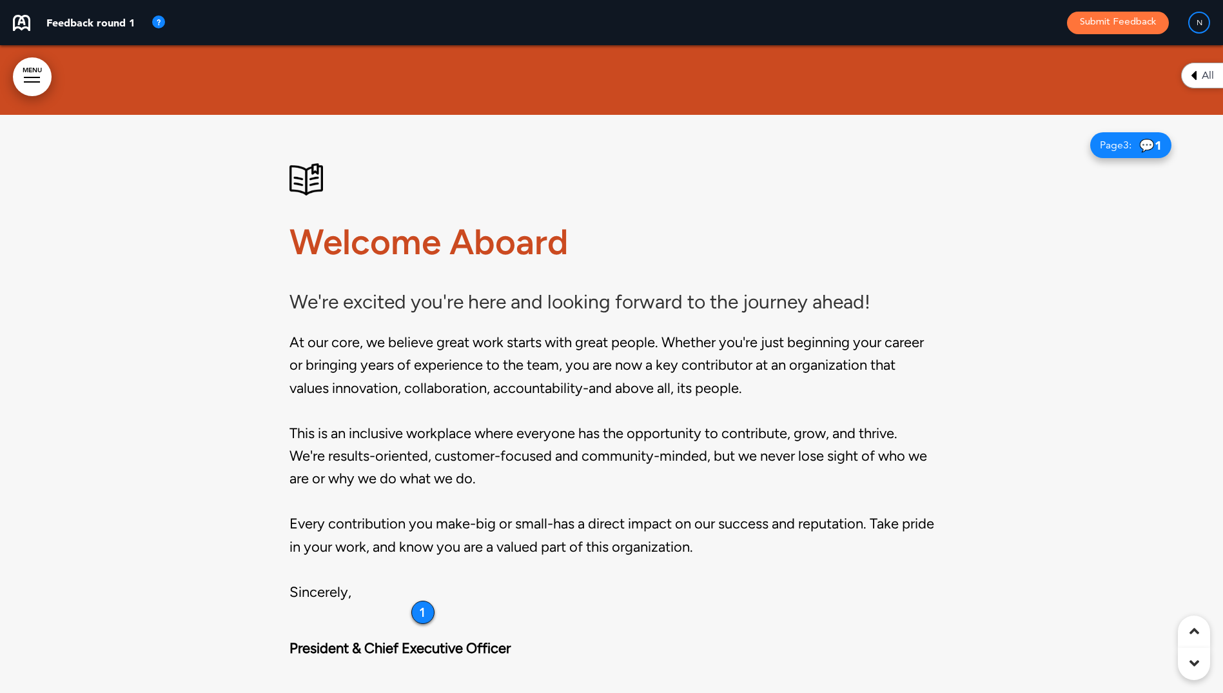
scroll to position [1419, 0]
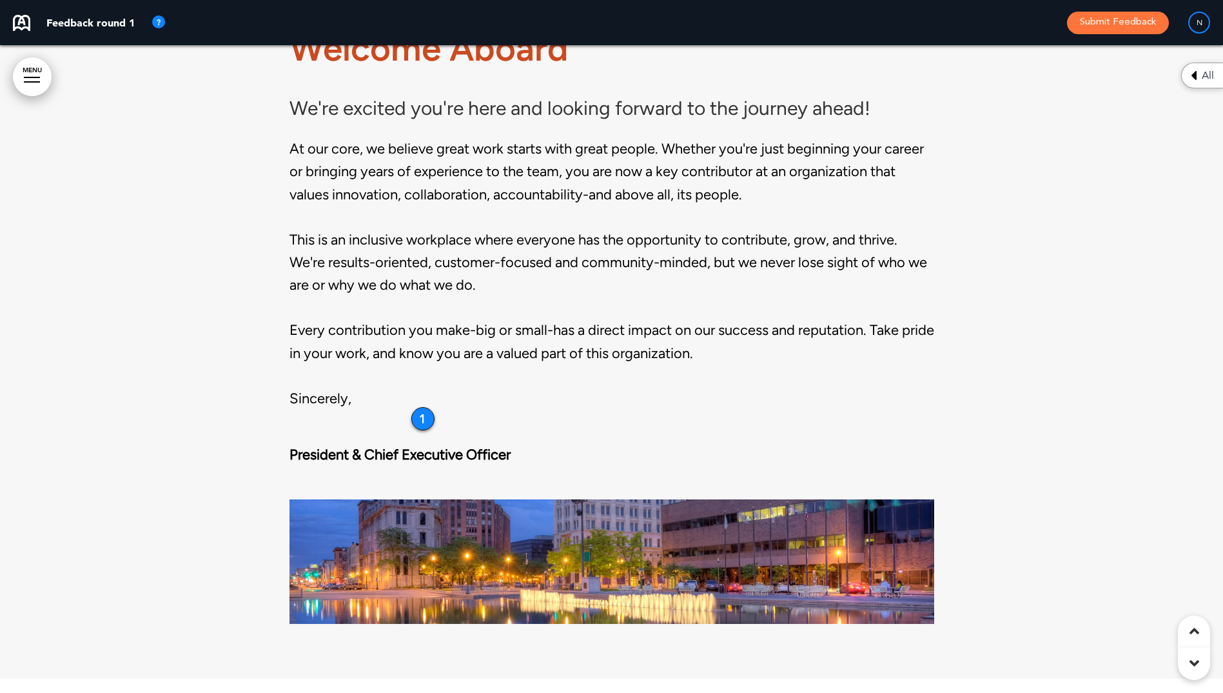
click at [428, 423] on div "1" at bounding box center [422, 418] width 23 height 23
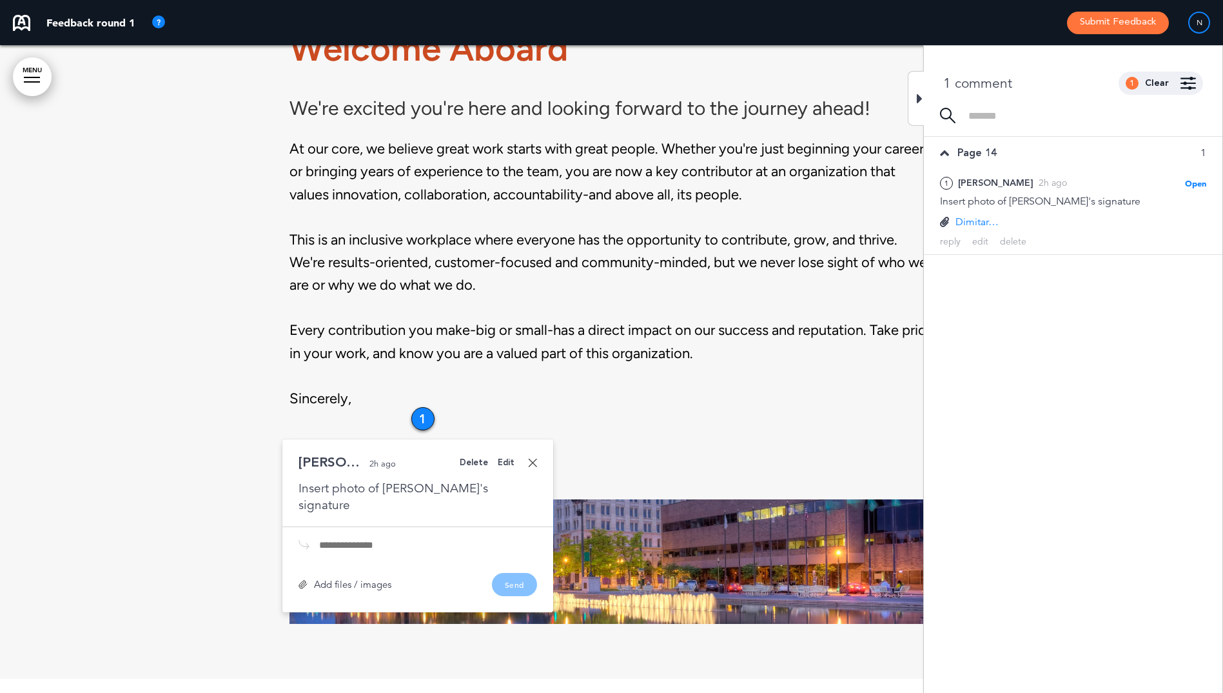
click at [918, 101] on icon at bounding box center [920, 98] width 6 height 15
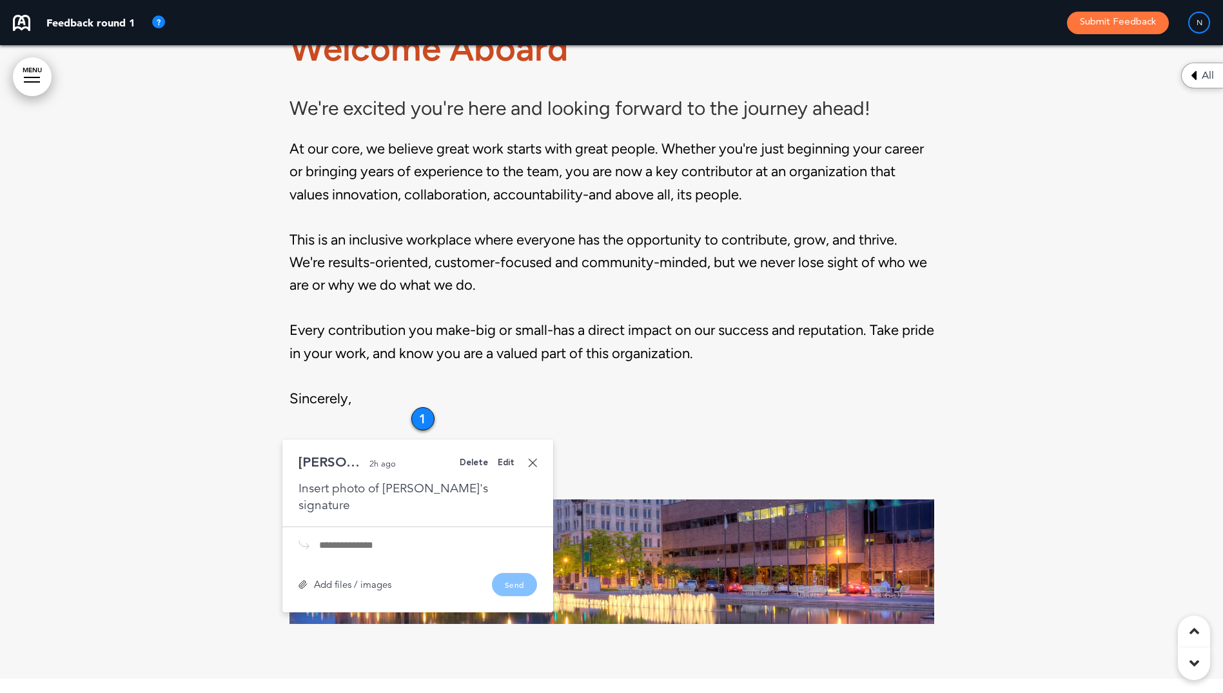
scroll to position [1741, 0]
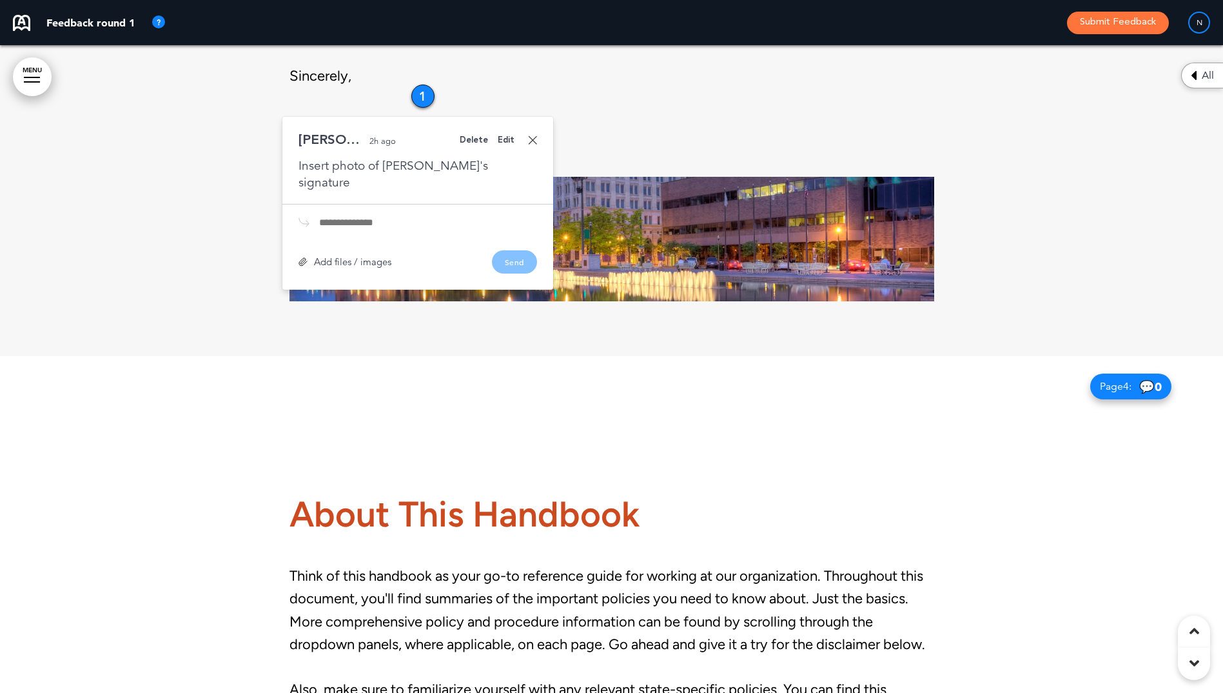
click at [856, 469] on div "About This Handbook Think of this handbook as your go-to reference guide for wo…" at bounding box center [612, 679] width 645 height 463
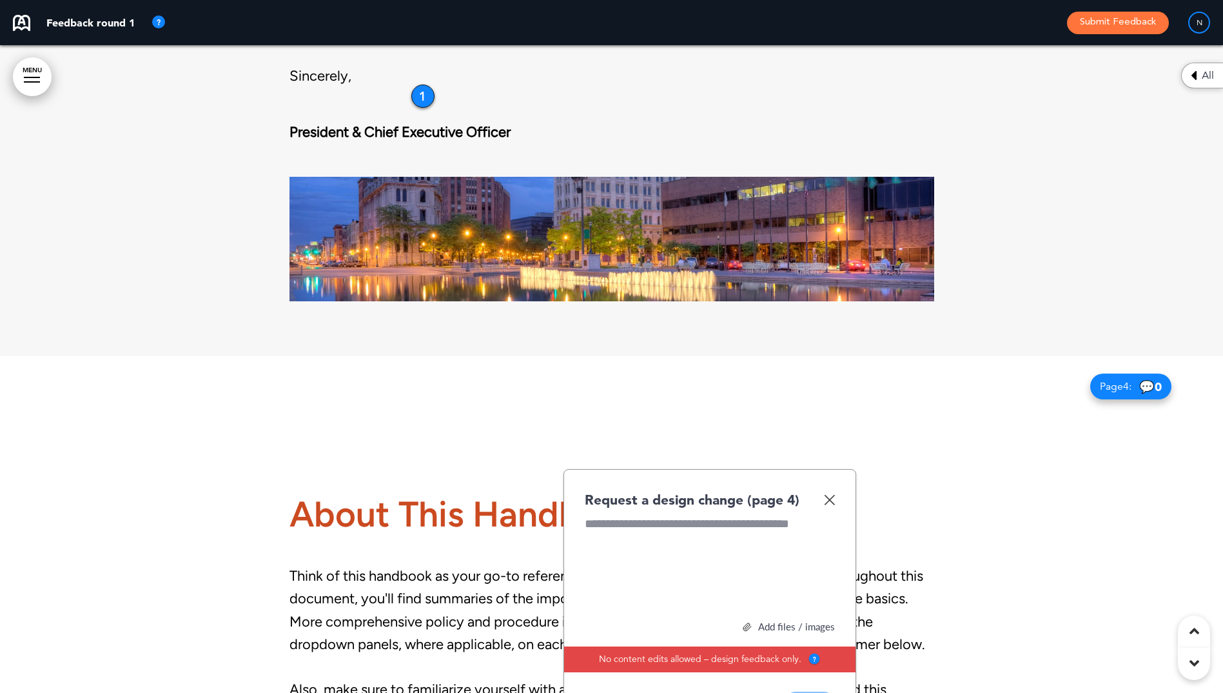
click at [924, 476] on div "About This Handbook Think of this handbook as your go-to reference guide for wo…" at bounding box center [612, 679] width 645 height 463
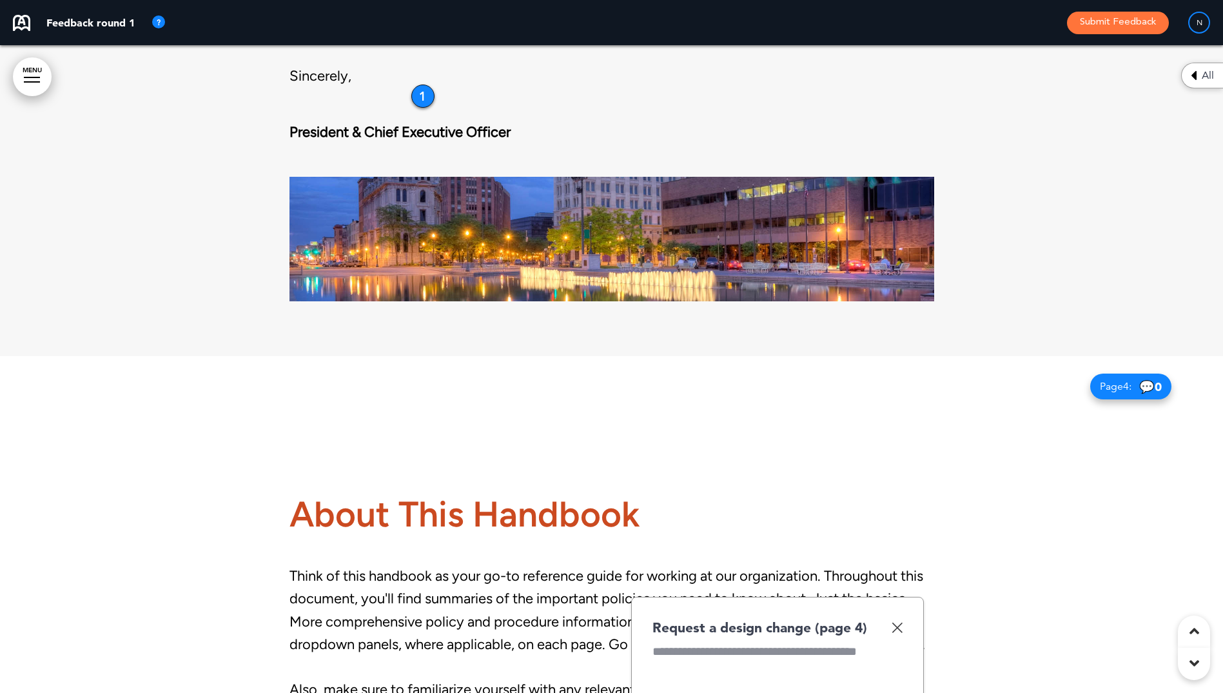
scroll to position [2128, 0]
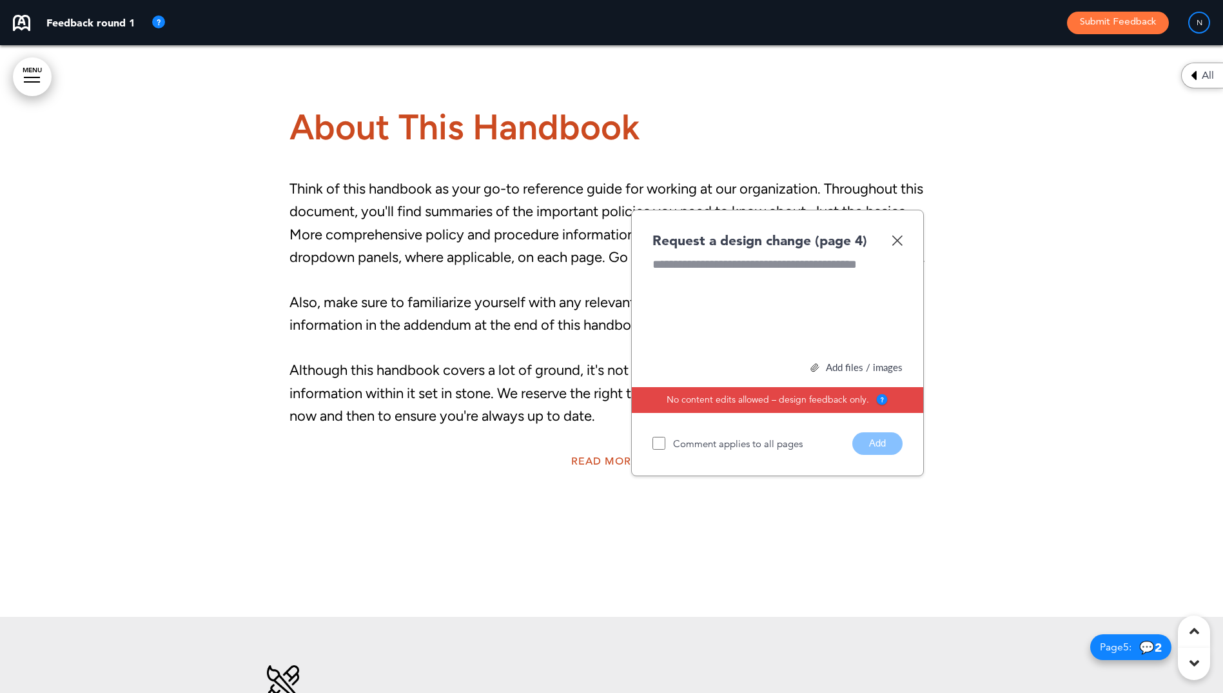
click at [896, 240] on img at bounding box center [897, 240] width 11 height 11
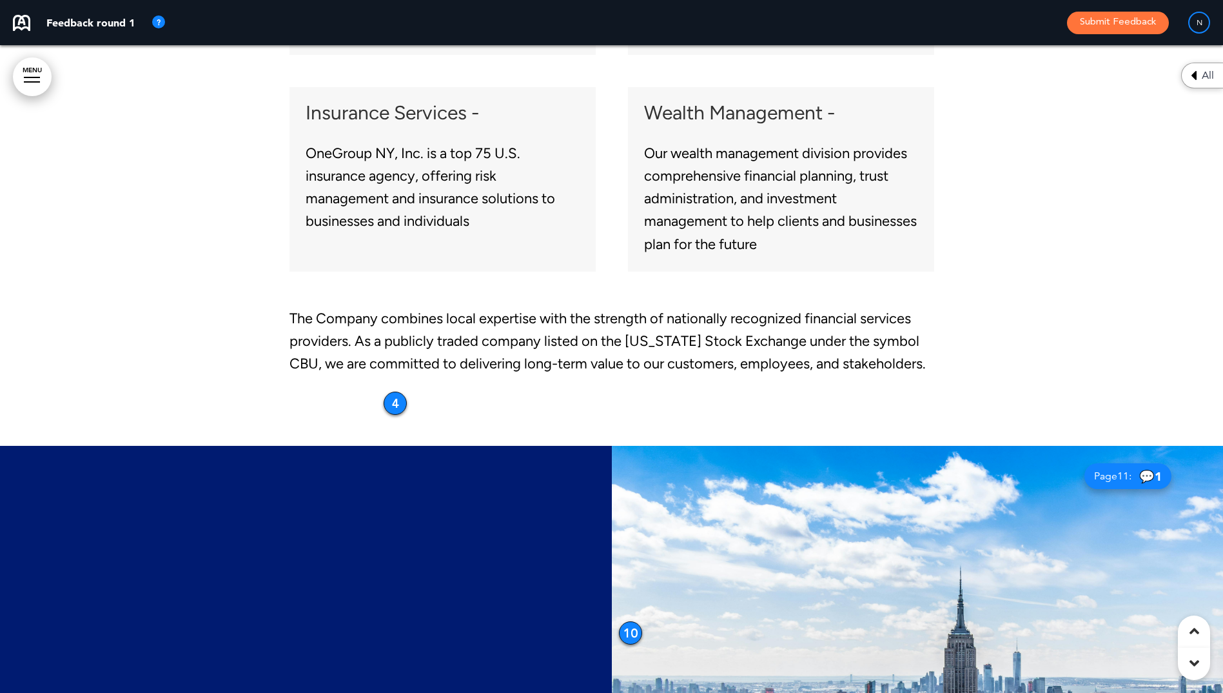
scroll to position [6301, 0]
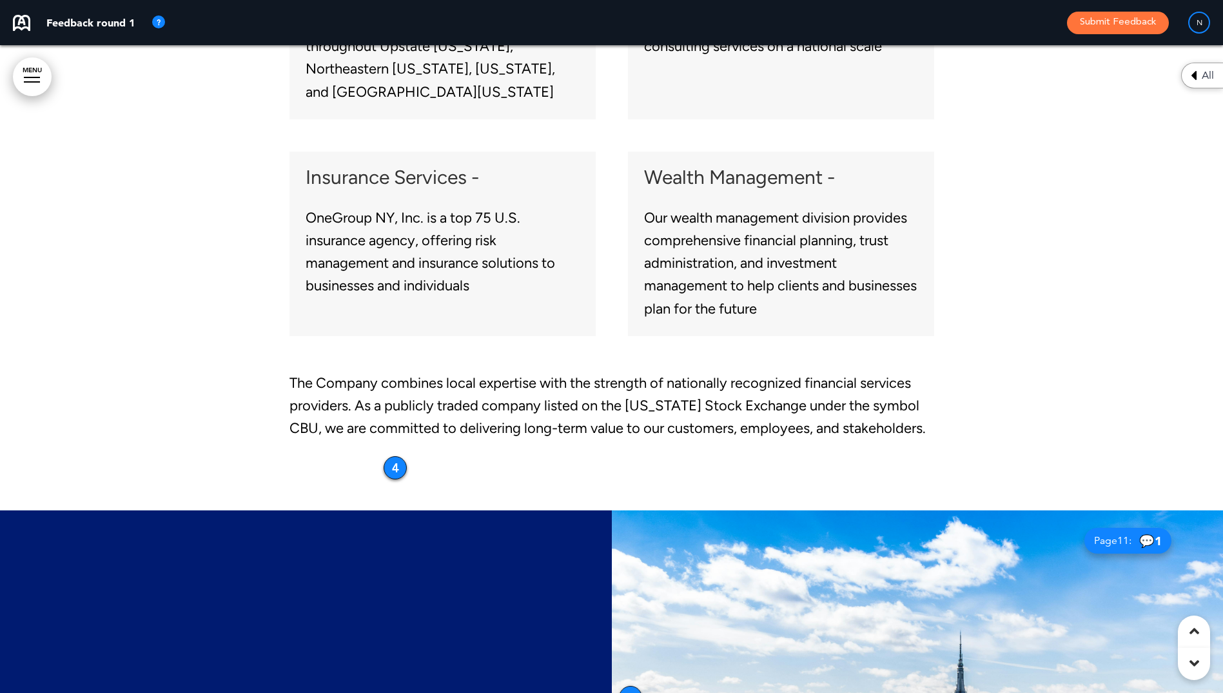
click at [384, 510] on div "A Comprehensive Financial Services Company Community Financial System, Inc. is …" at bounding box center [612, 90] width 645 height 840
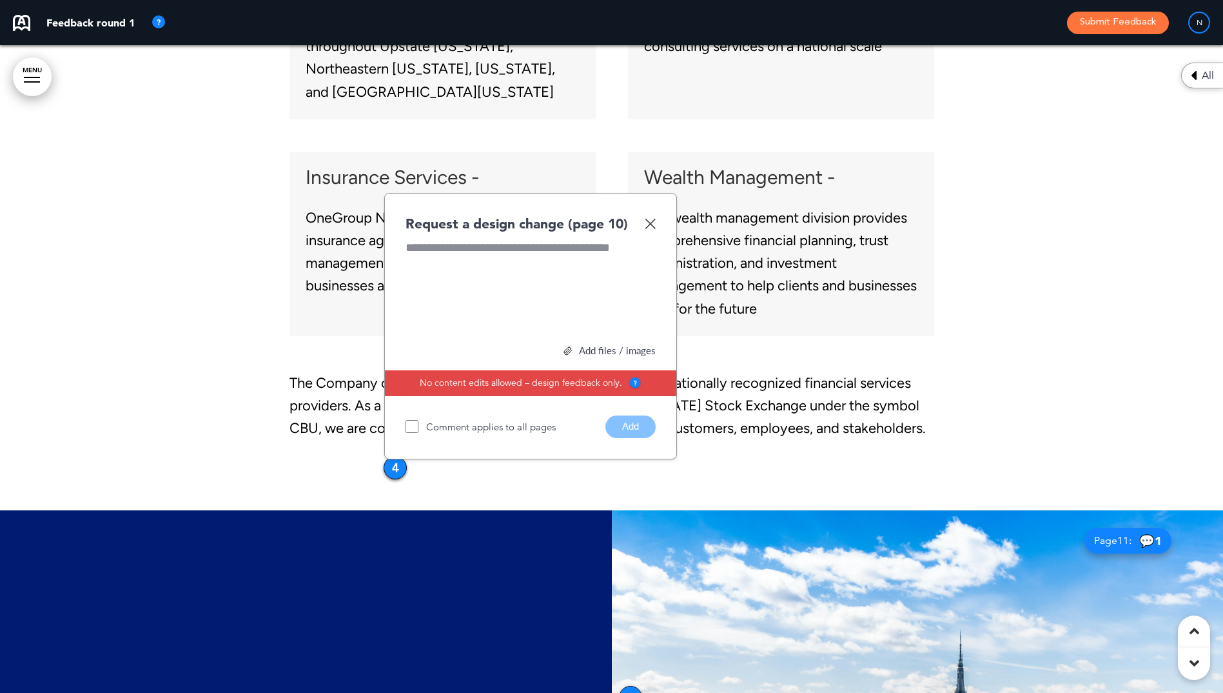
scroll to position [6237, 0]
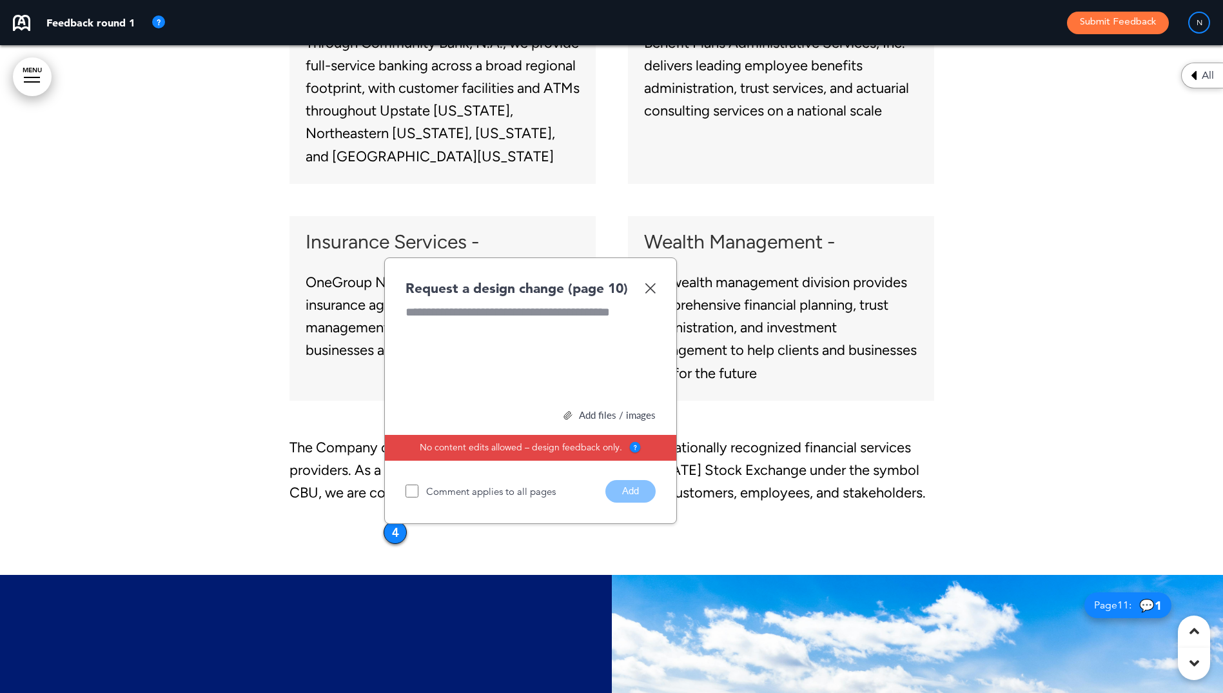
click at [223, 424] on div at bounding box center [611, 154] width 1223 height 840
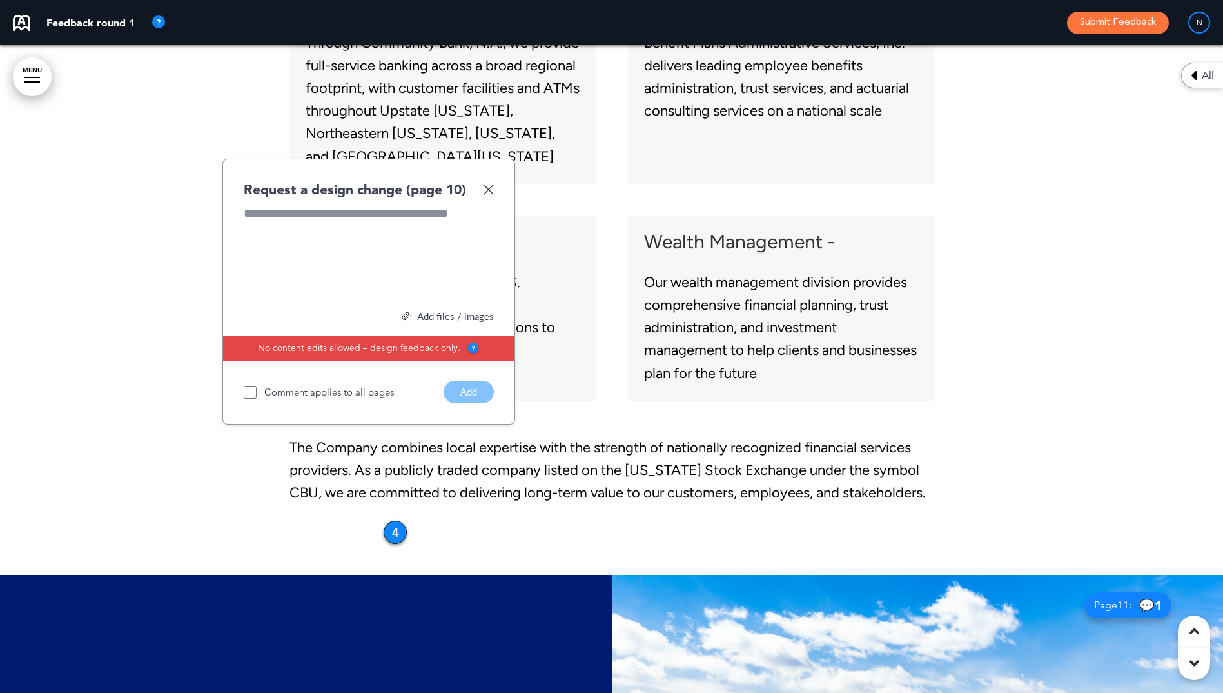
click at [184, 199] on div at bounding box center [611, 154] width 1223 height 840
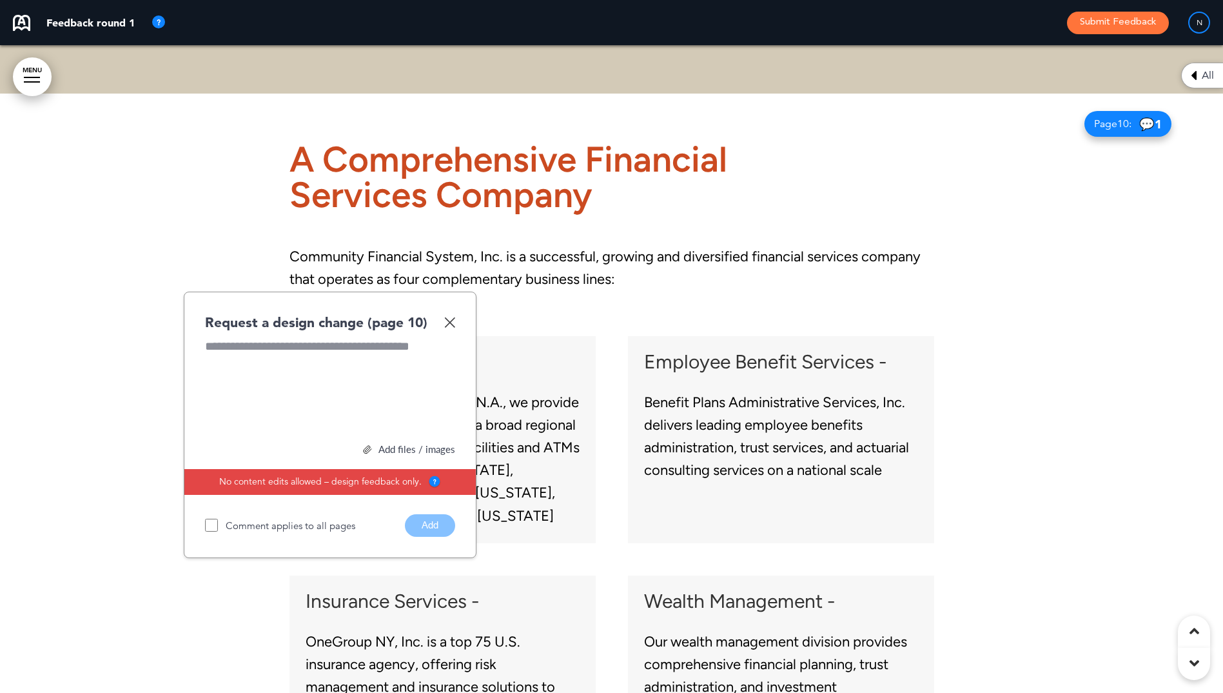
click at [454, 320] on img at bounding box center [449, 322] width 11 height 11
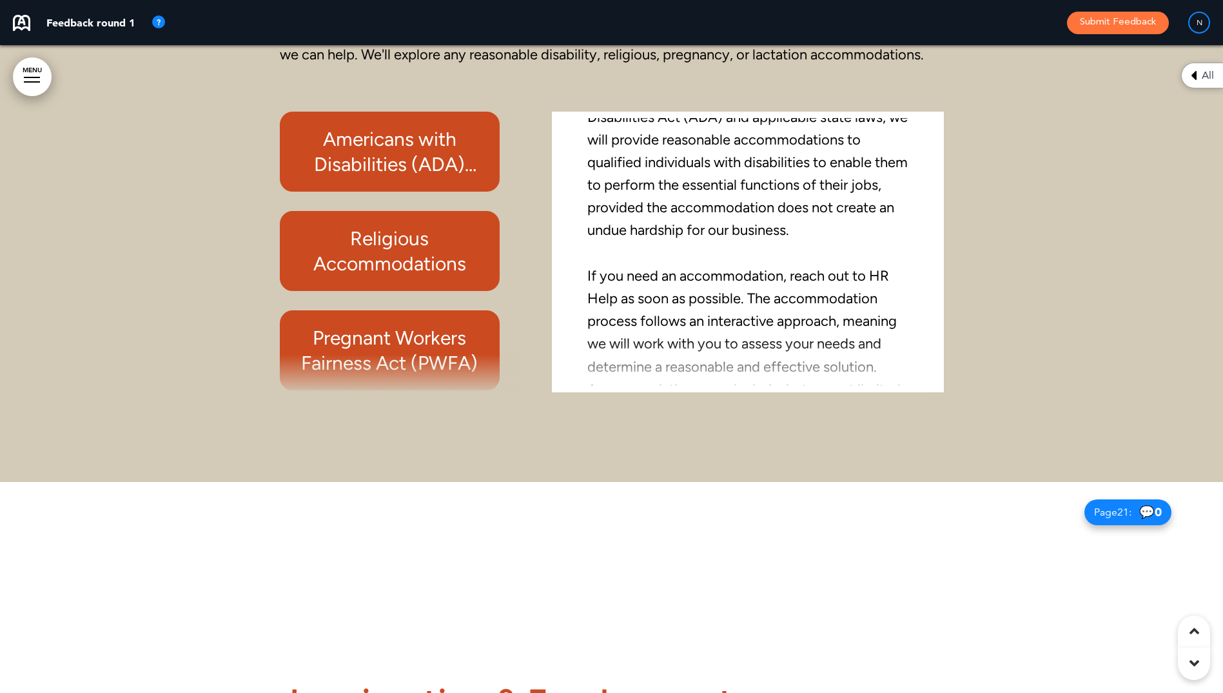
scroll to position [13746, 0]
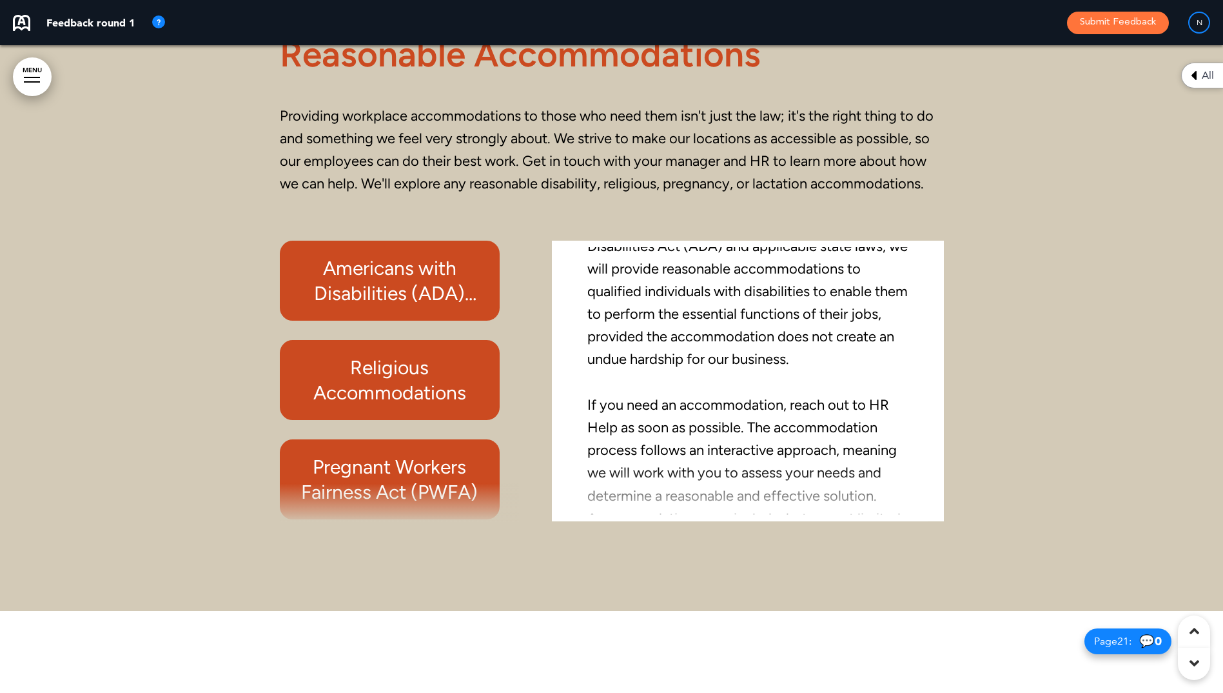
click at [1009, 215] on div at bounding box center [611, 287] width 1223 height 648
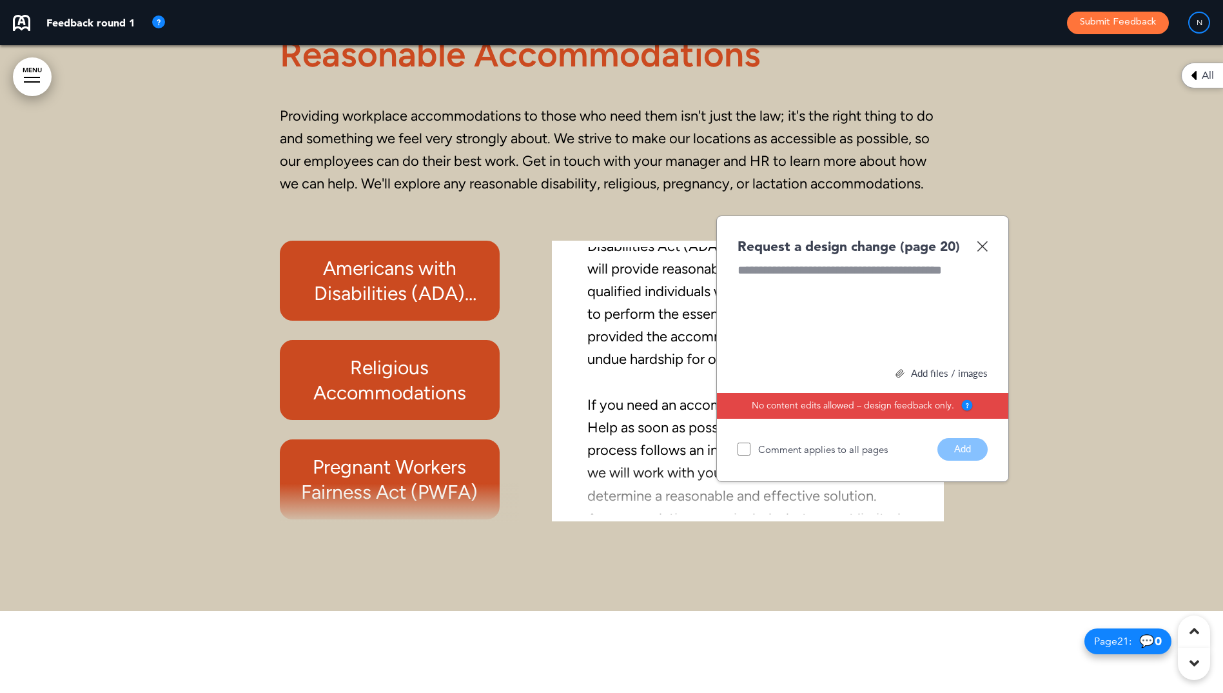
click at [985, 249] on img at bounding box center [982, 246] width 11 height 11
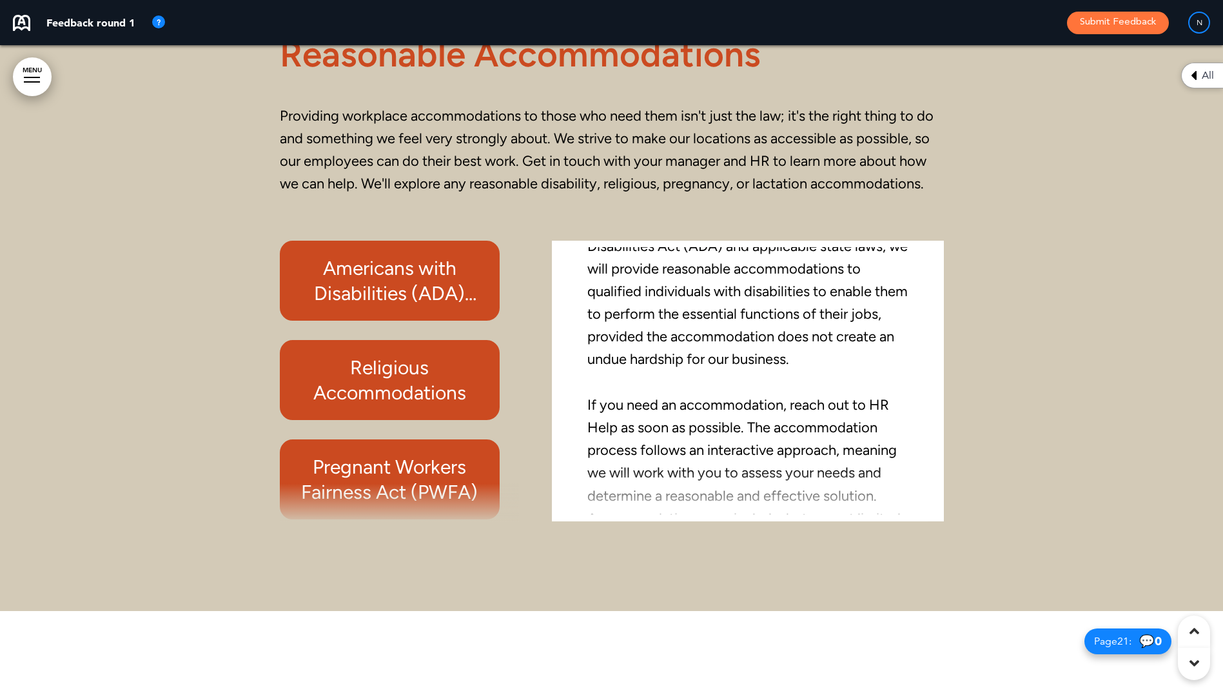
scroll to position [0, 0]
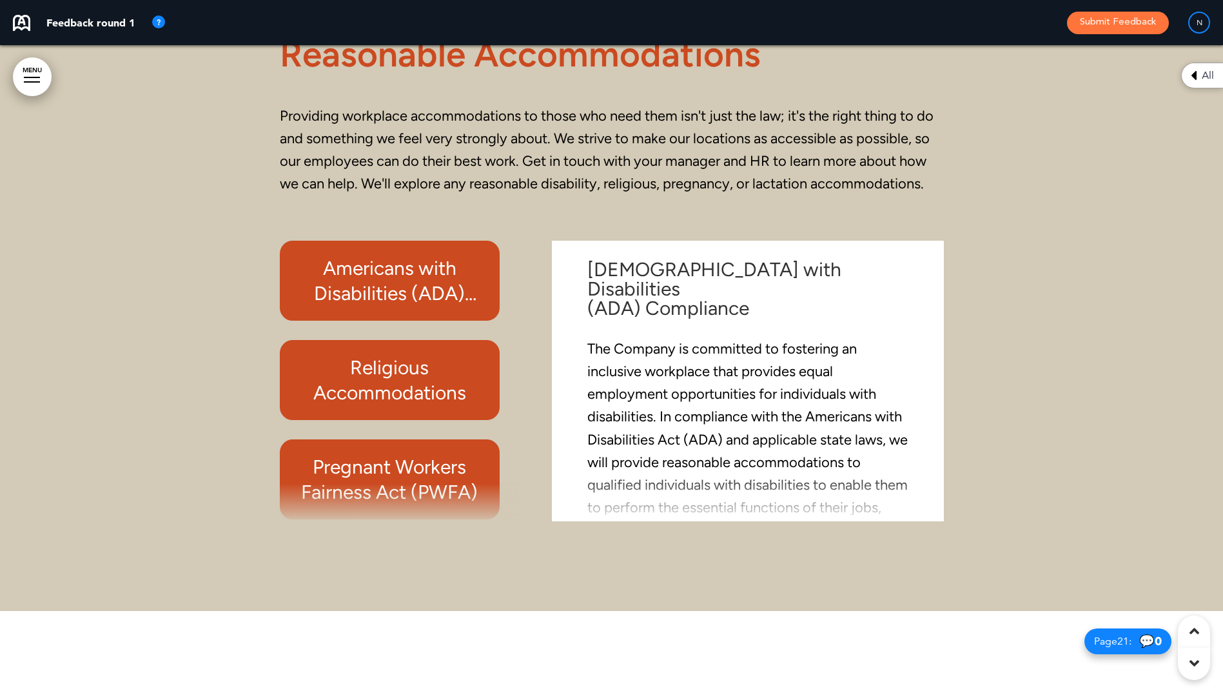
click at [372, 375] on h6 "Religious Accommodations" at bounding box center [390, 380] width 190 height 50
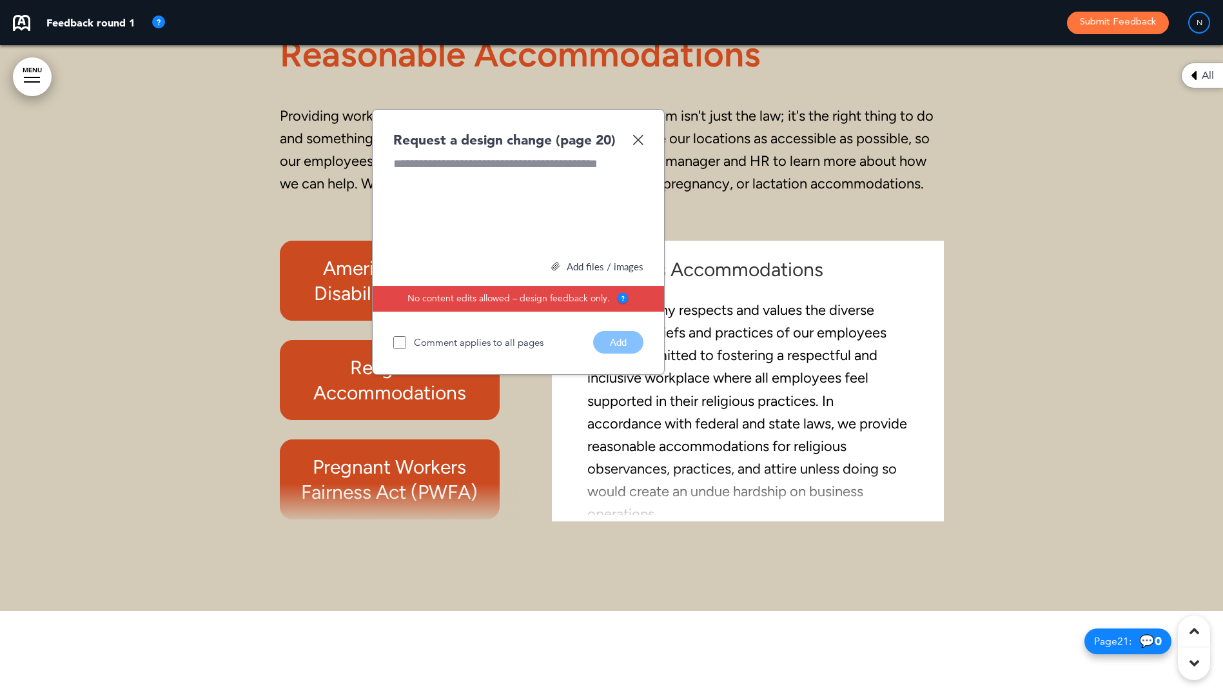
click at [637, 140] on img at bounding box center [638, 139] width 11 height 11
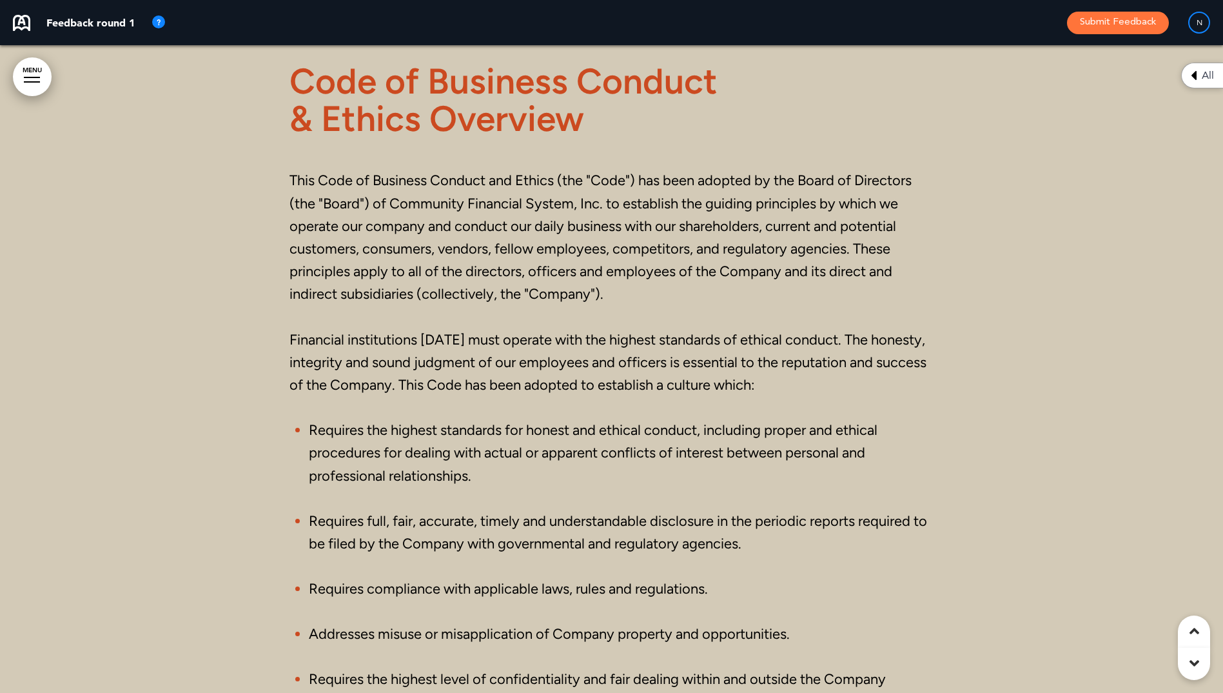
scroll to position [22542, 0]
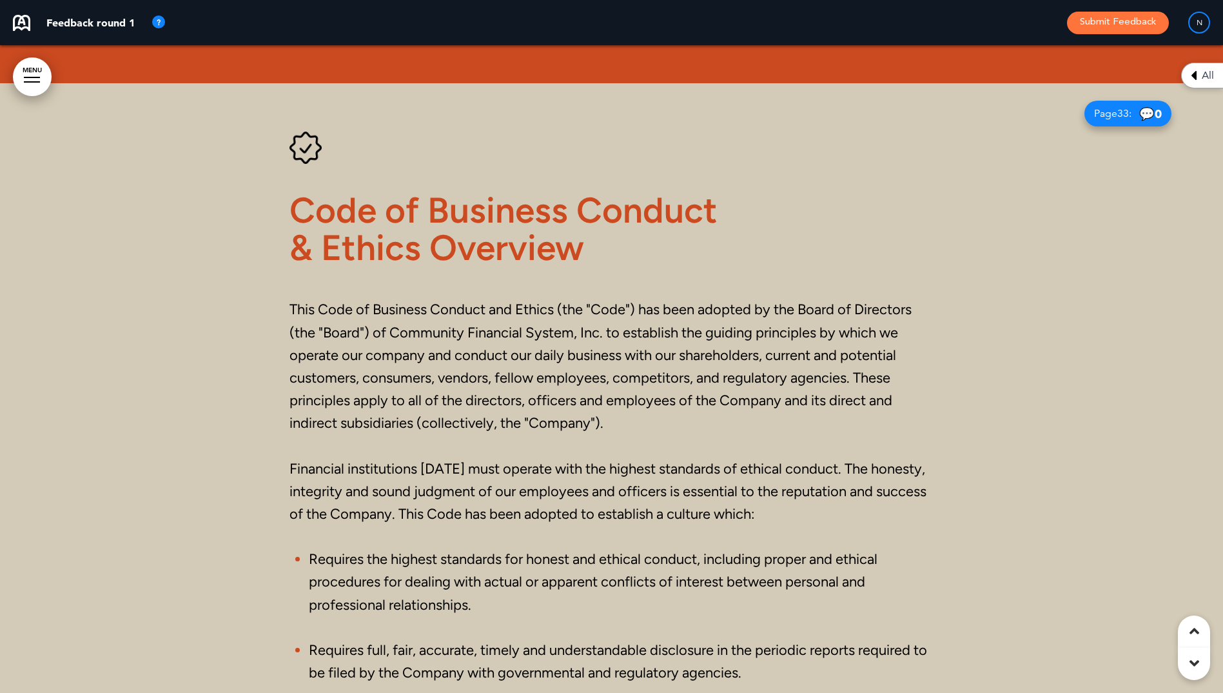
drag, startPoint x: 822, startPoint y: 204, endPoint x: 784, endPoint y: 213, distance: 38.3
click at [784, 213] on div "Code of Business Conduct & Ethics Overview This Code of Business Conduct and Et…" at bounding box center [612, 634] width 645 height 1005
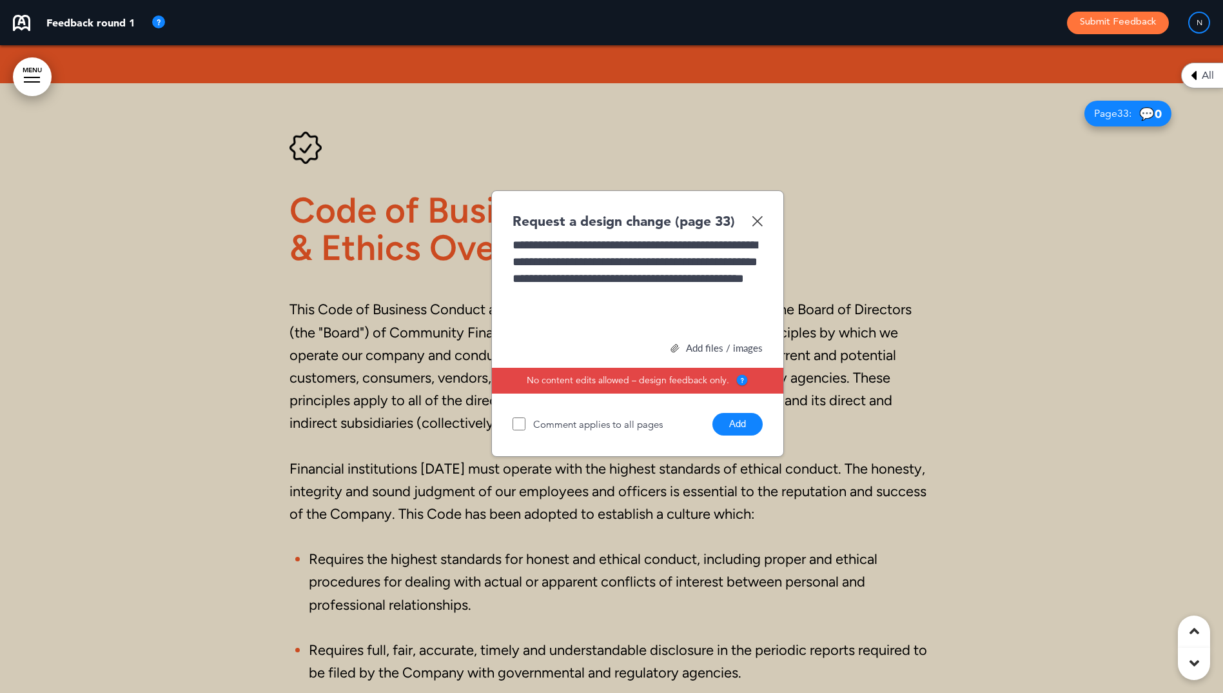
click at [738, 435] on button "Add" at bounding box center [738, 424] width 50 height 23
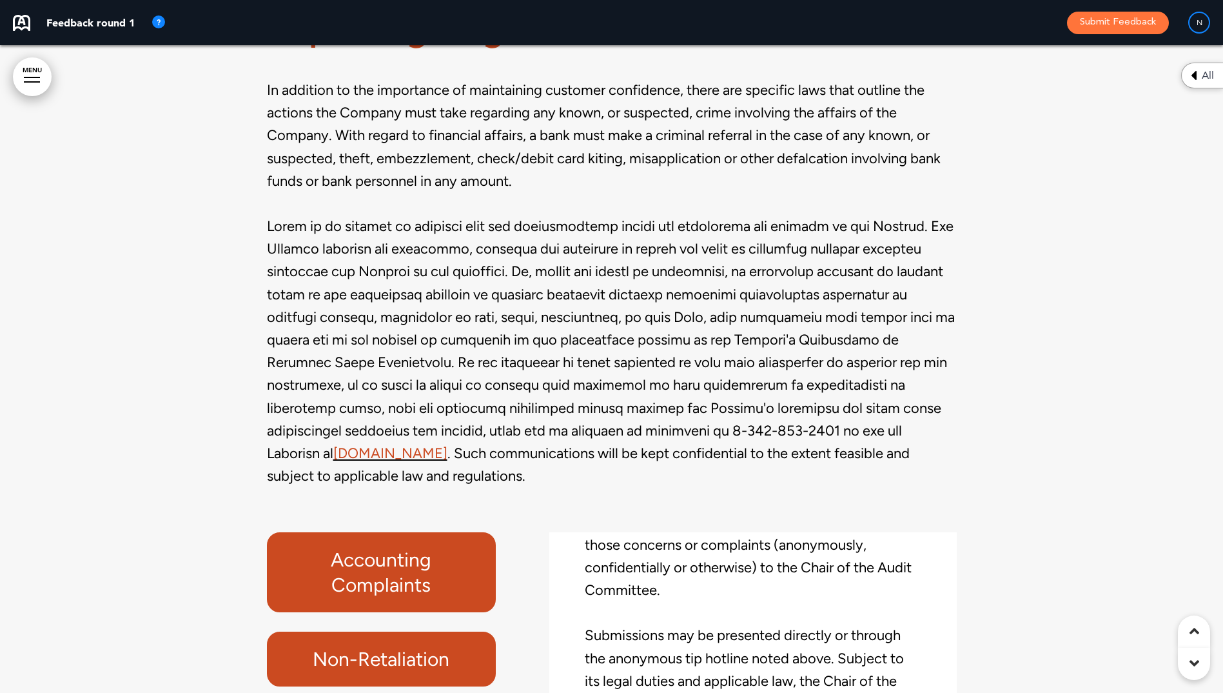
scroll to position [36279, 0]
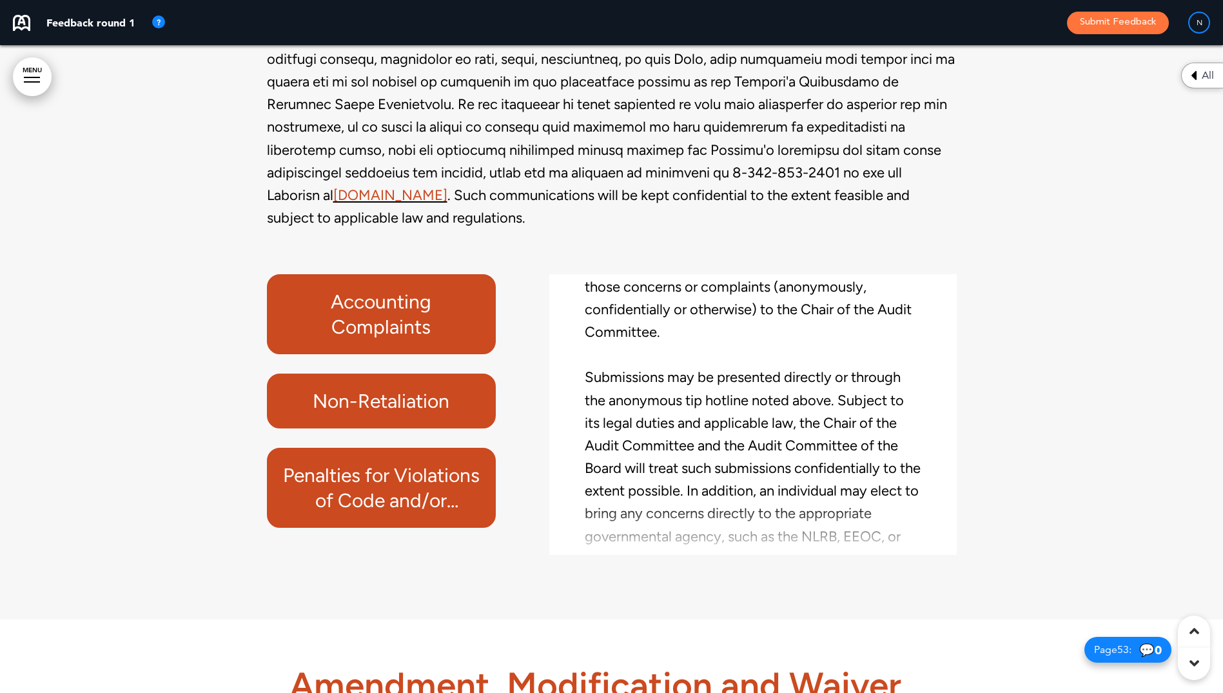
click at [381, 413] on h6 "Non-Retaliation" at bounding box center [382, 400] width 200 height 25
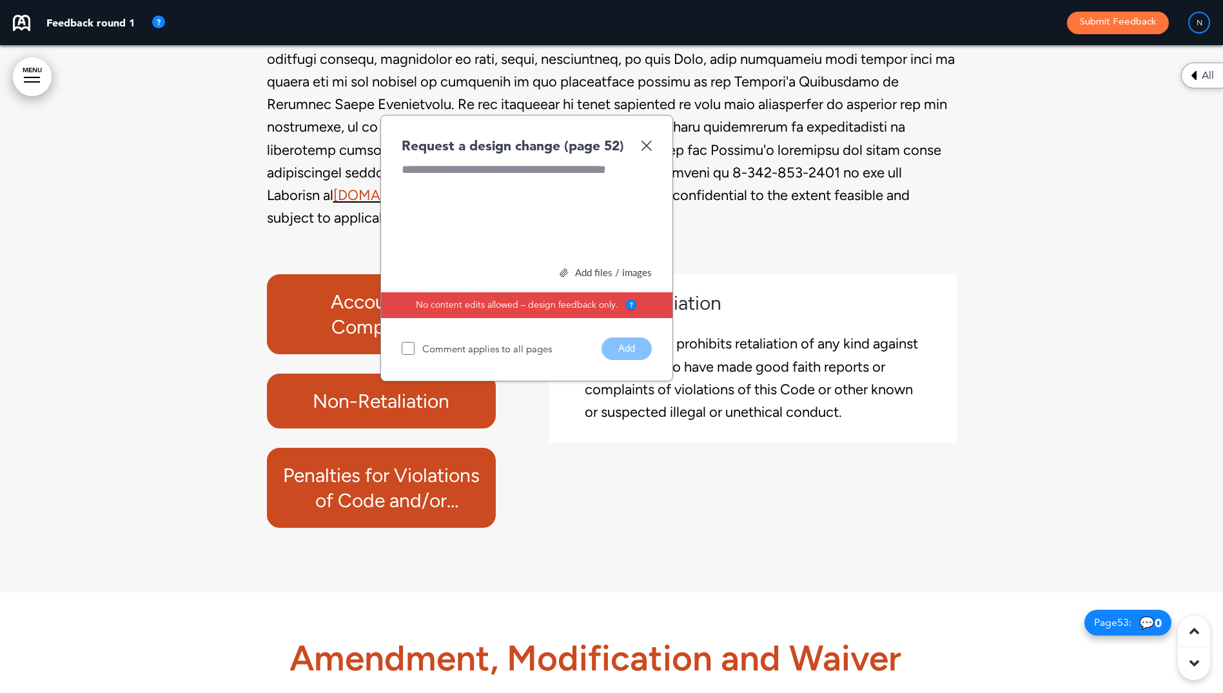
scroll to position [36259, 0]
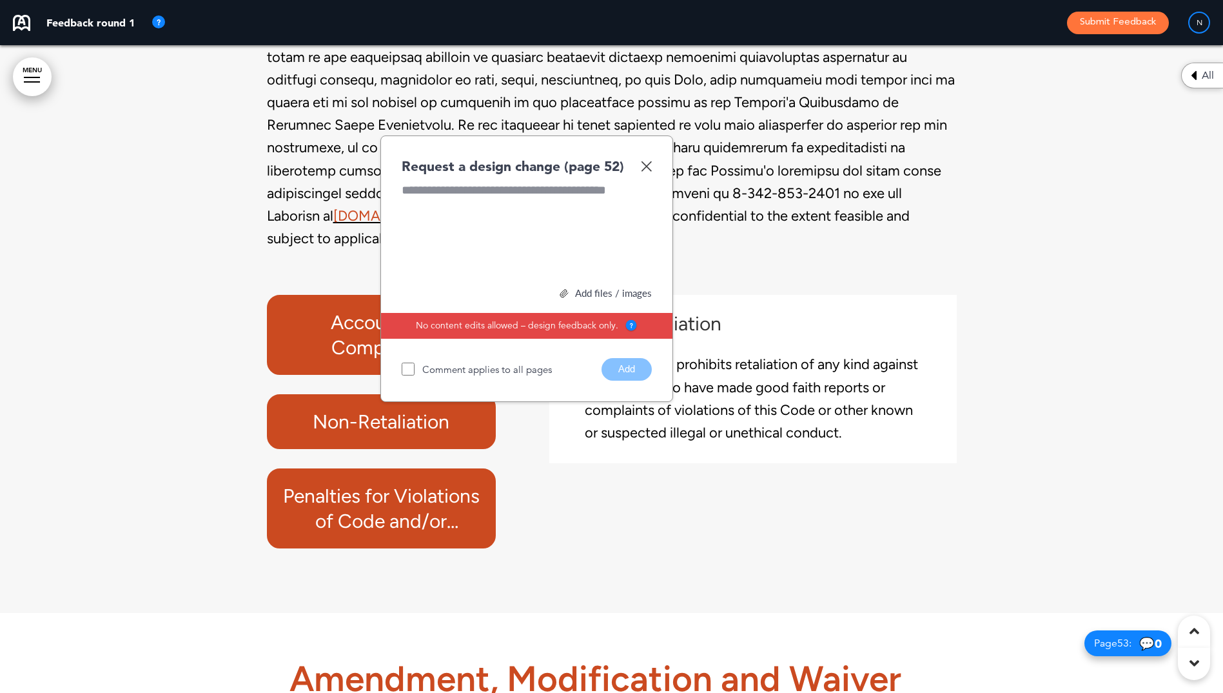
click at [649, 172] on img at bounding box center [646, 166] width 11 height 11
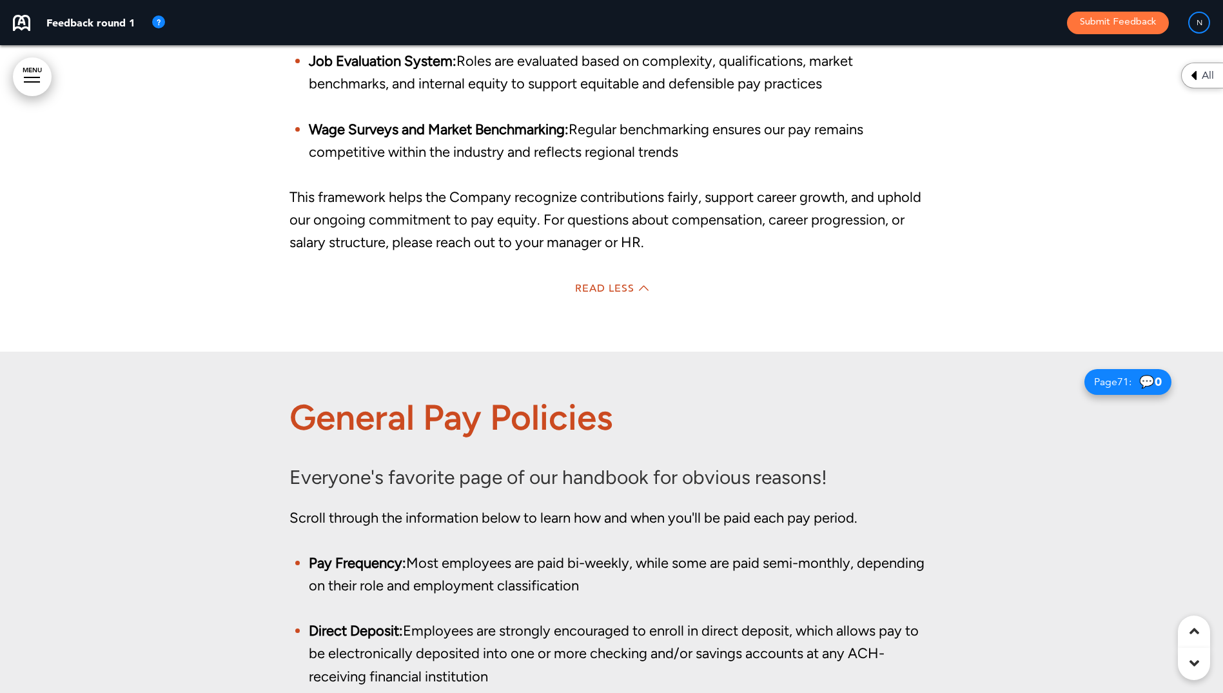
scroll to position [45186, 0]
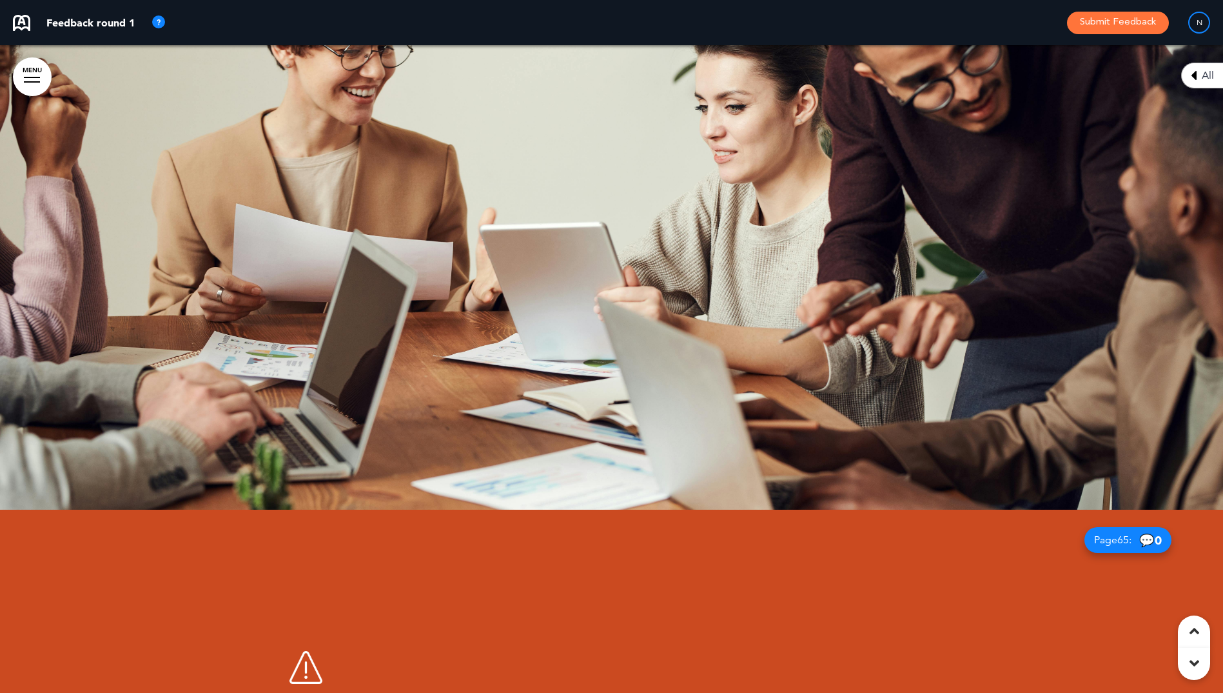
drag, startPoint x: 648, startPoint y: 395, endPoint x: 653, endPoint y: 380, distance: 15.7
click at [653, 380] on div at bounding box center [611, 186] width 1223 height 648
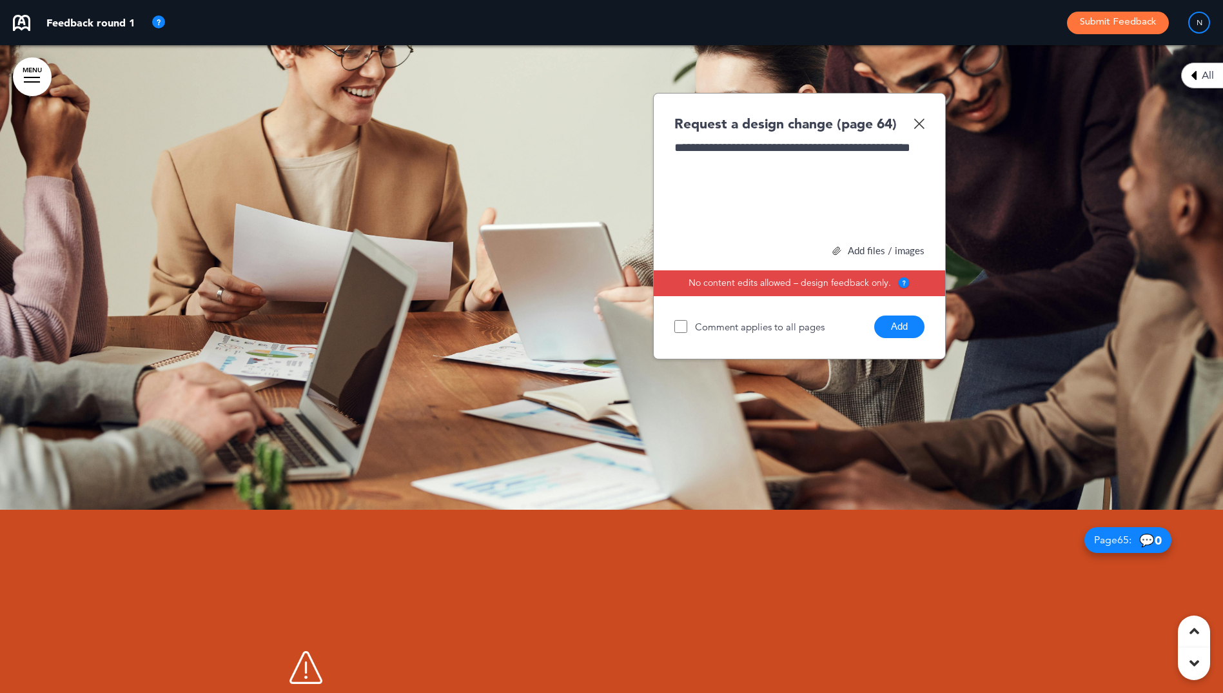
click at [898, 338] on button "Add" at bounding box center [900, 326] width 50 height 23
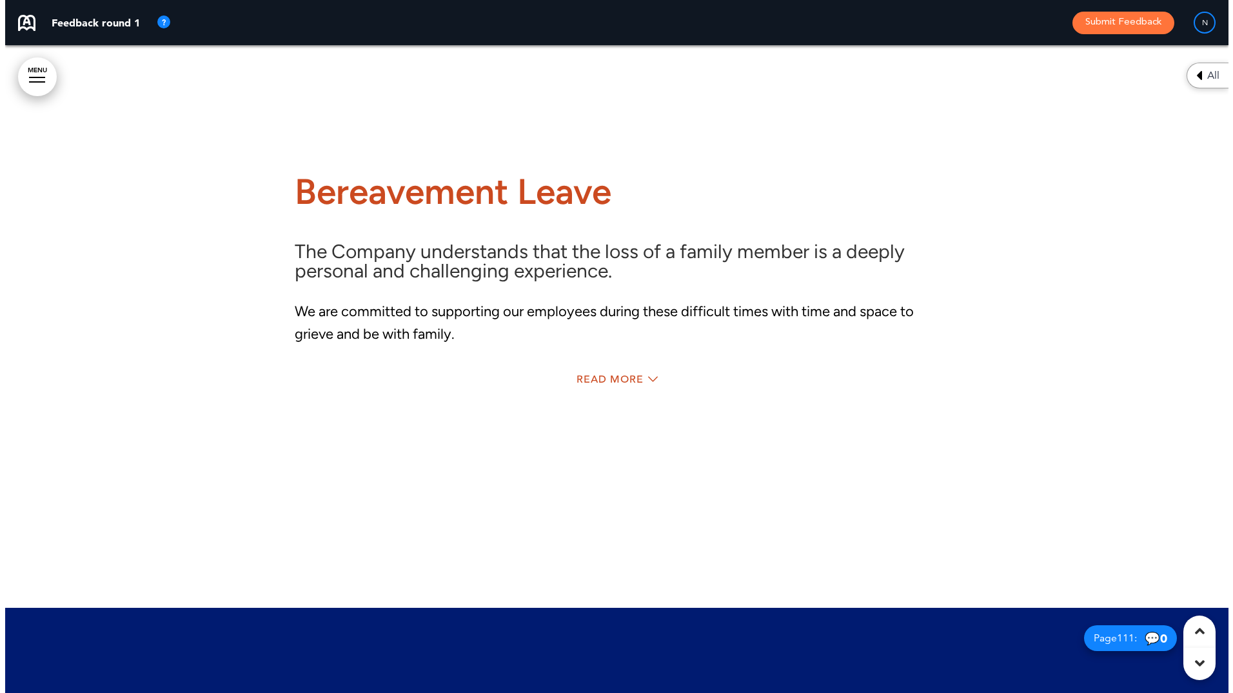
scroll to position [75322, 0]
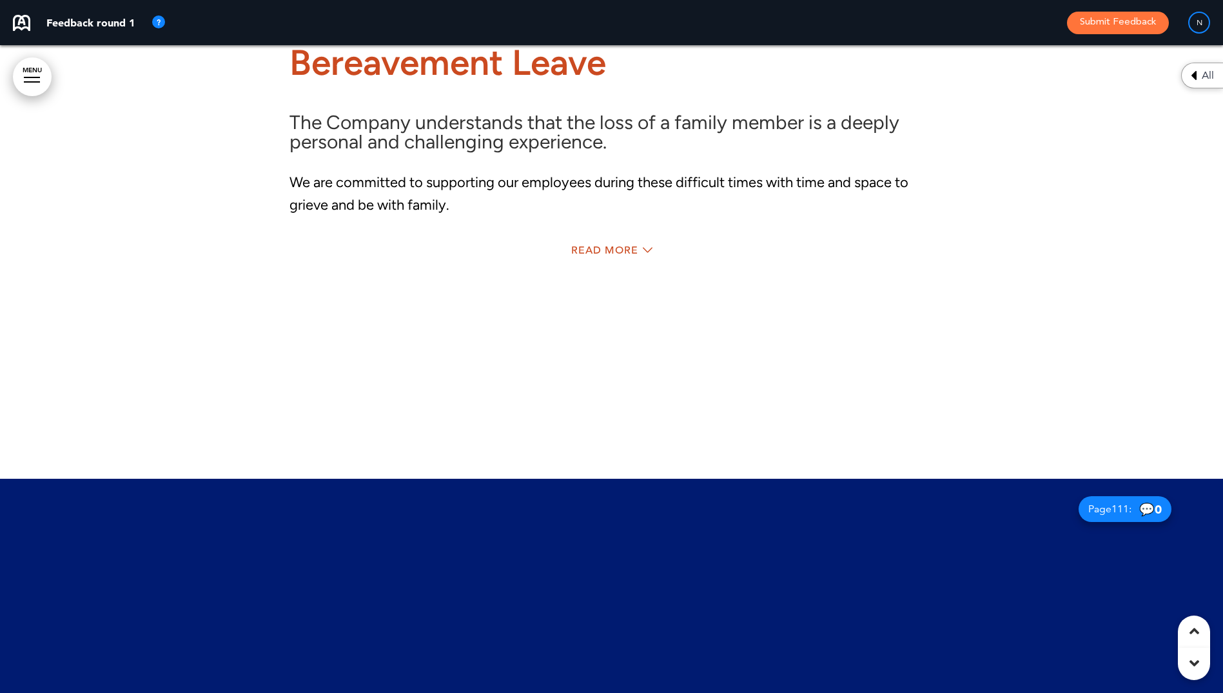
click at [34, 70] on link "MENU" at bounding box center [32, 76] width 39 height 39
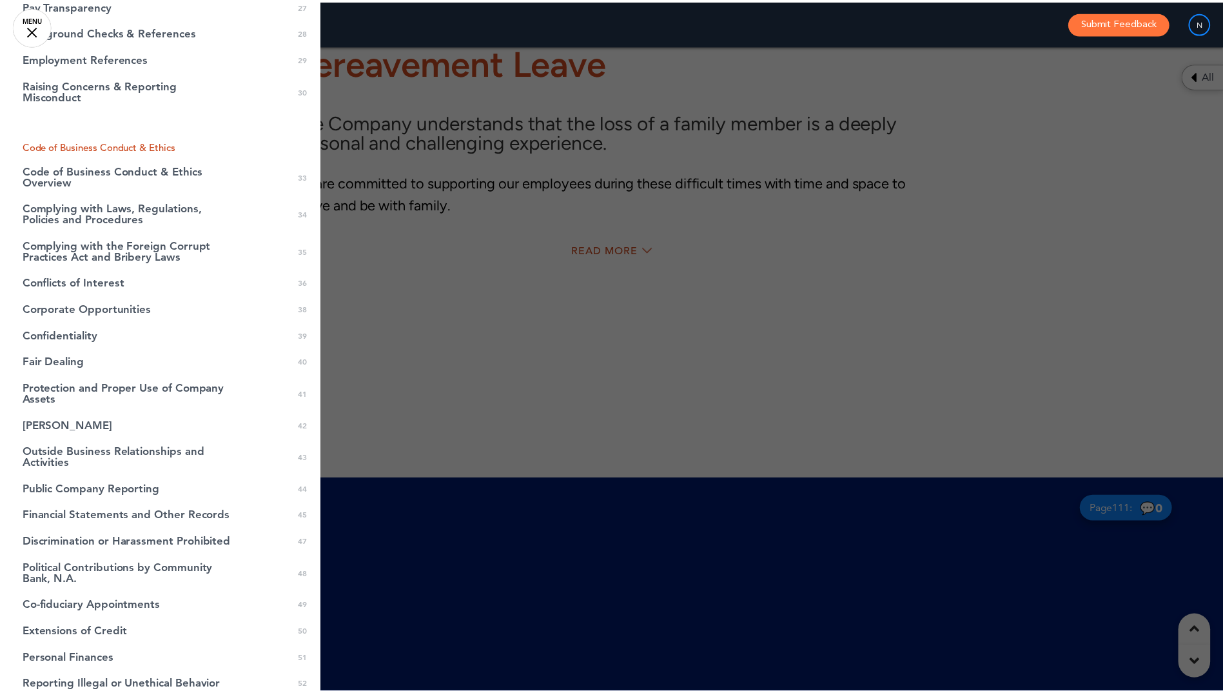
scroll to position [0, 0]
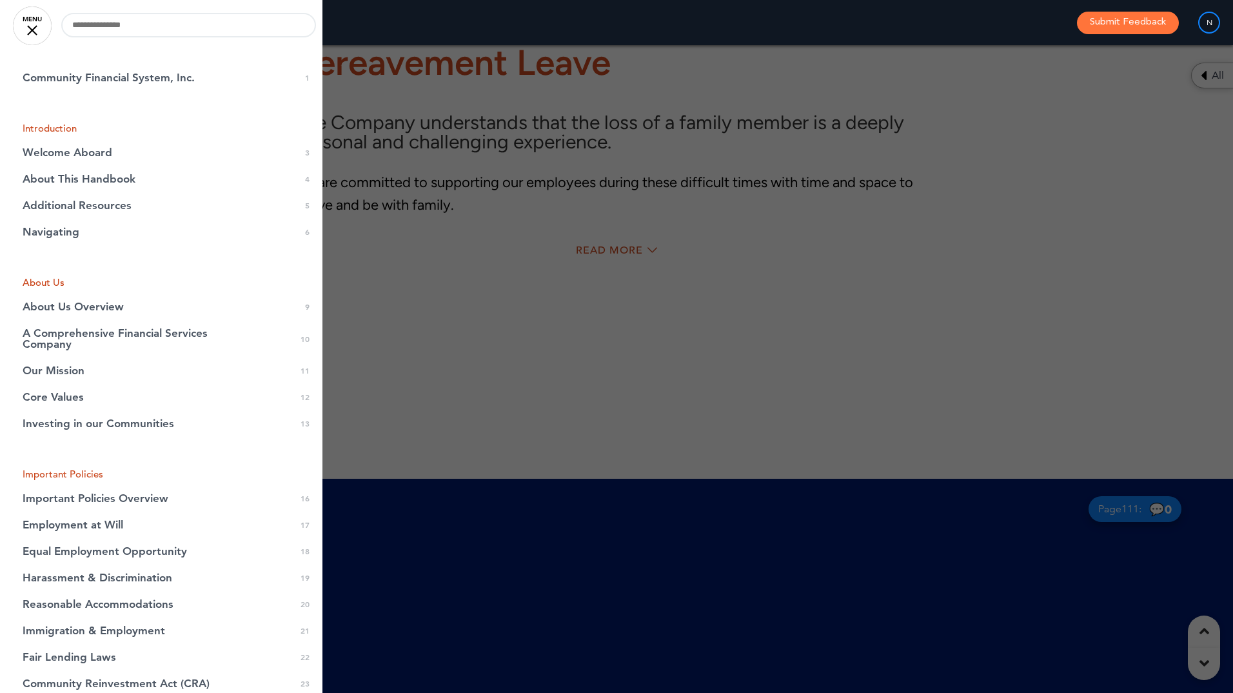
click at [32, 31] on div at bounding box center [32, 30] width 10 height 10
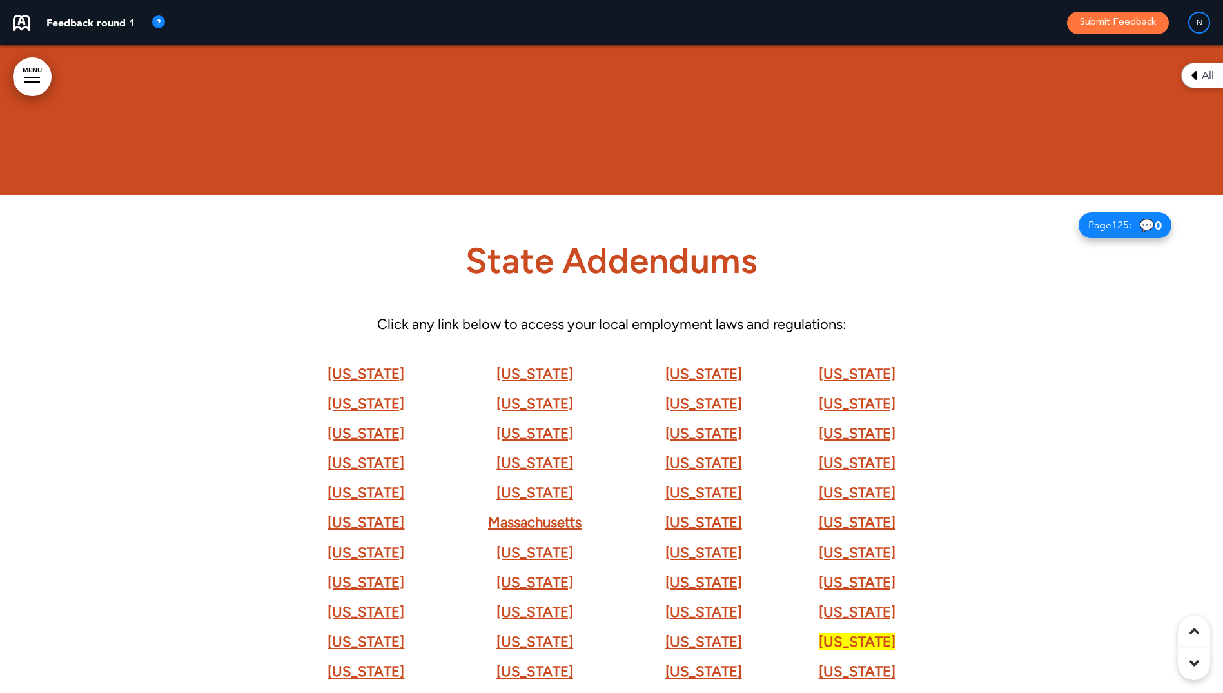
scroll to position [84758, 0]
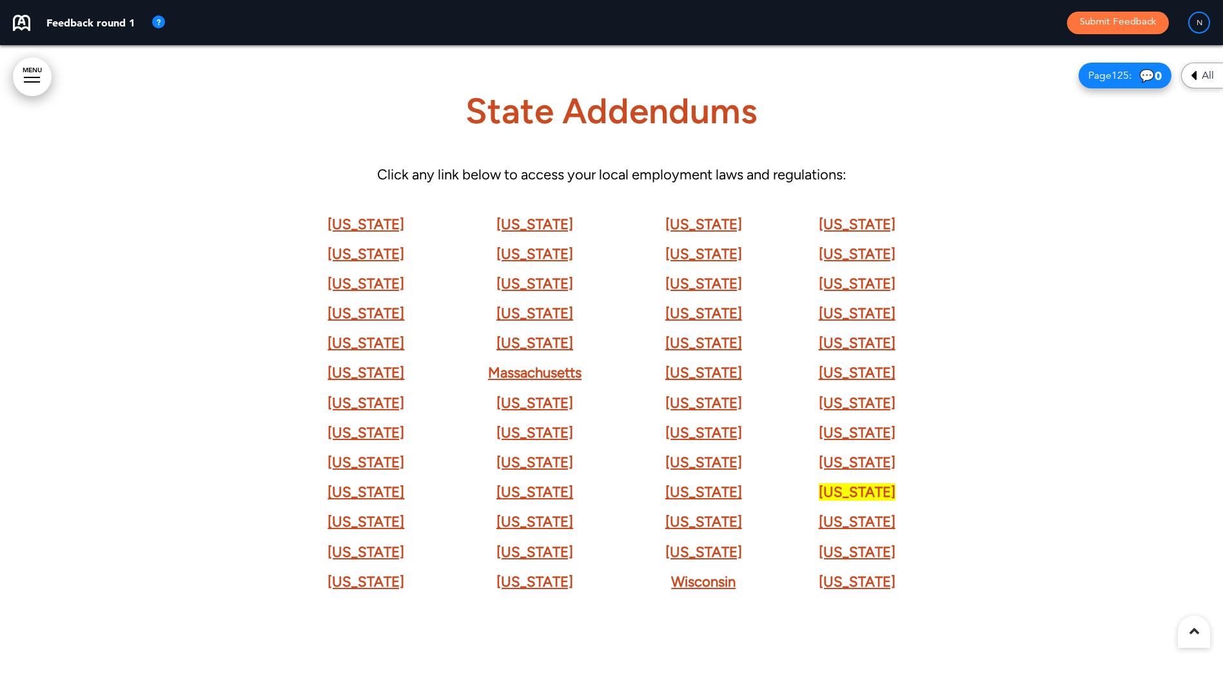
click at [917, 488] on td "[US_STATE]" at bounding box center [856, 492] width 153 height 30
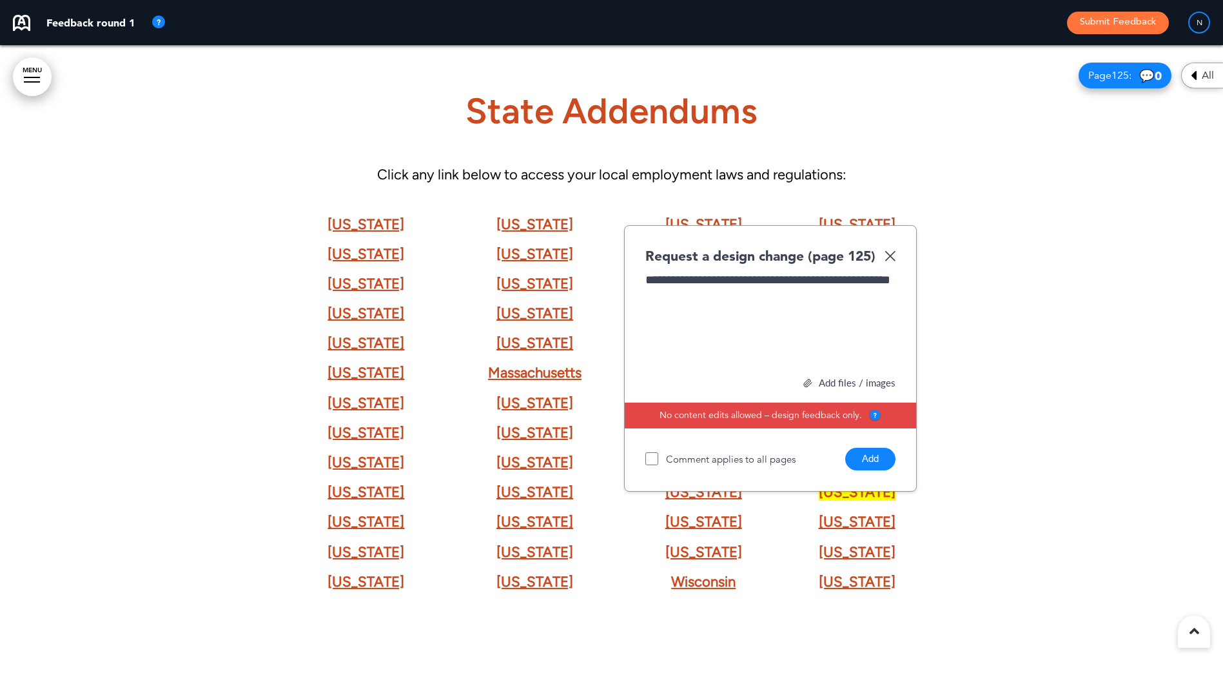
click at [861, 460] on button "Add" at bounding box center [871, 459] width 50 height 23
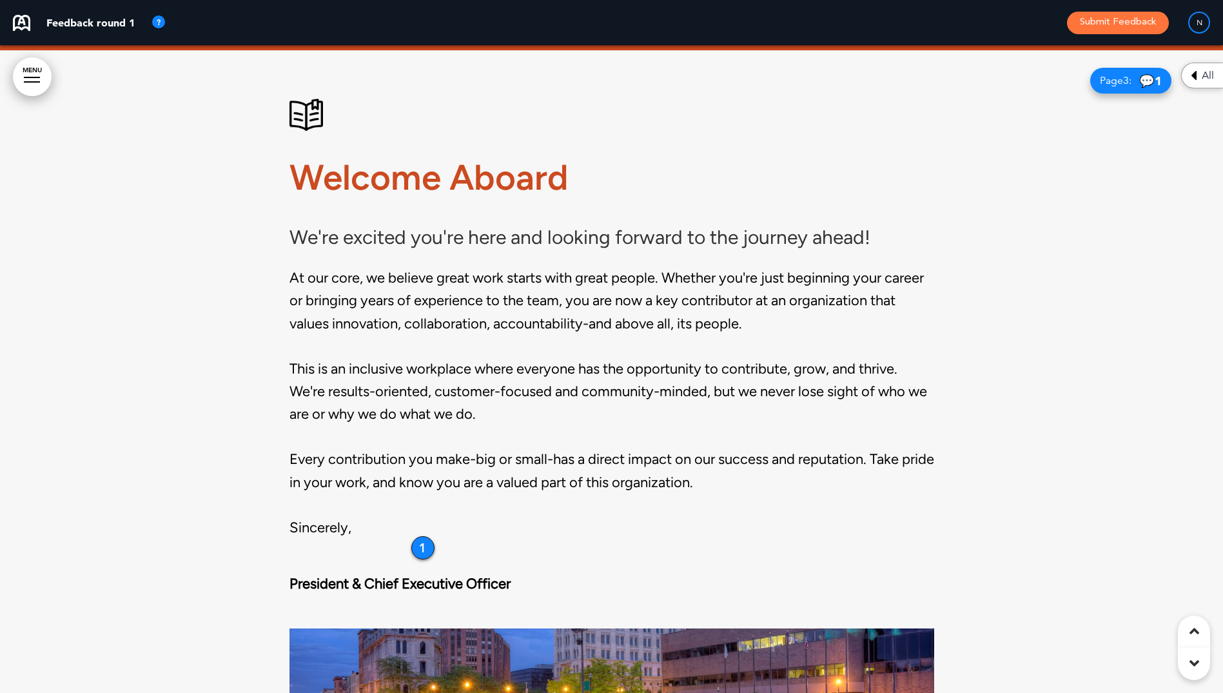
scroll to position [1419, 0]
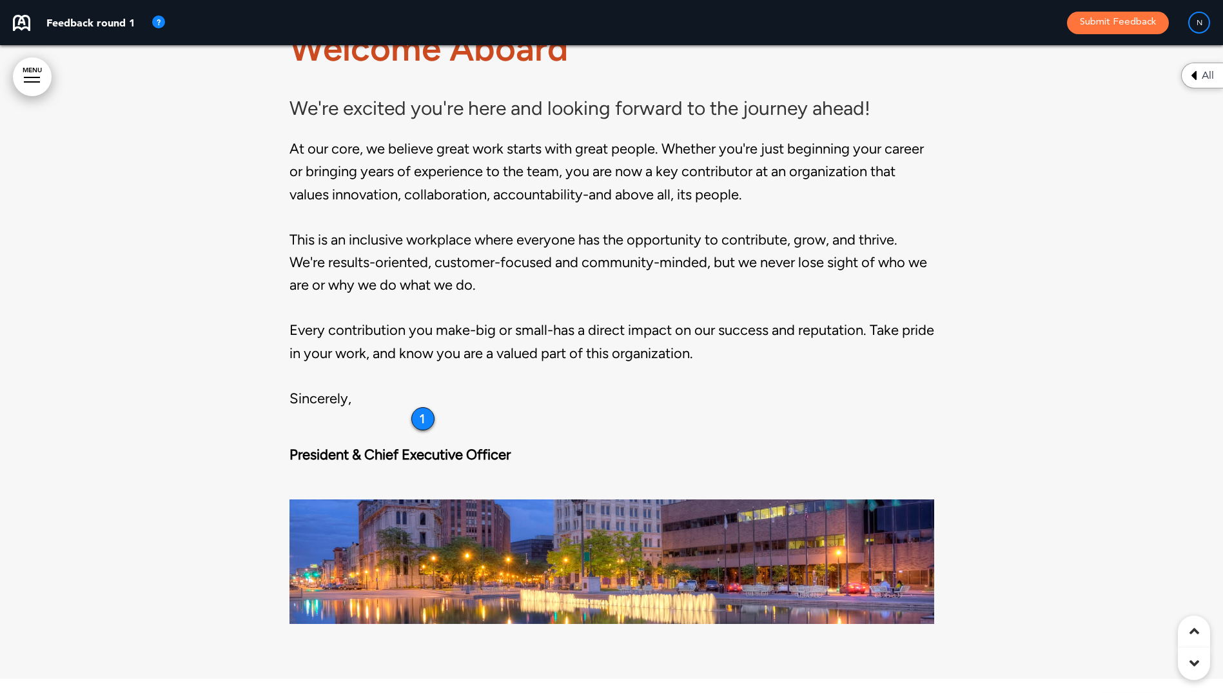
click at [985, 347] on div at bounding box center [611, 299] width 1223 height 757
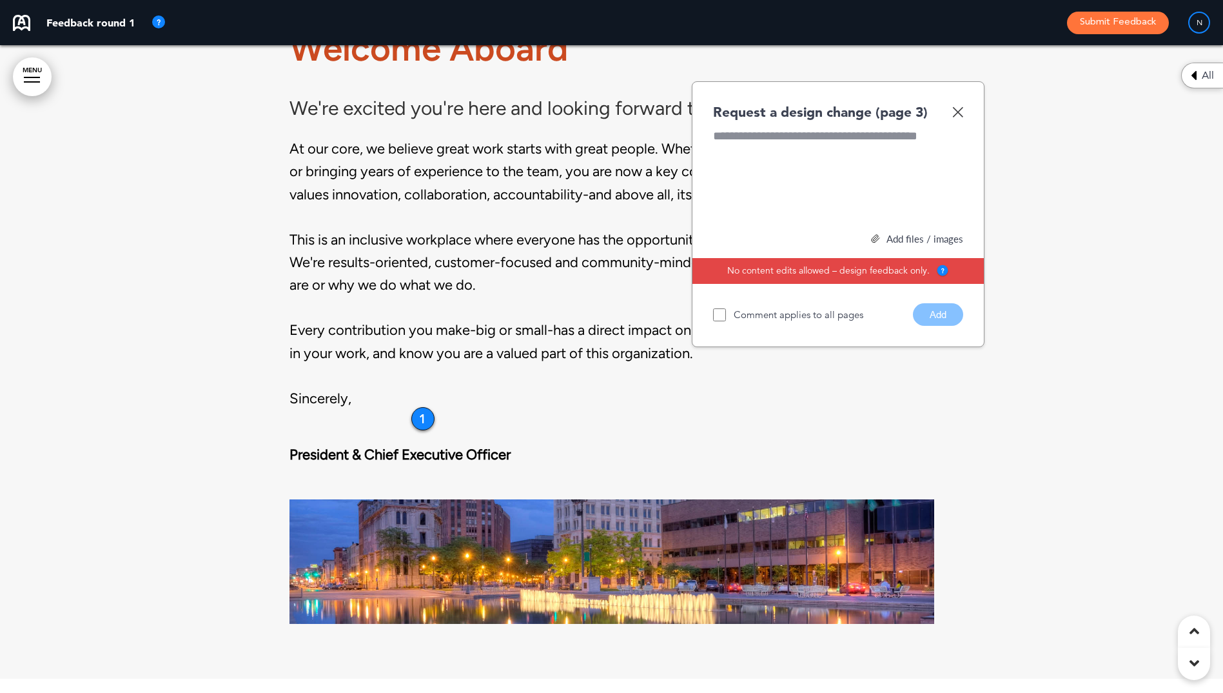
click at [953, 114] on img at bounding box center [958, 111] width 11 height 11
